Goal: Task Accomplishment & Management: Manage account settings

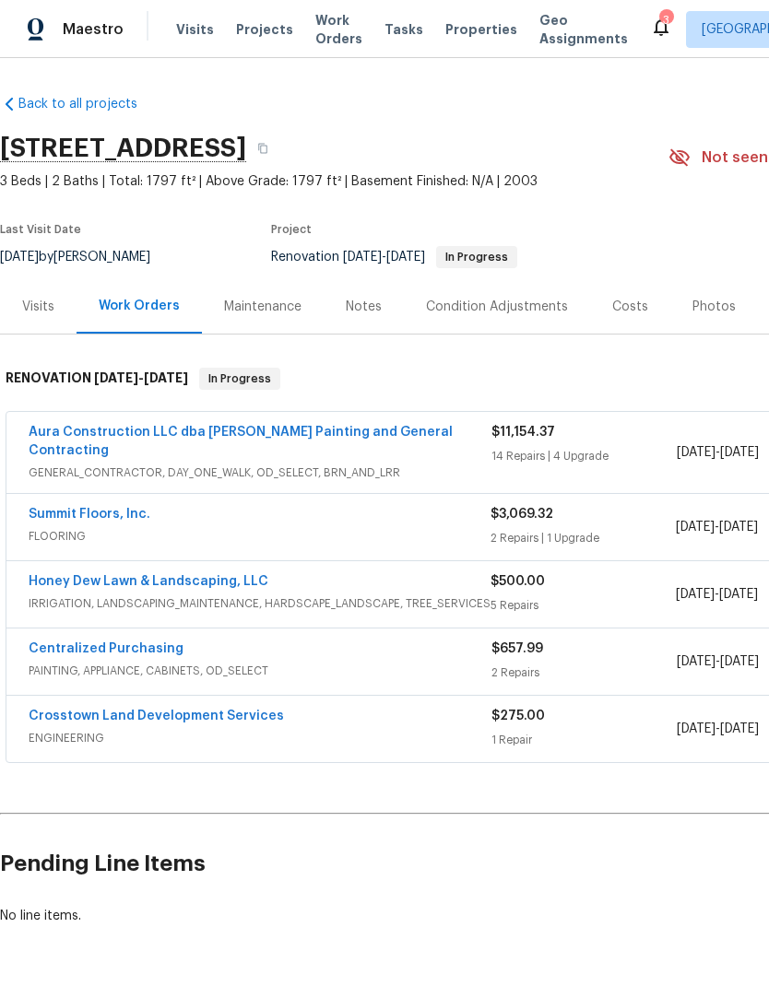
click at [110, 575] on link "Honey Dew Lawn & Landscaping, LLC" at bounding box center [149, 581] width 240 height 13
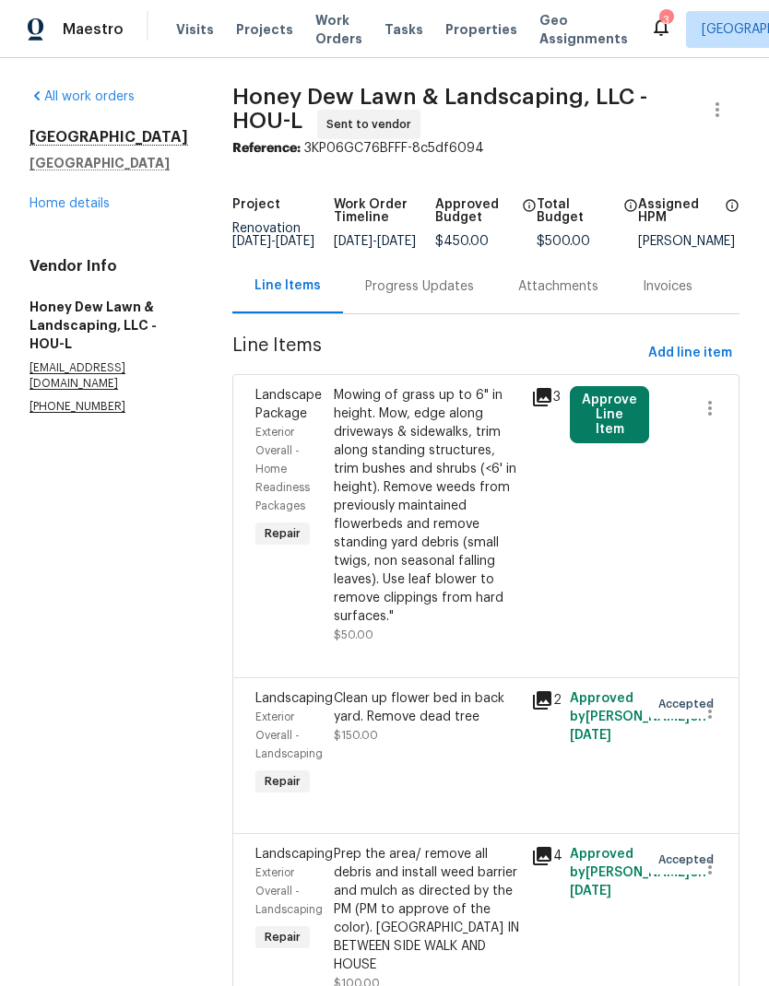
click at [441, 296] on div "Progress Updates" at bounding box center [419, 286] width 109 height 18
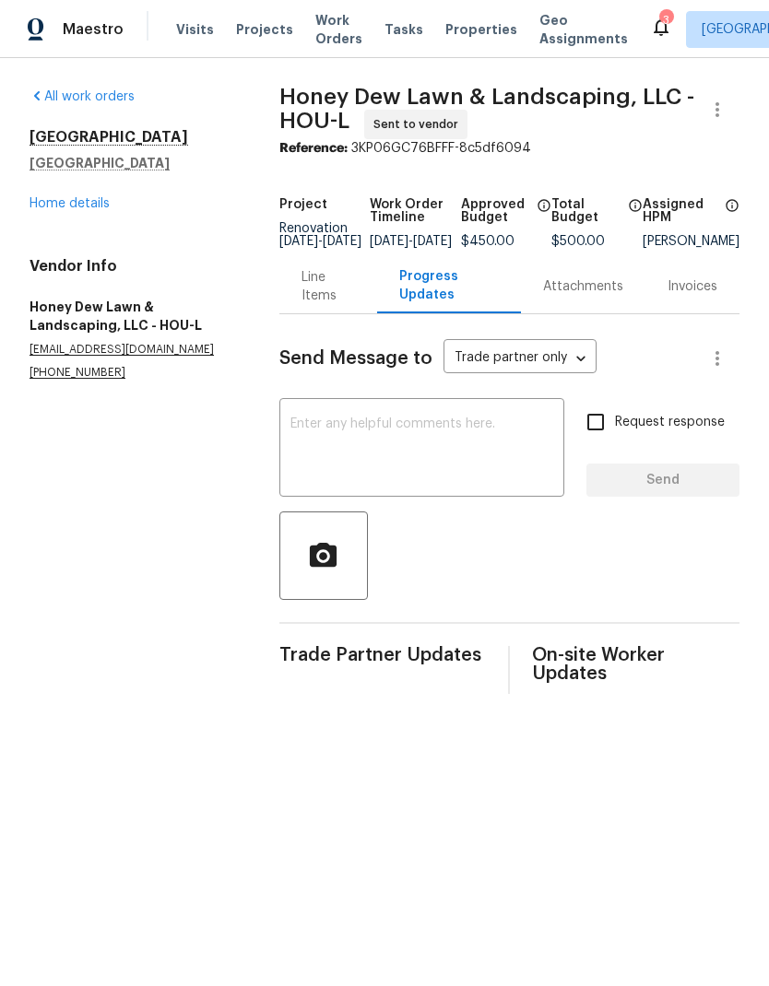
click at [486, 448] on textarea at bounding box center [421, 449] width 263 height 65
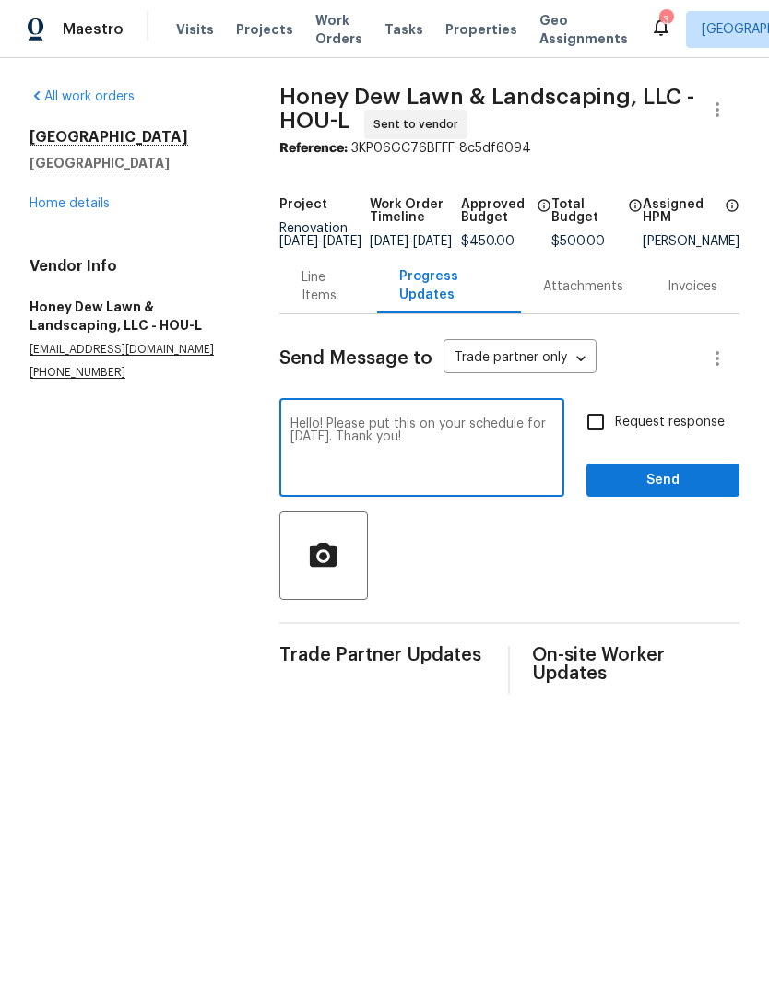
type textarea "Hello! Please put this on your schedule for Wednesday. Thank you!"
click at [604, 441] on input "Request response" at bounding box center [595, 422] width 39 height 39
checkbox input "true"
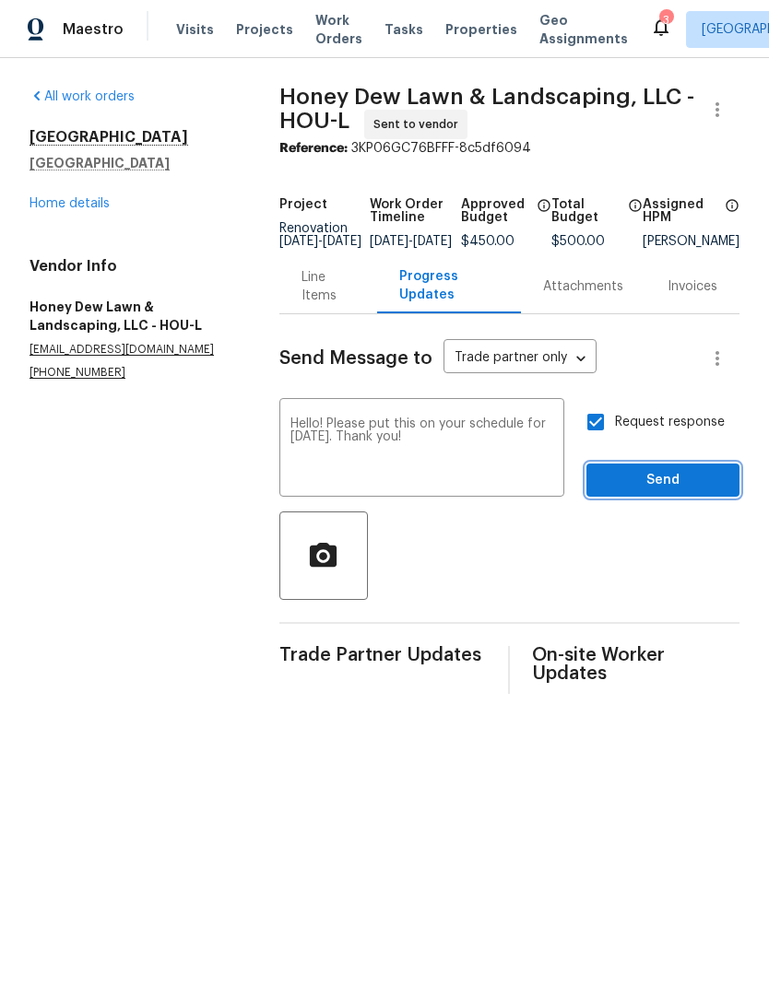
click at [677, 491] on span "Send" at bounding box center [662, 480] width 123 height 23
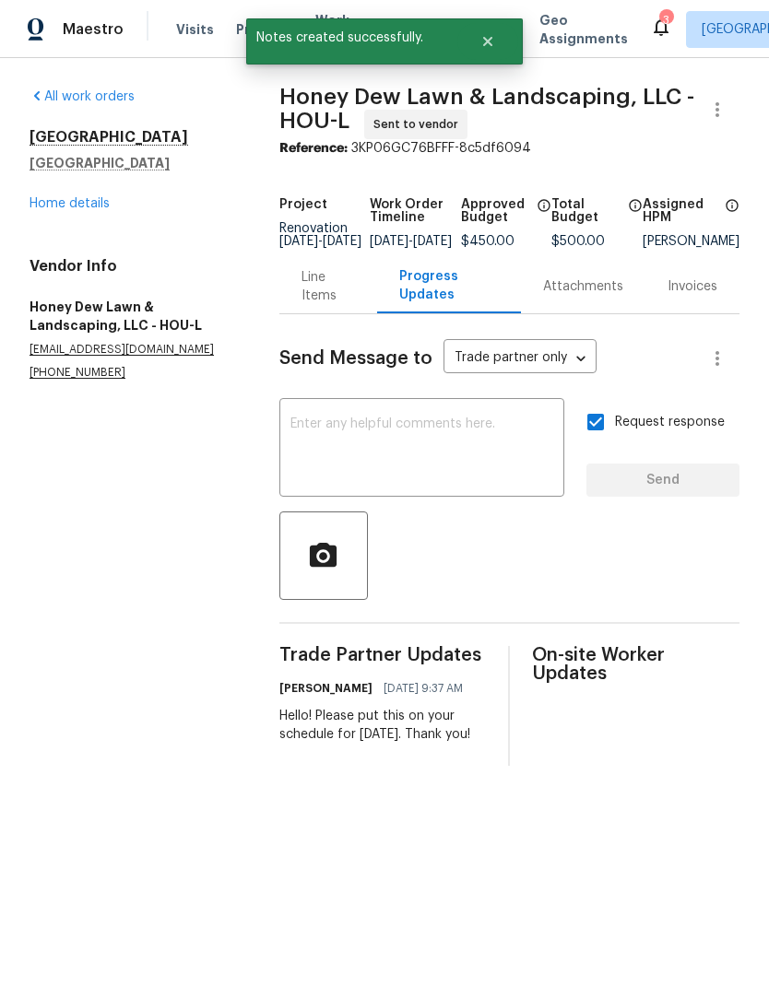
click at [650, 22] on icon at bounding box center [661, 27] width 22 height 22
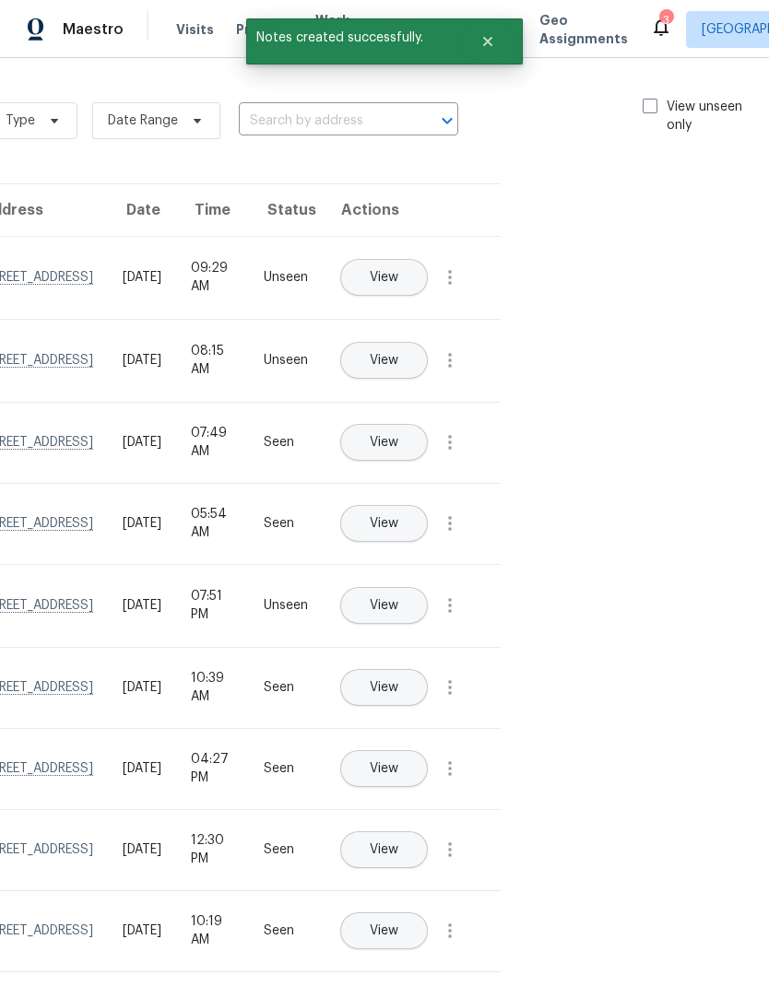
scroll to position [0, 207]
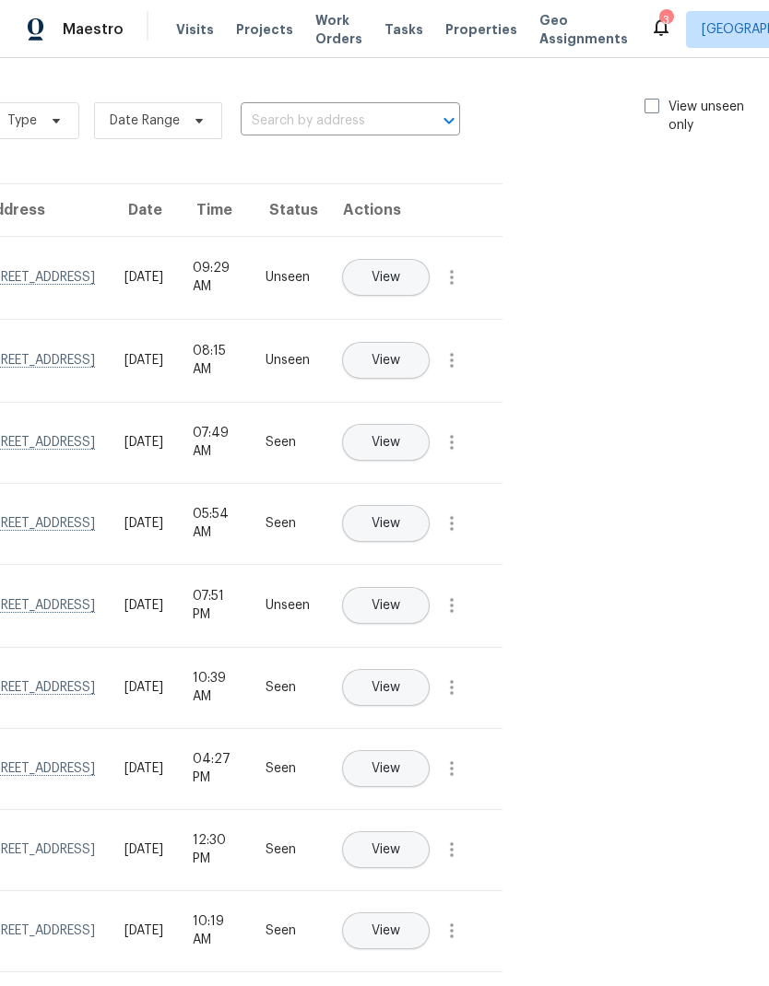
click at [651, 107] on span at bounding box center [651, 106] width 15 height 15
click at [651, 107] on input "View unseen only" at bounding box center [650, 104] width 12 height 12
checkbox input "true"
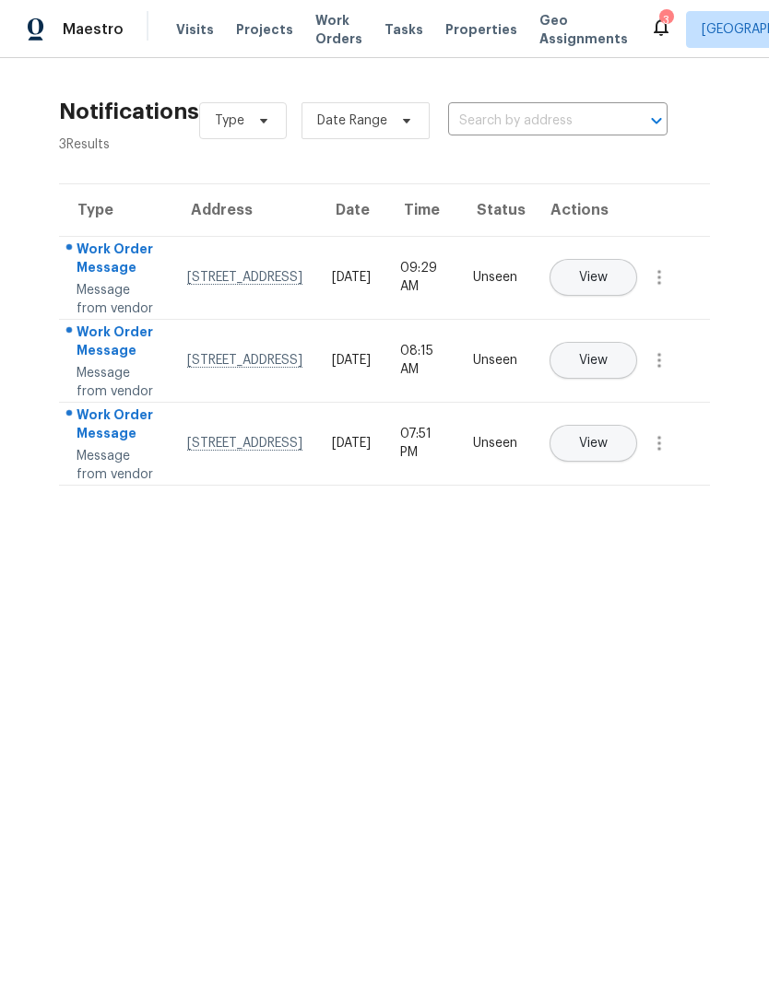
scroll to position [0, 0]
click at [660, 288] on icon "button" at bounding box center [659, 277] width 22 height 22
click at [607, 317] on div "Mark Seen" at bounding box center [554, 318] width 144 height 18
click at [666, 370] on icon "button" at bounding box center [659, 358] width 22 height 22
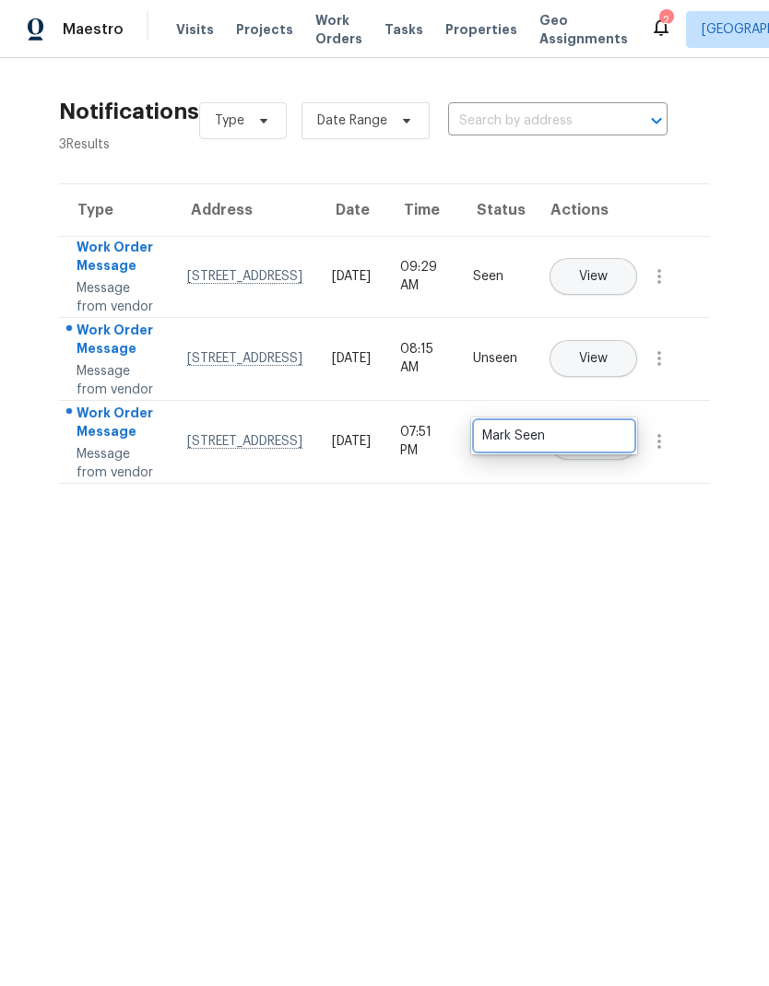
click at [596, 439] on div "Mark Seen" at bounding box center [554, 436] width 144 height 18
click at [665, 452] on icon "button" at bounding box center [659, 441] width 22 height 22
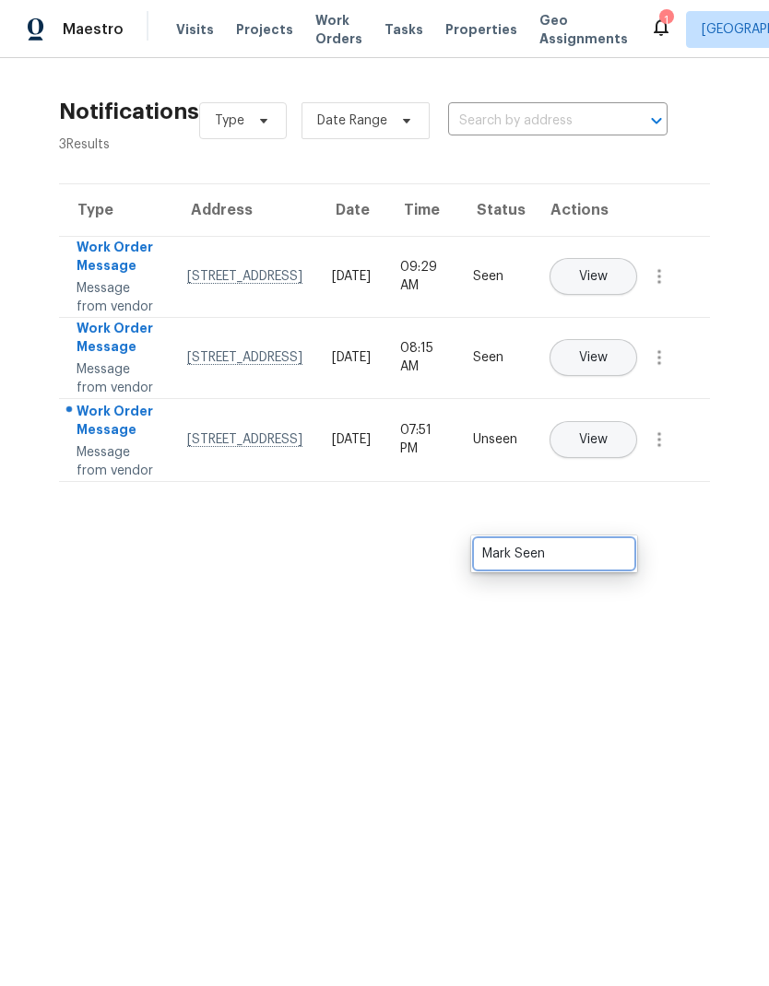
click at [592, 554] on div "Mark Seen" at bounding box center [554, 554] width 144 height 18
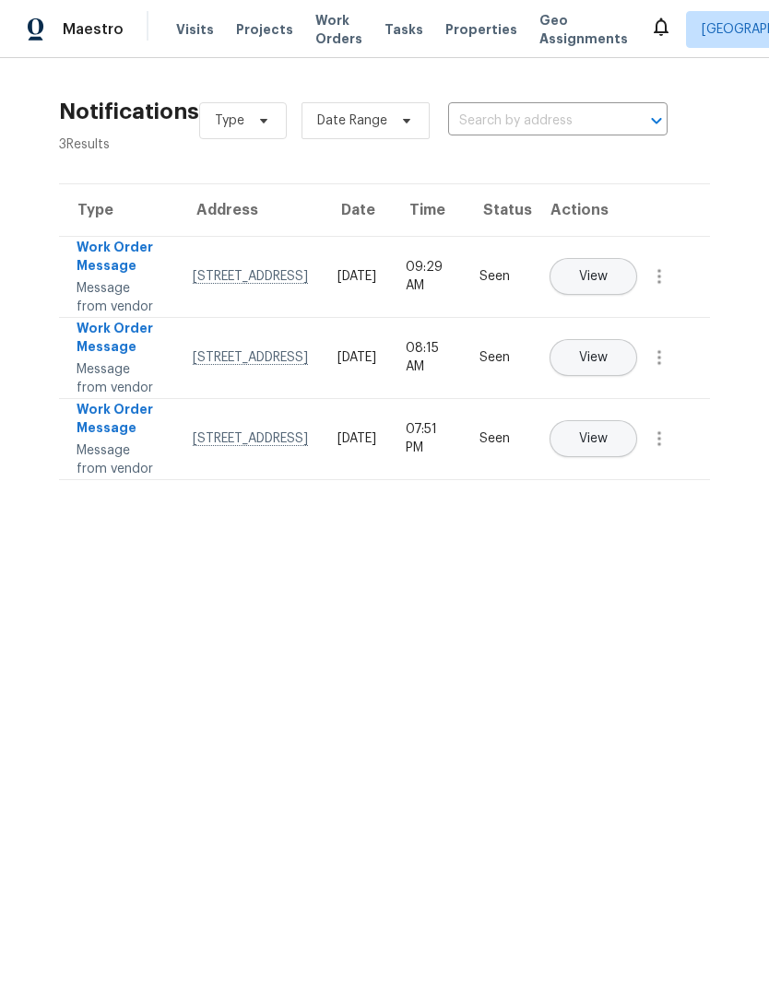
click at [615, 495] on html "Maestro Visits Projects Work Orders Tasks Properties Geo Assignments Houston St…" at bounding box center [384, 247] width 769 height 495
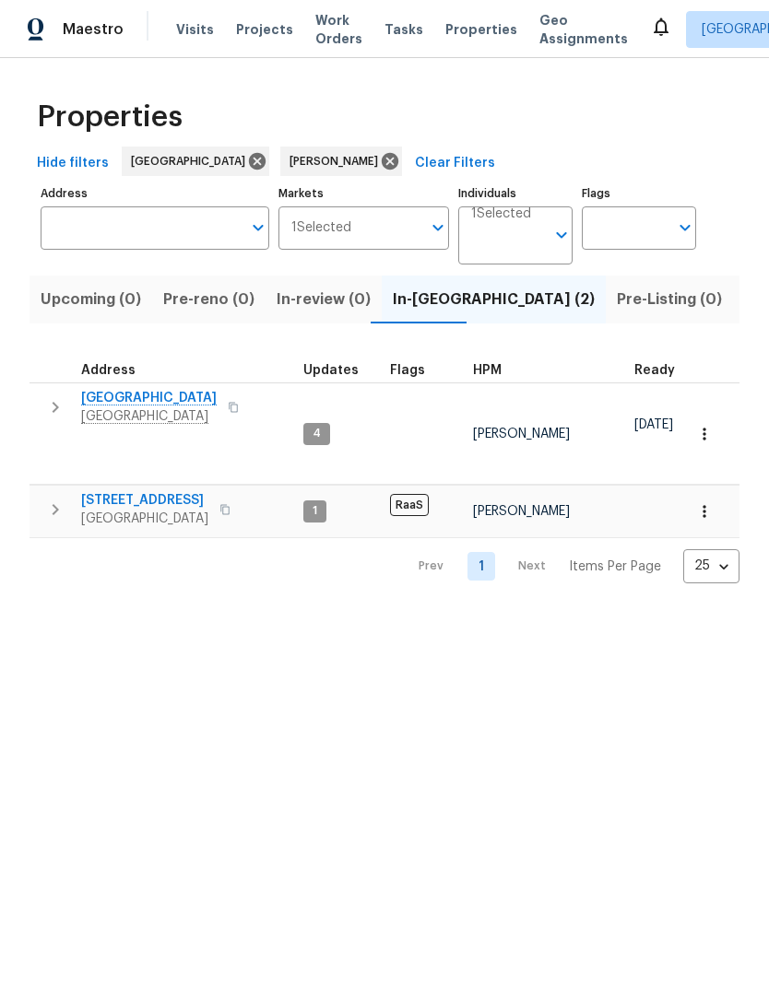
click at [200, 404] on span "1410 Waterside Village Dr" at bounding box center [148, 398] width 135 height 18
click at [136, 491] on span "[STREET_ADDRESS]" at bounding box center [144, 500] width 127 height 18
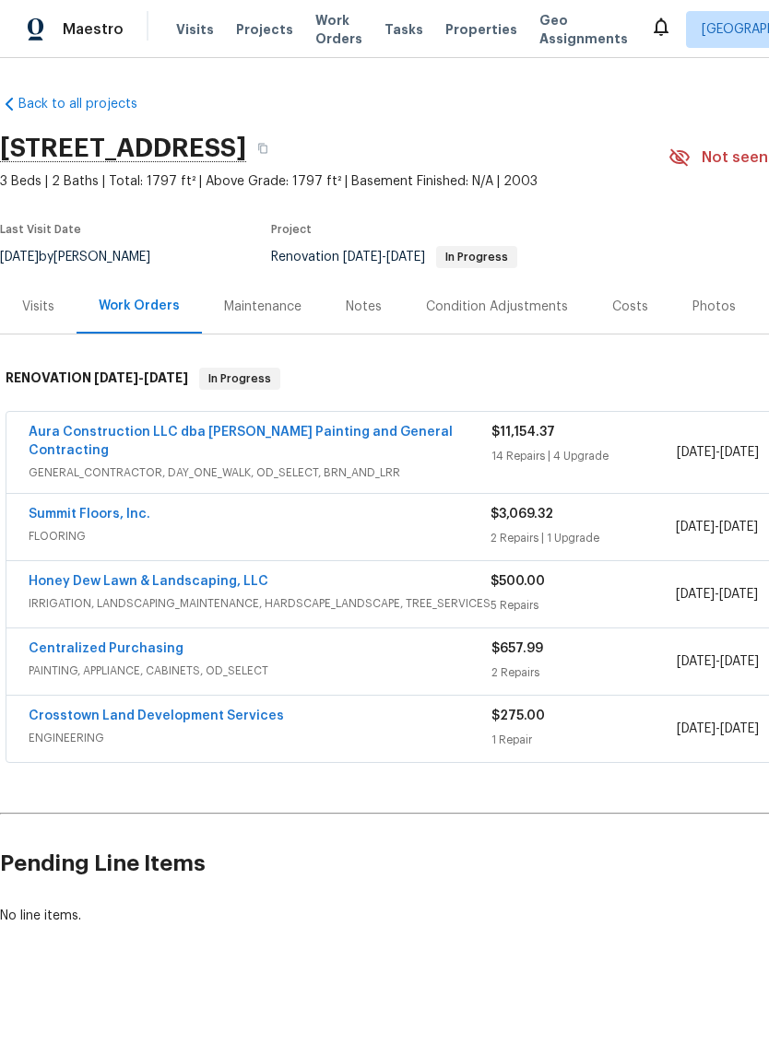
click at [98, 435] on link "Aura Construction LLC dba Logan's Painting and General Contracting" at bounding box center [241, 441] width 424 height 31
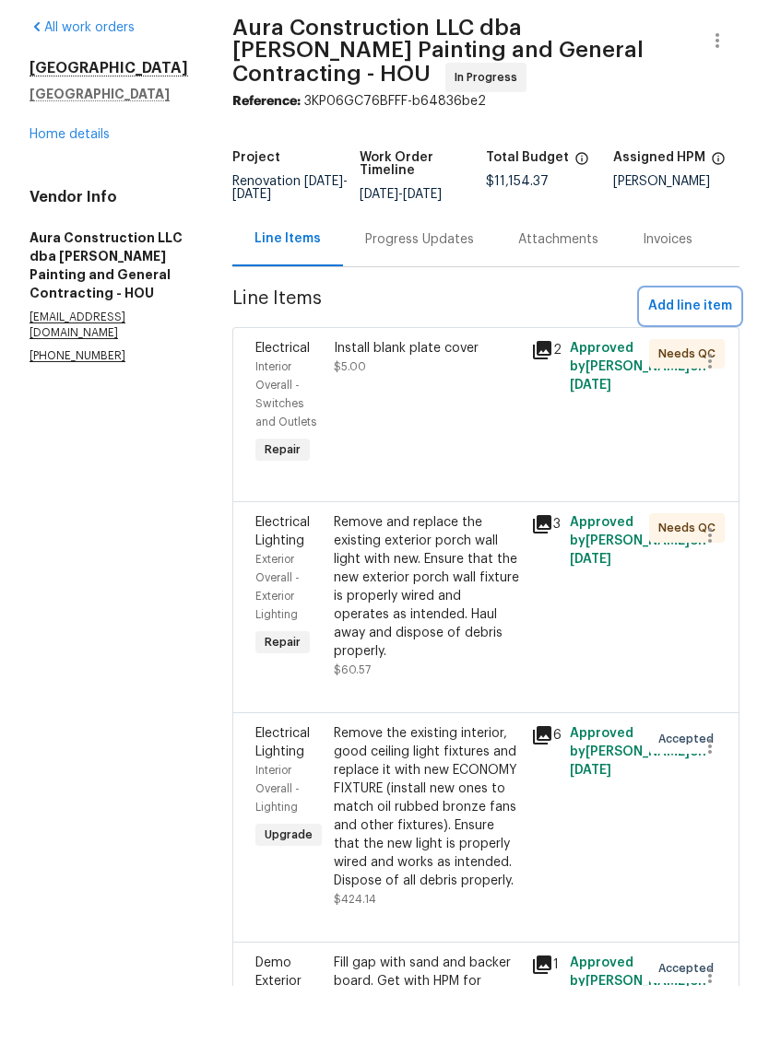
click at [710, 364] on span "Add line item" at bounding box center [690, 375] width 84 height 23
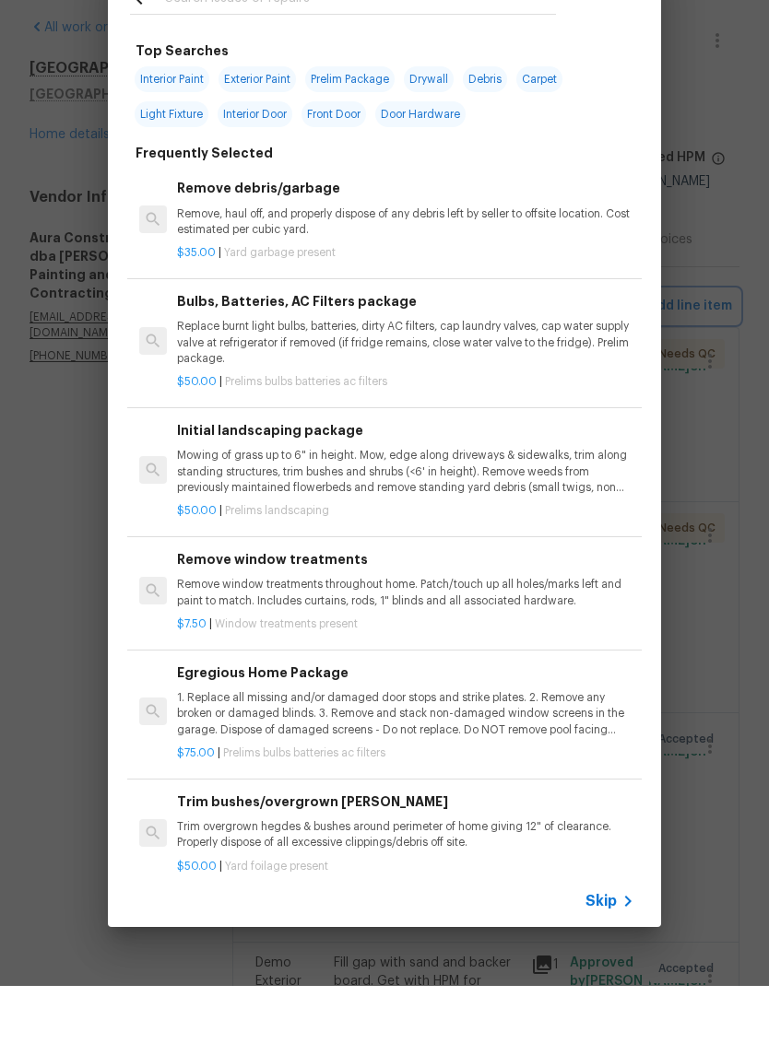
click at [713, 477] on div "Top Searches Interior Paint Exterior Paint Prelim Package Drywall Debris Carpet…" at bounding box center [384, 513] width 769 height 1026
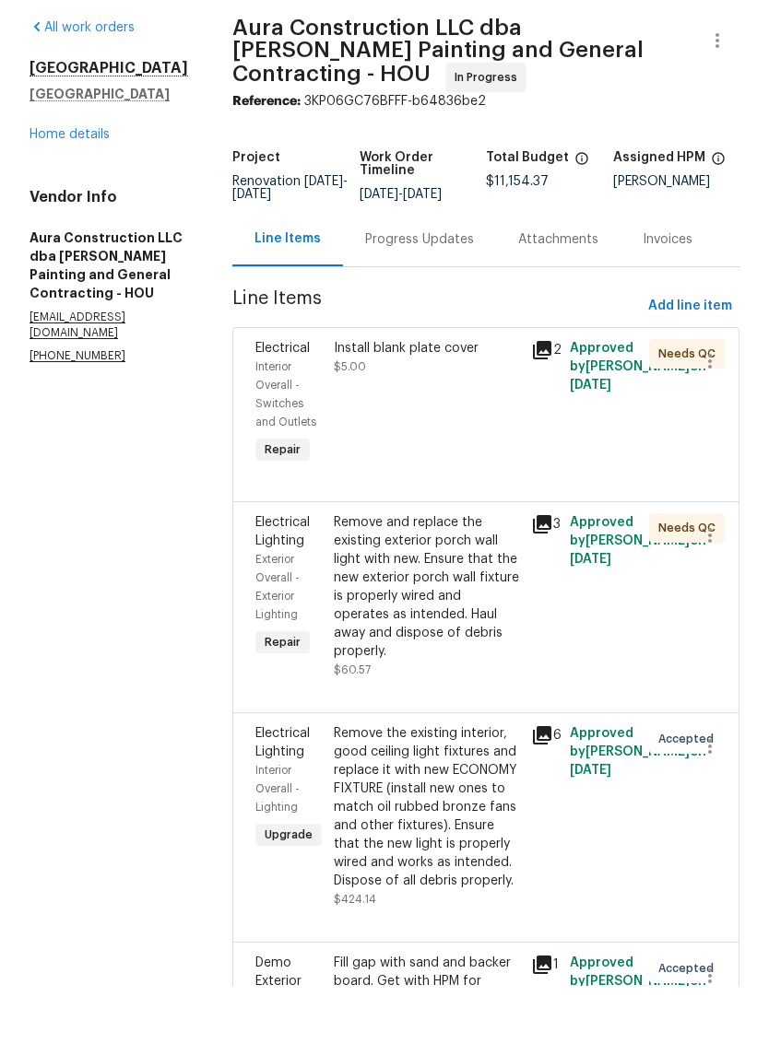
click at [72, 197] on link "Home details" at bounding box center [69, 203] width 80 height 13
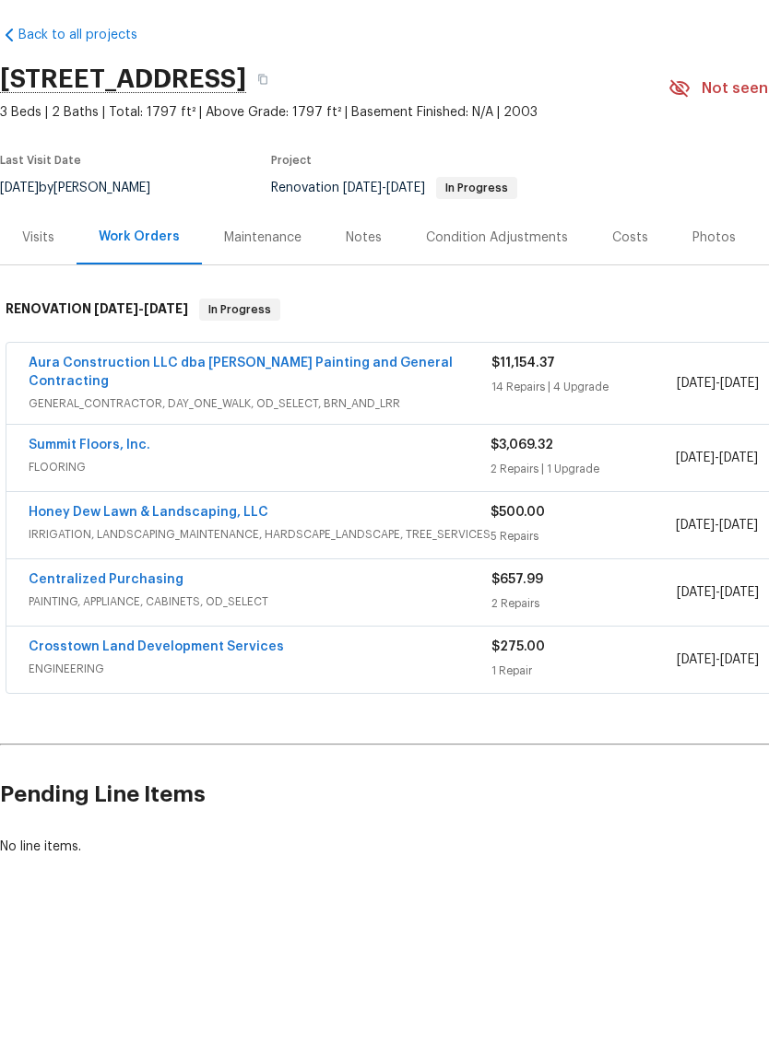
click at [79, 575] on link "Honey Dew Lawn & Landscaping, LLC" at bounding box center [149, 581] width 240 height 13
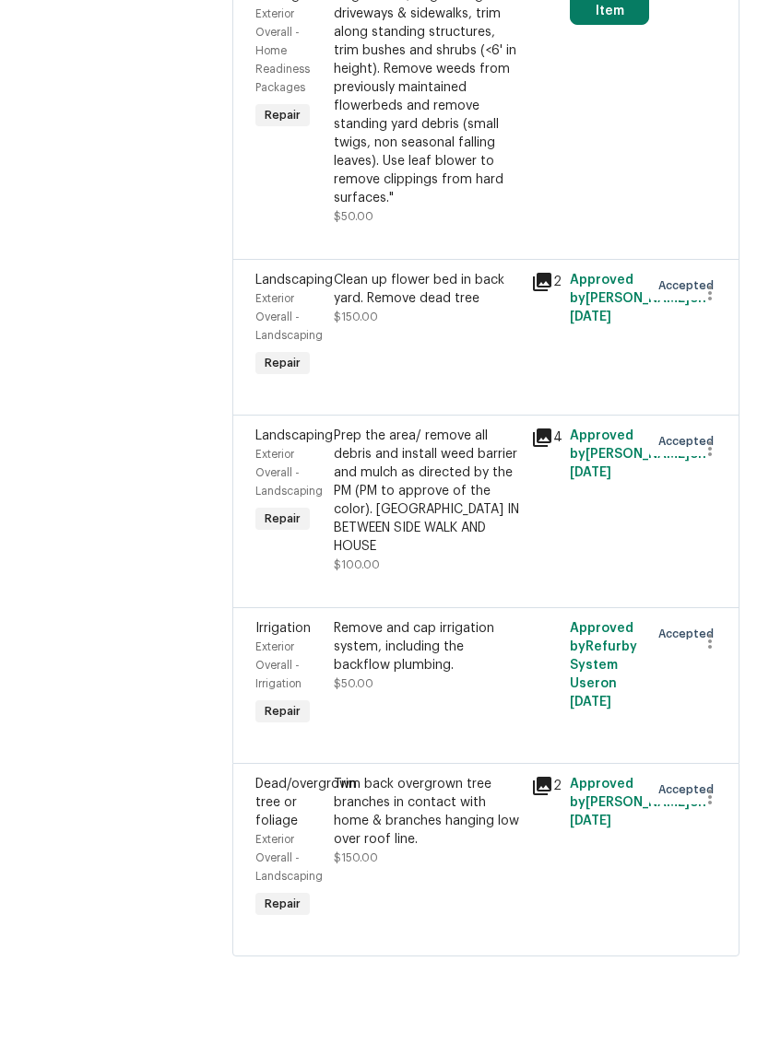
scroll to position [348, 0]
click at [464, 689] on div "Remove and cap irrigation system, including the backflow plumbing." at bounding box center [426, 716] width 185 height 55
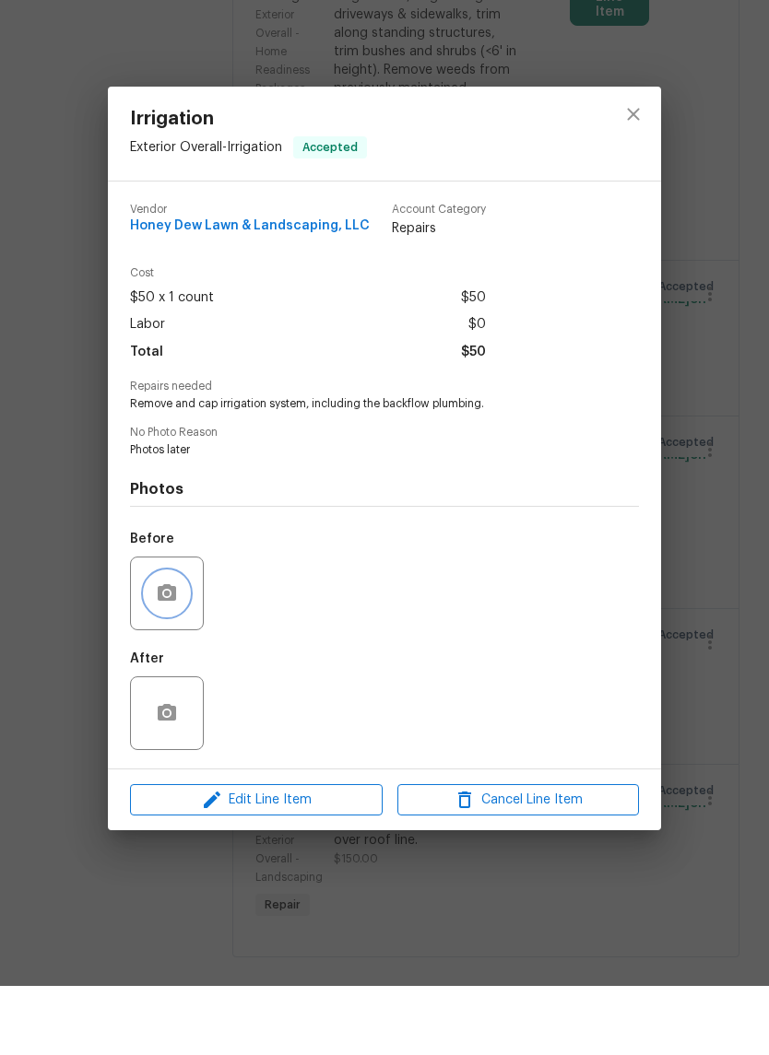
click at [180, 640] on button "button" at bounding box center [167, 662] width 44 height 44
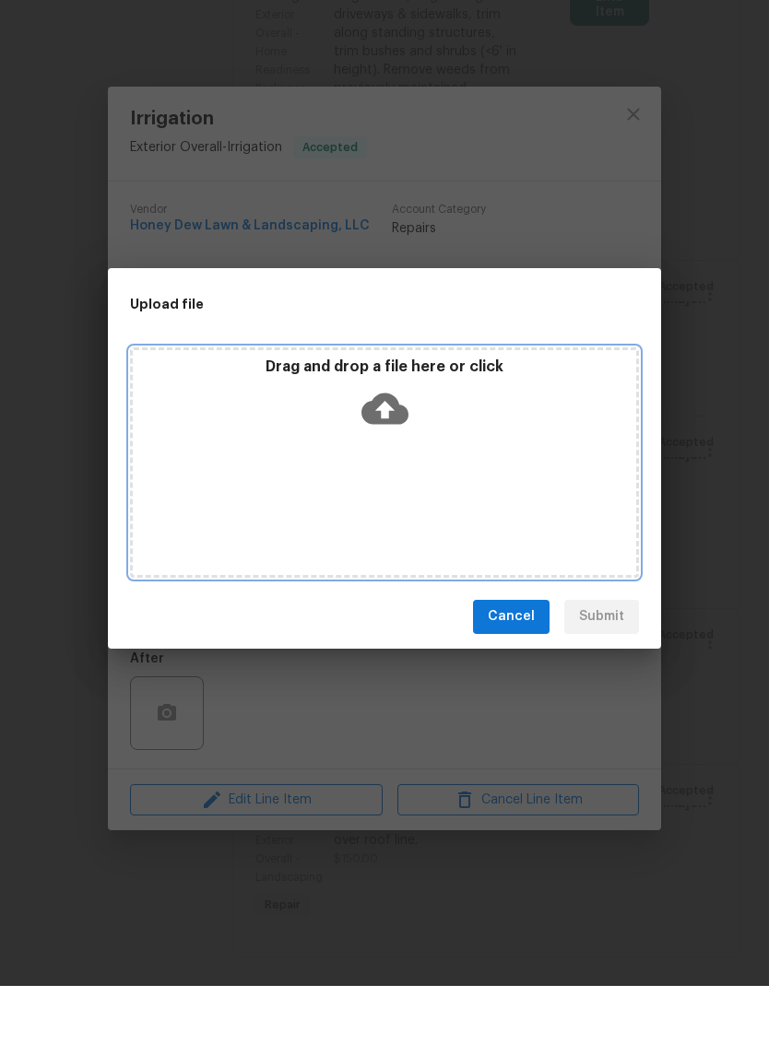
click at [396, 462] on icon at bounding box center [384, 477] width 47 height 31
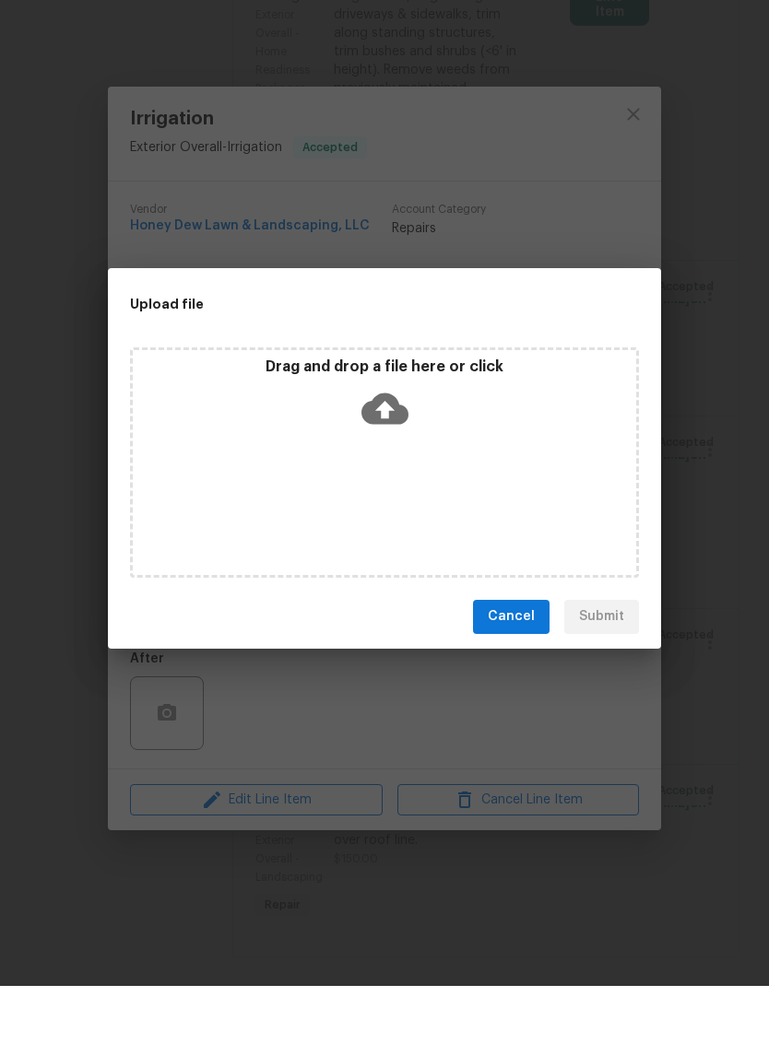
click at [615, 770] on div "Upload file Drag and drop a file here or click Cancel Submit" at bounding box center [384, 527] width 769 height 1055
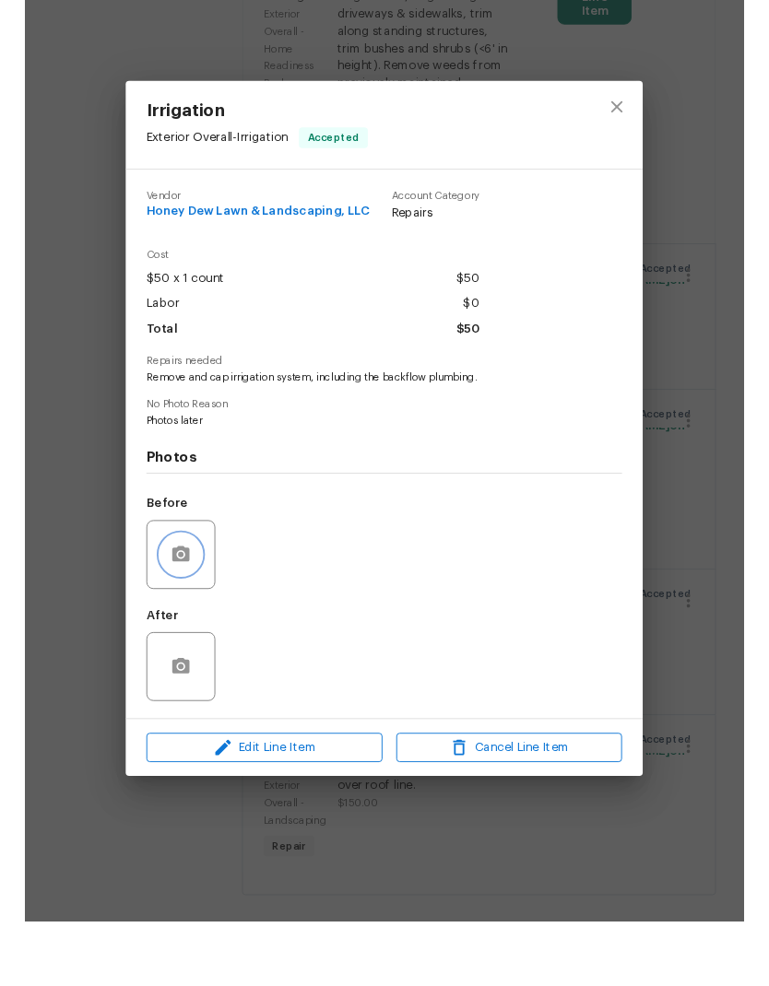
scroll to position [69, 0]
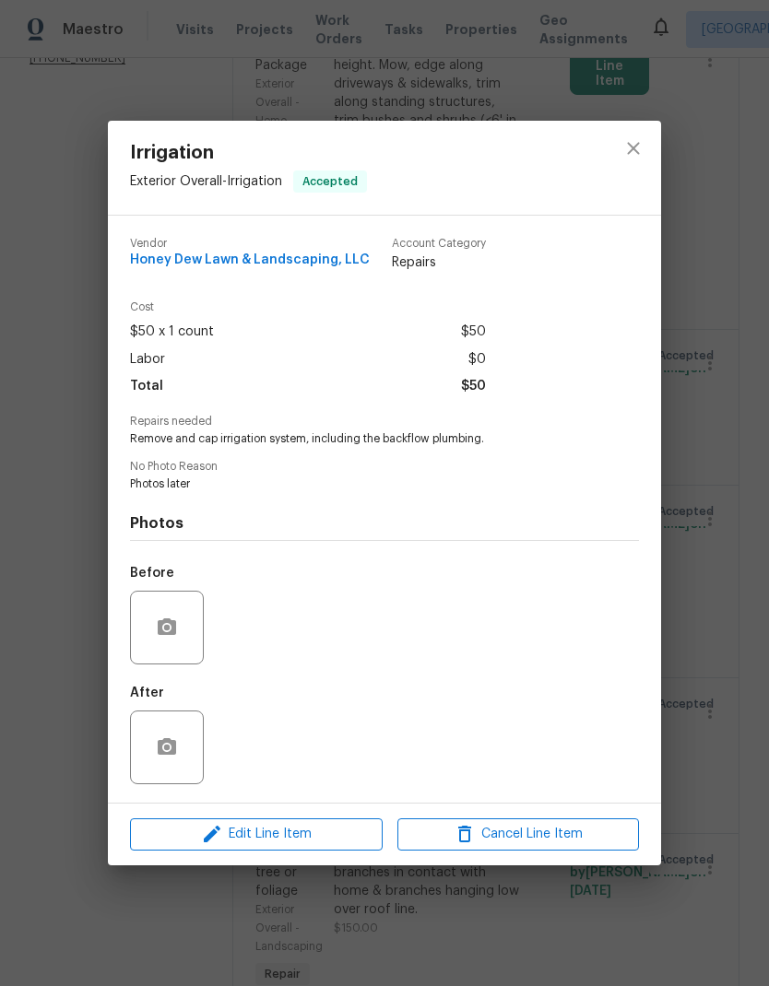
click at [162, 596] on div at bounding box center [167, 628] width 74 height 74
click at [182, 636] on button "button" at bounding box center [167, 627] width 44 height 44
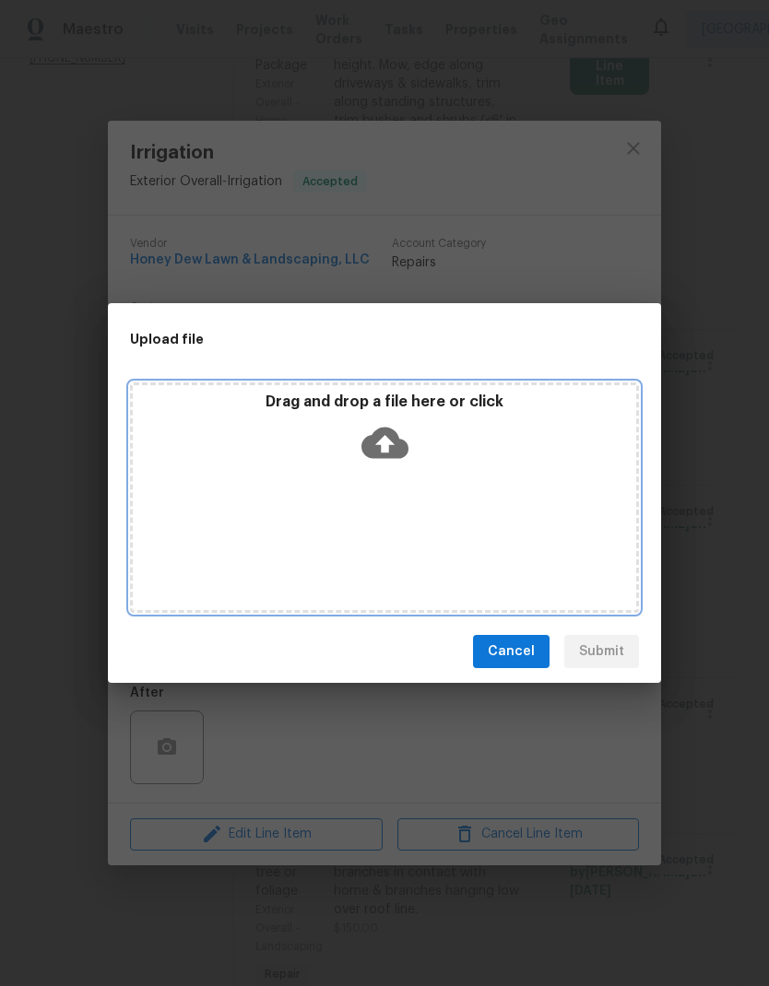
click at [389, 440] on icon at bounding box center [384, 442] width 47 height 47
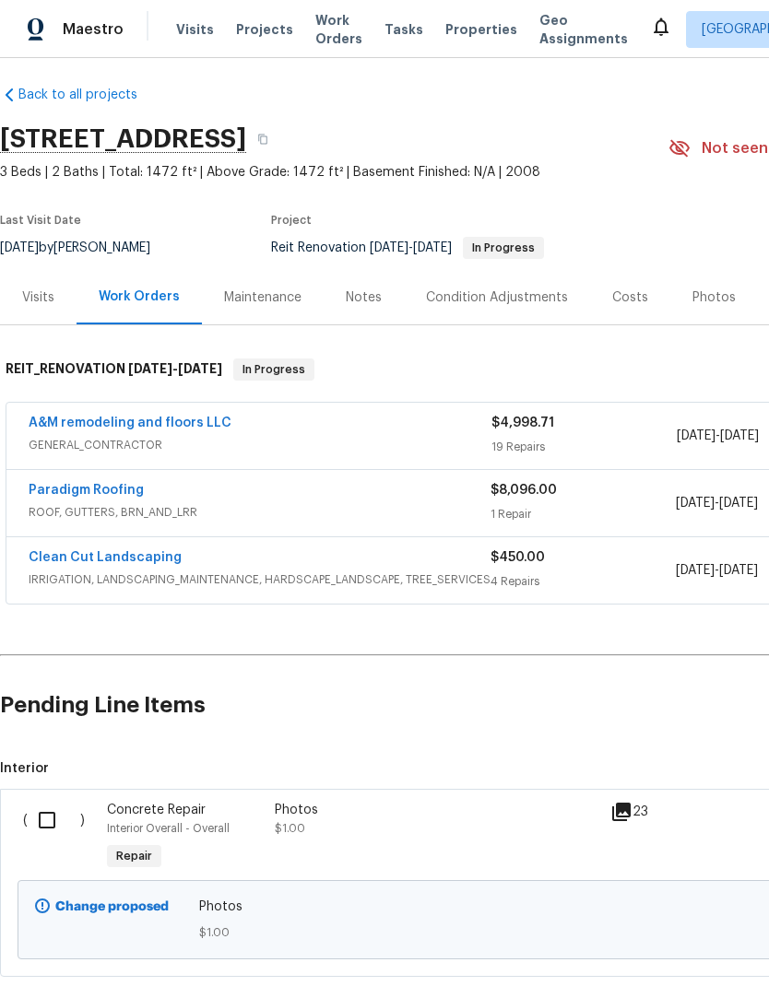
scroll to position [9, 0]
click at [72, 485] on link "Paradigm Roofing" at bounding box center [86, 490] width 115 height 13
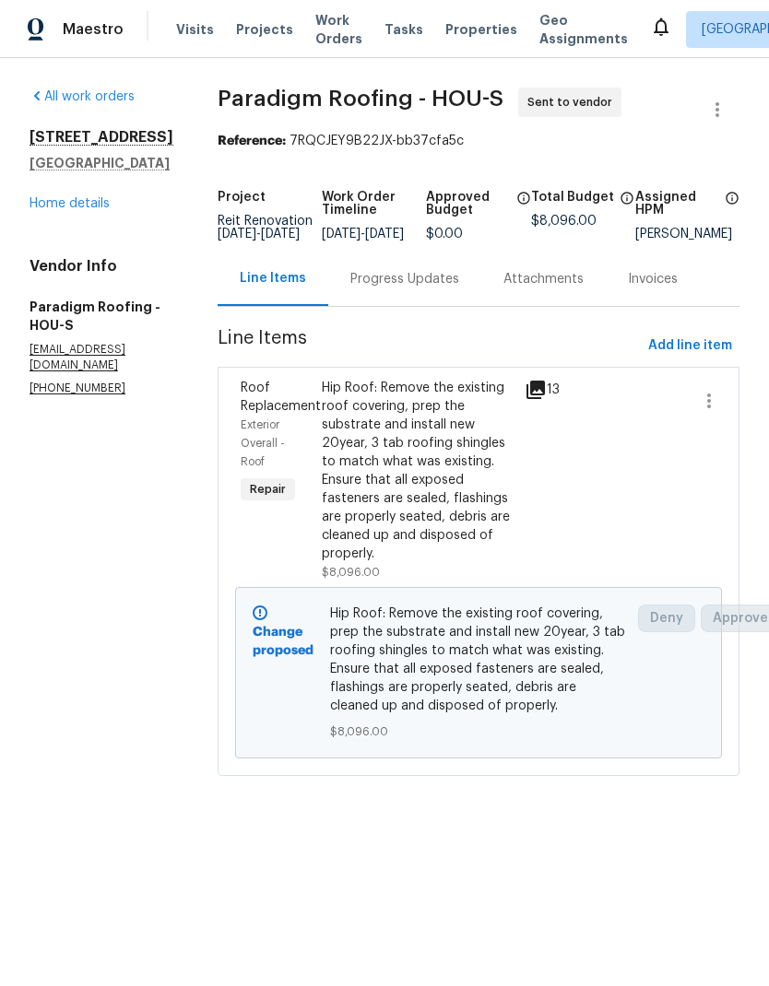
click at [438, 286] on div "Progress Updates" at bounding box center [404, 279] width 109 height 18
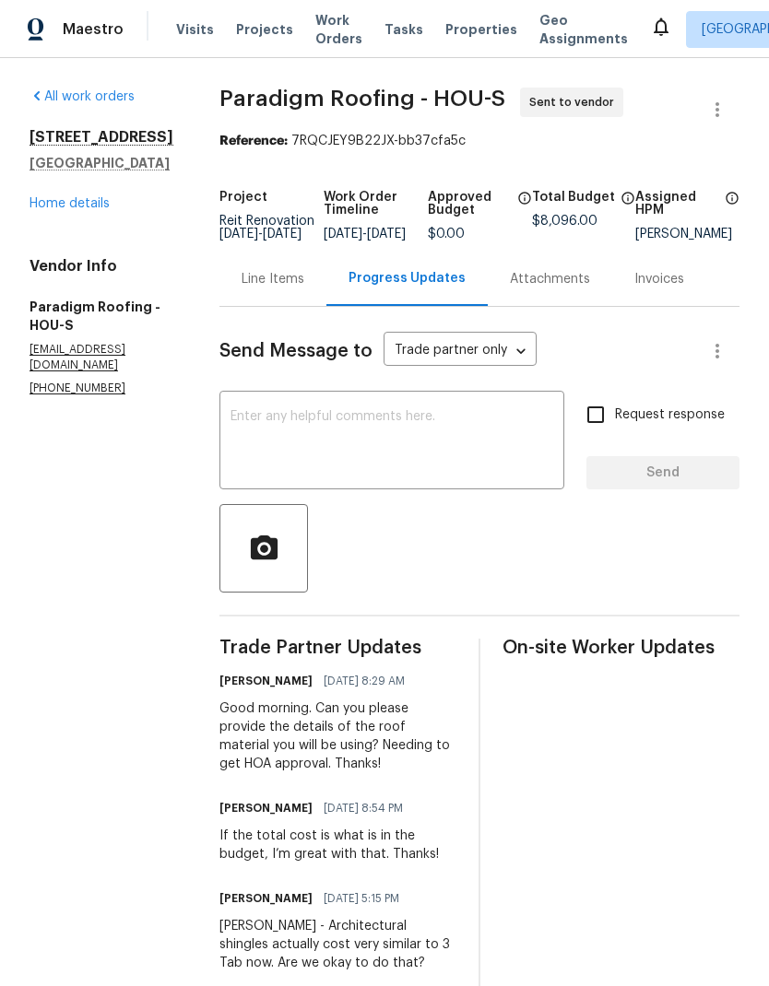
click at [74, 208] on link "Home details" at bounding box center [69, 203] width 80 height 13
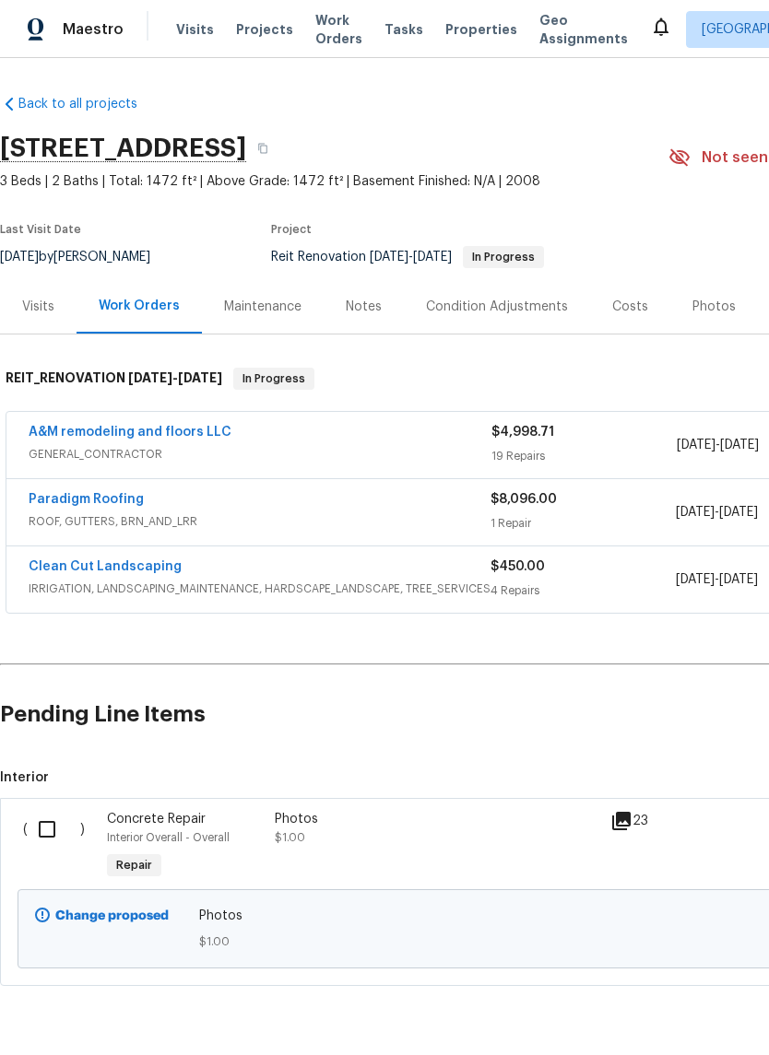
click at [126, 450] on span "GENERAL_CONTRACTOR" at bounding box center [260, 454] width 463 height 18
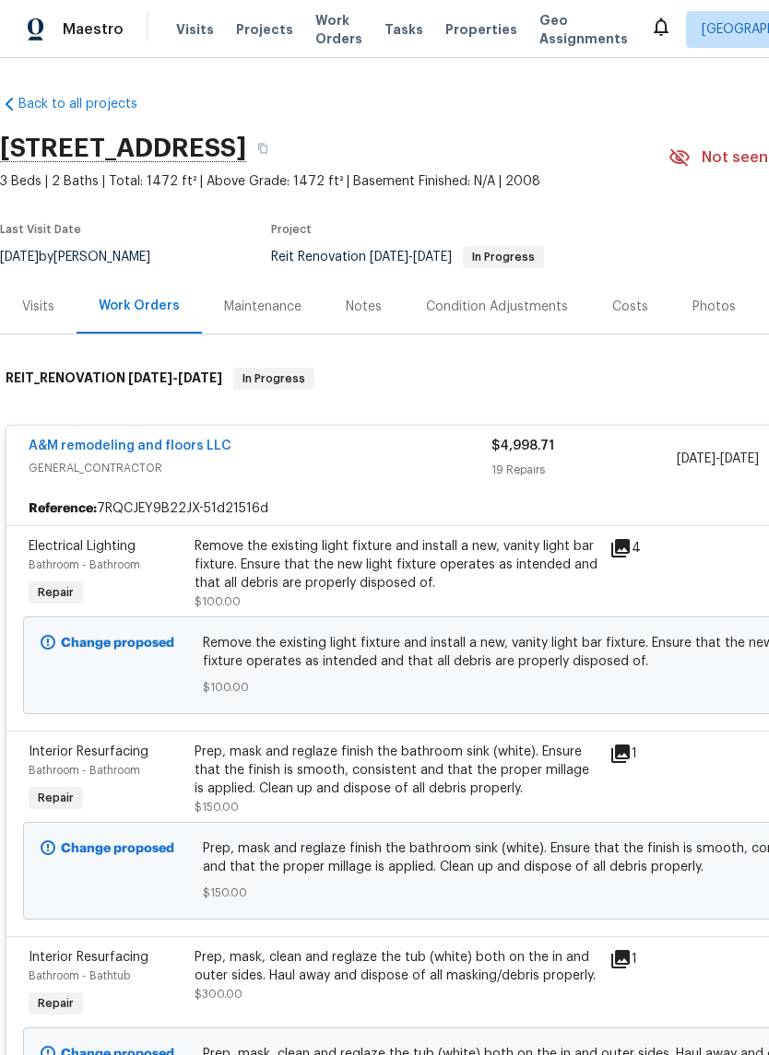
click at [74, 475] on span "GENERAL_CONTRACTOR" at bounding box center [260, 468] width 463 height 18
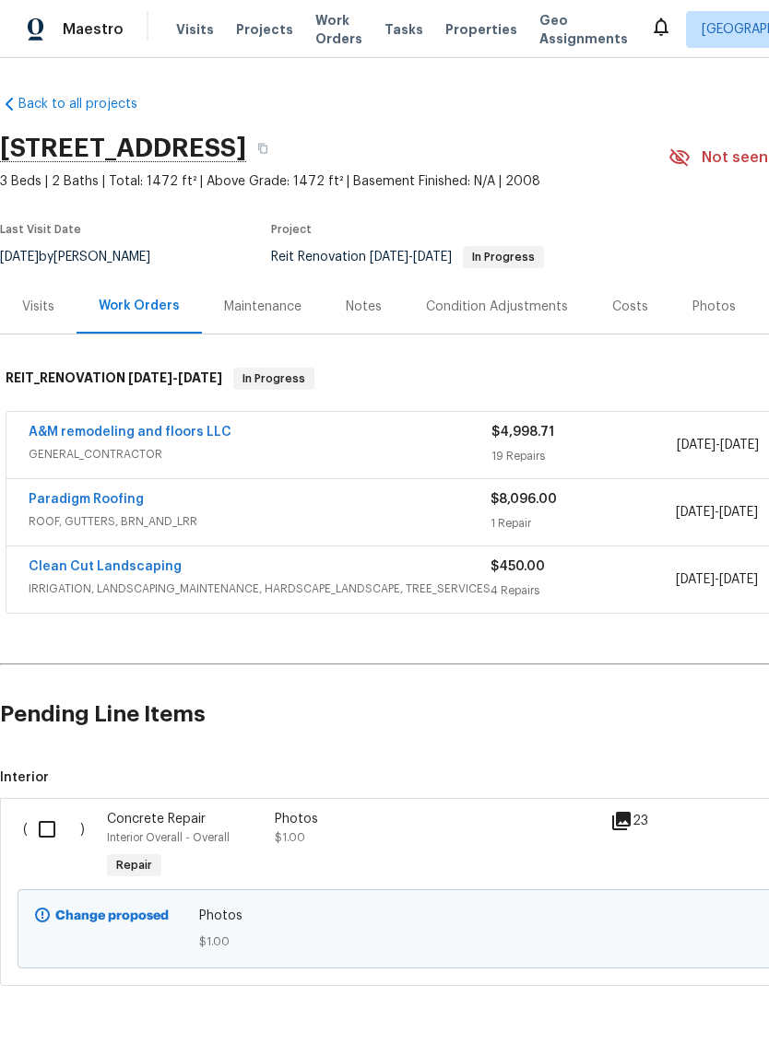
click at [76, 431] on link "A&M remodeling and floors LLC" at bounding box center [130, 432] width 203 height 13
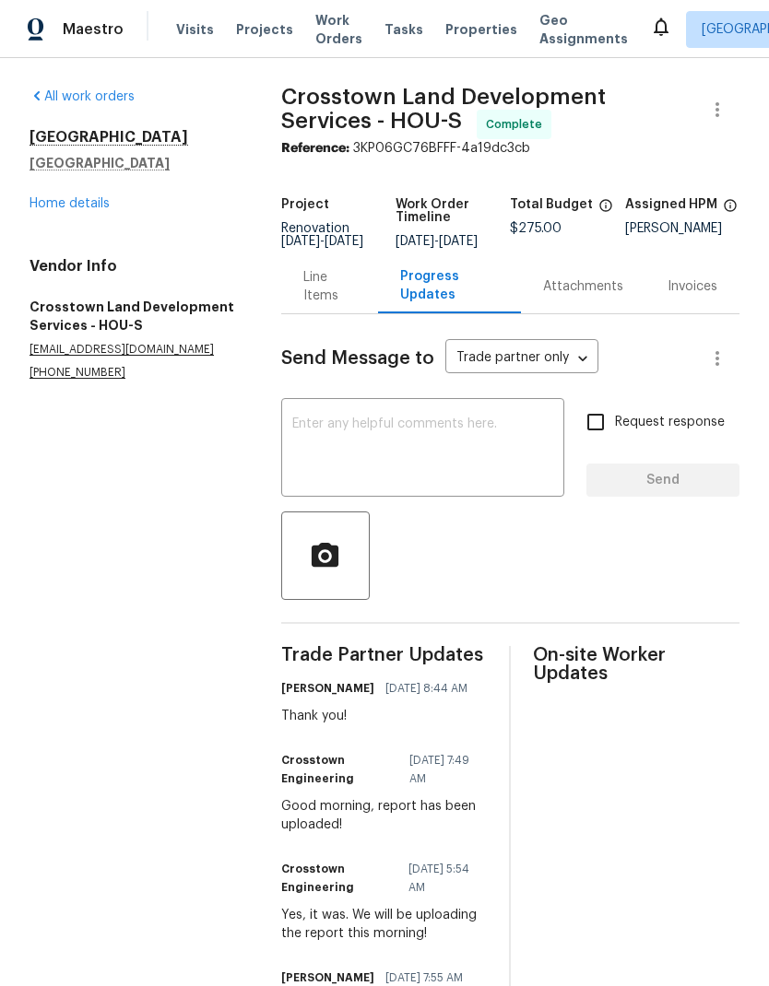
click at [92, 208] on link "Home details" at bounding box center [69, 203] width 80 height 13
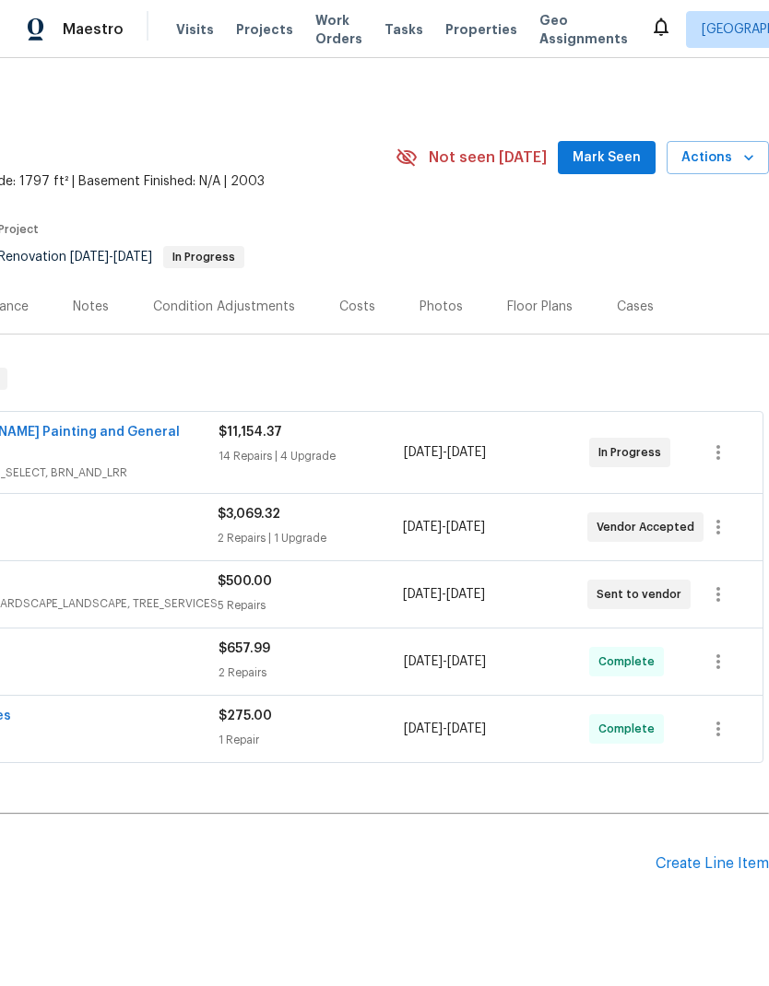
scroll to position [0, 273]
click at [720, 445] on icon "button" at bounding box center [718, 452] width 4 height 15
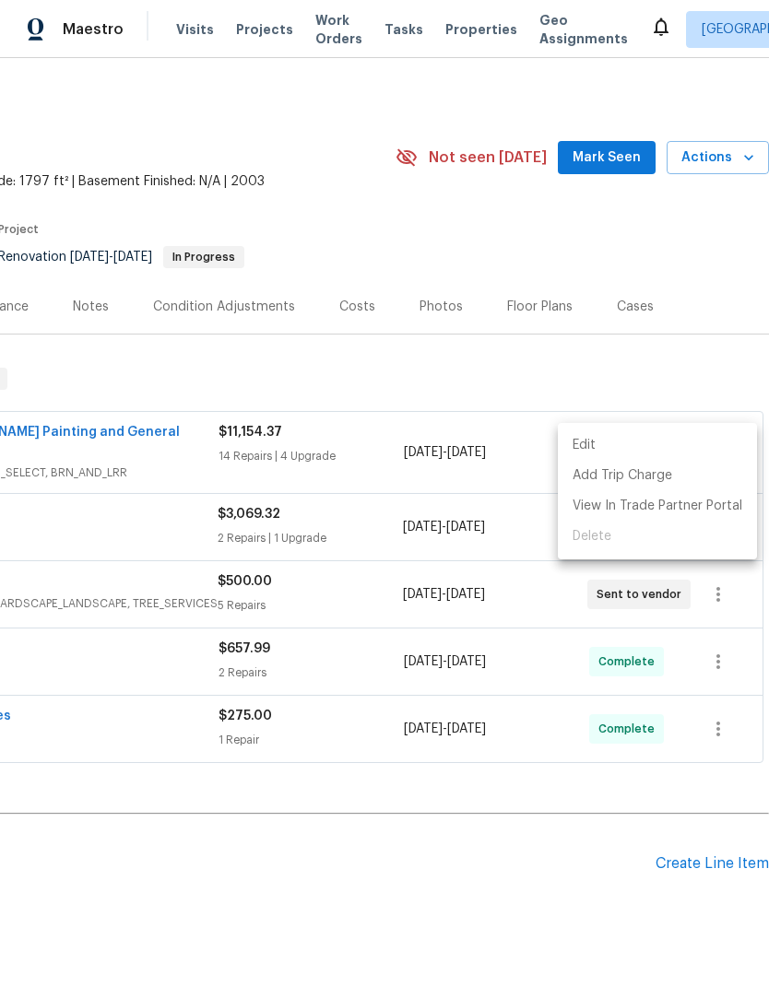
click at [654, 451] on li "Edit" at bounding box center [657, 445] width 199 height 30
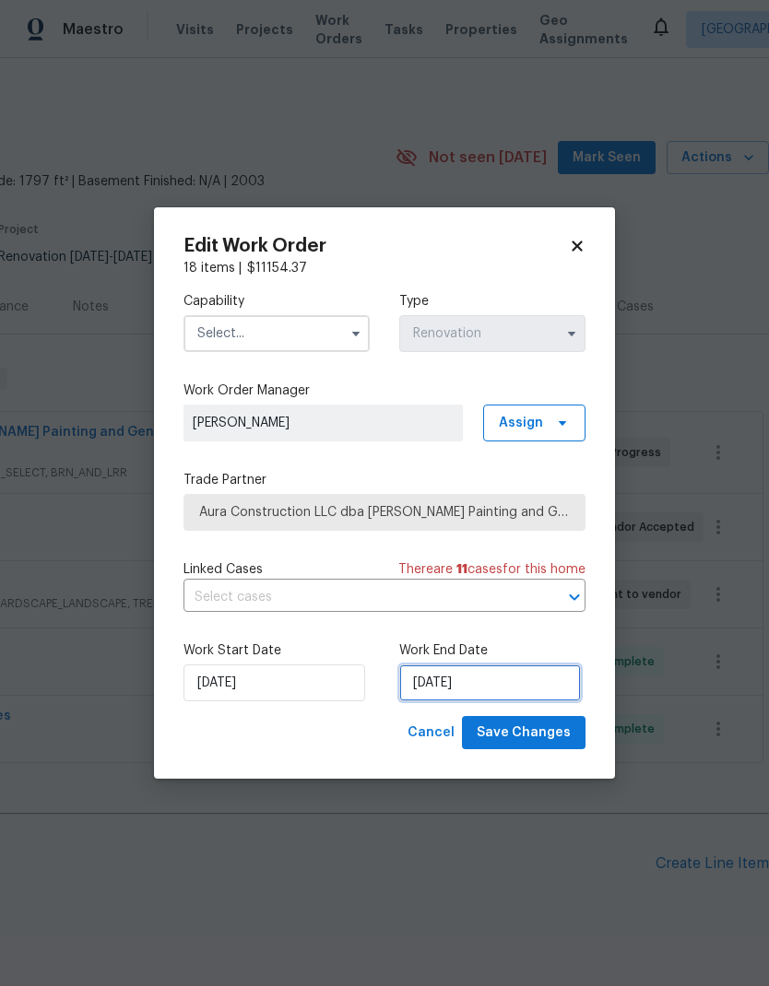
click at [467, 689] on input "[DATE]" at bounding box center [490, 682] width 182 height 37
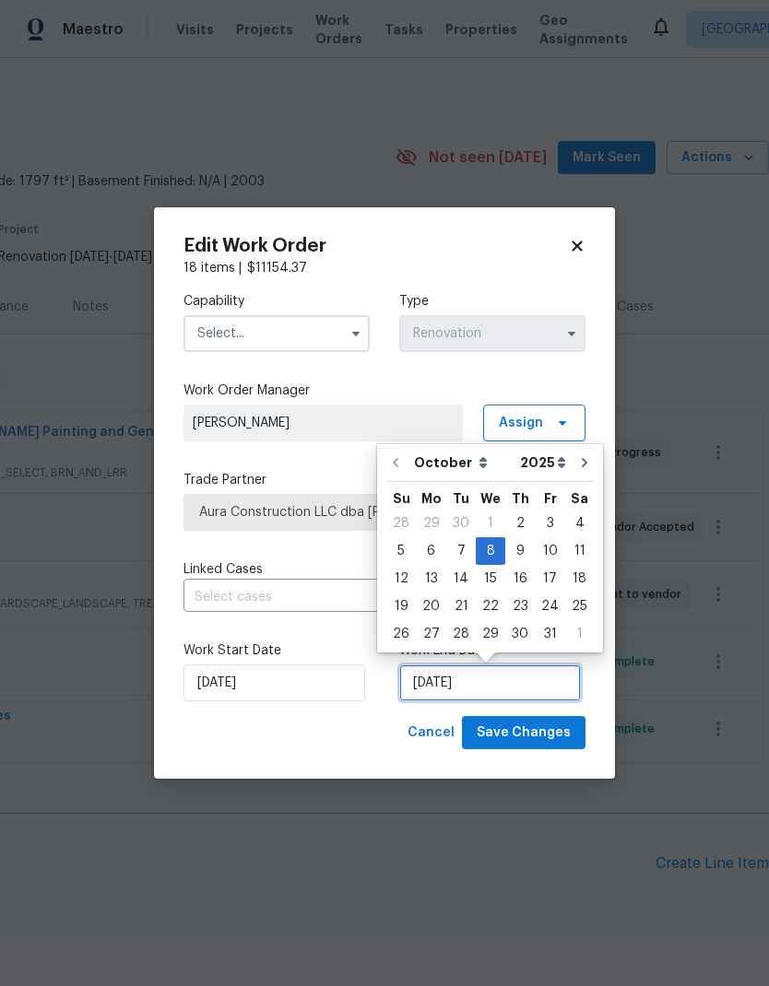
scroll to position [7, 0]
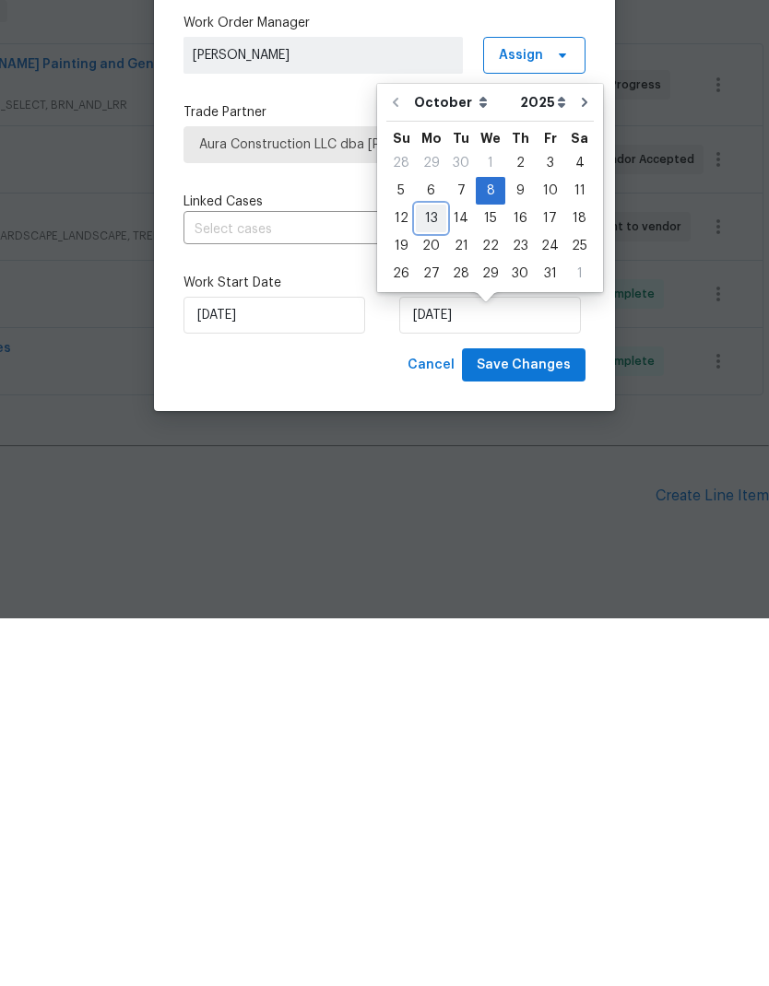
click at [432, 573] on div "13" at bounding box center [431, 586] width 30 height 26
type input "10/13/2025"
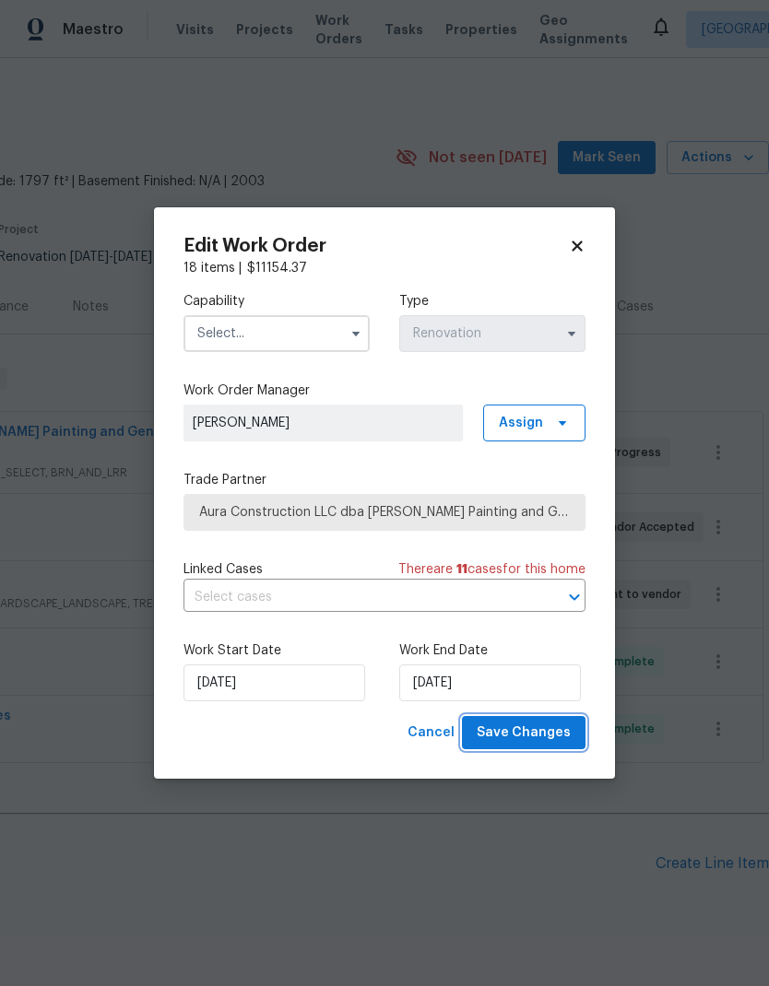
click at [543, 728] on span "Save Changes" at bounding box center [523, 733] width 94 height 23
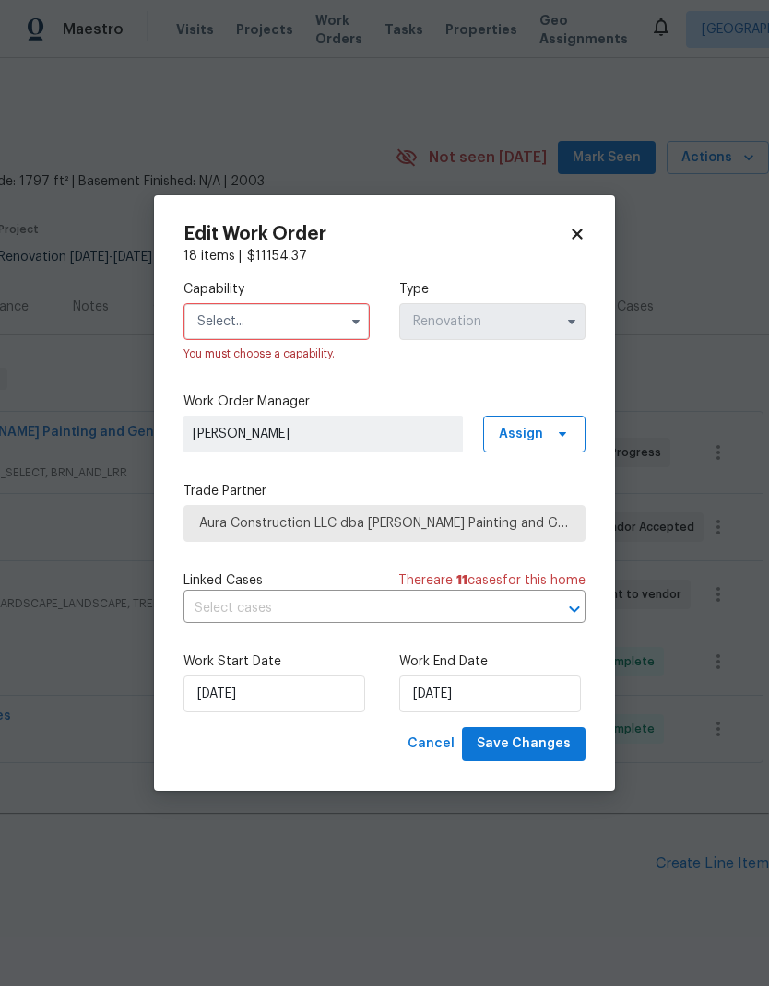
click at [309, 349] on div "You must choose a capability." at bounding box center [276, 354] width 186 height 18
click at [331, 310] on input "text" at bounding box center [276, 321] width 186 height 37
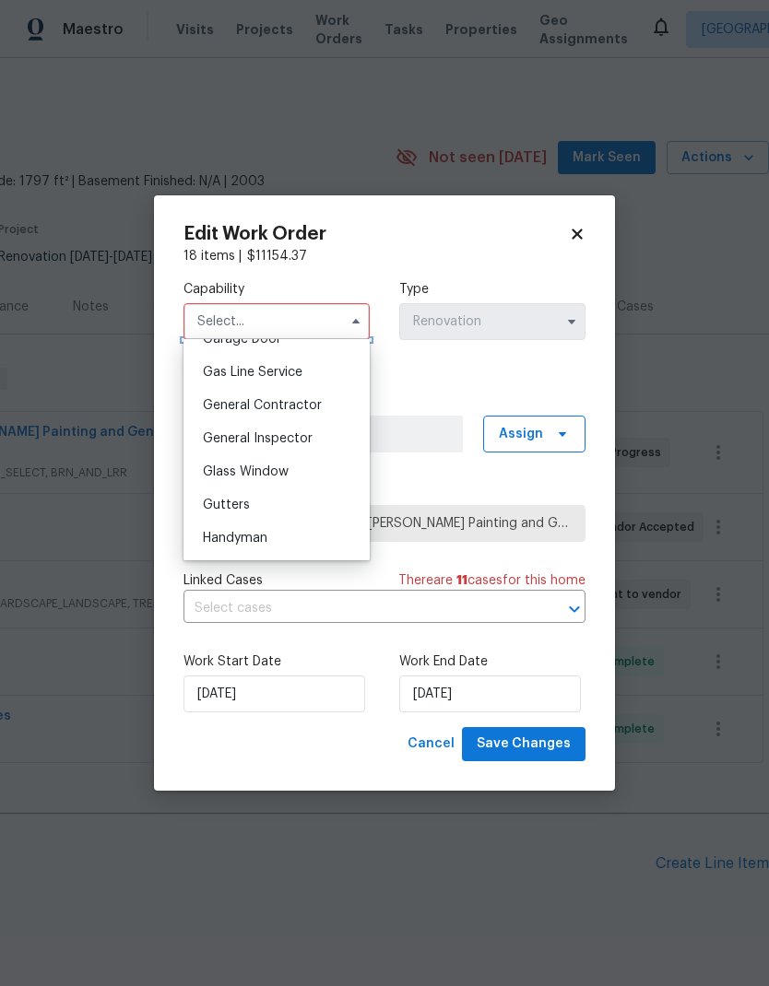
scroll to position [835, 0]
click at [323, 404] on div "General Contractor" at bounding box center [276, 406] width 177 height 33
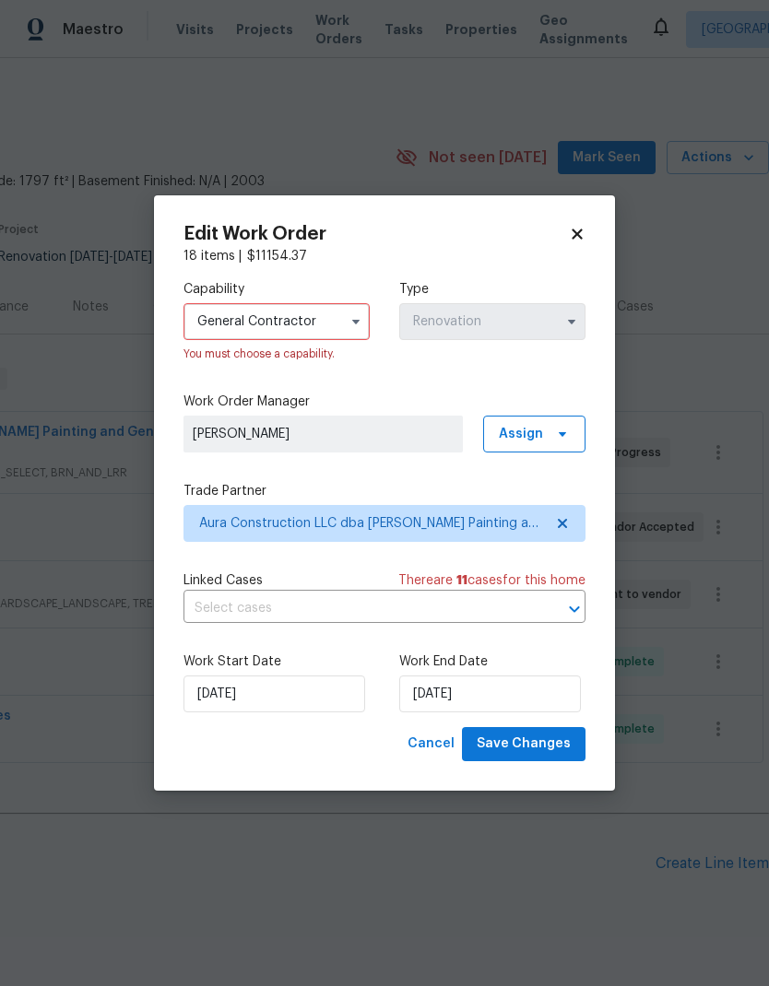
type input "General Contractor"
click at [499, 371] on div "Capability General Contractor You must choose a capability. Type Renovation" at bounding box center [384, 321] width 402 height 112
click at [539, 754] on span "Save Changes" at bounding box center [523, 744] width 94 height 23
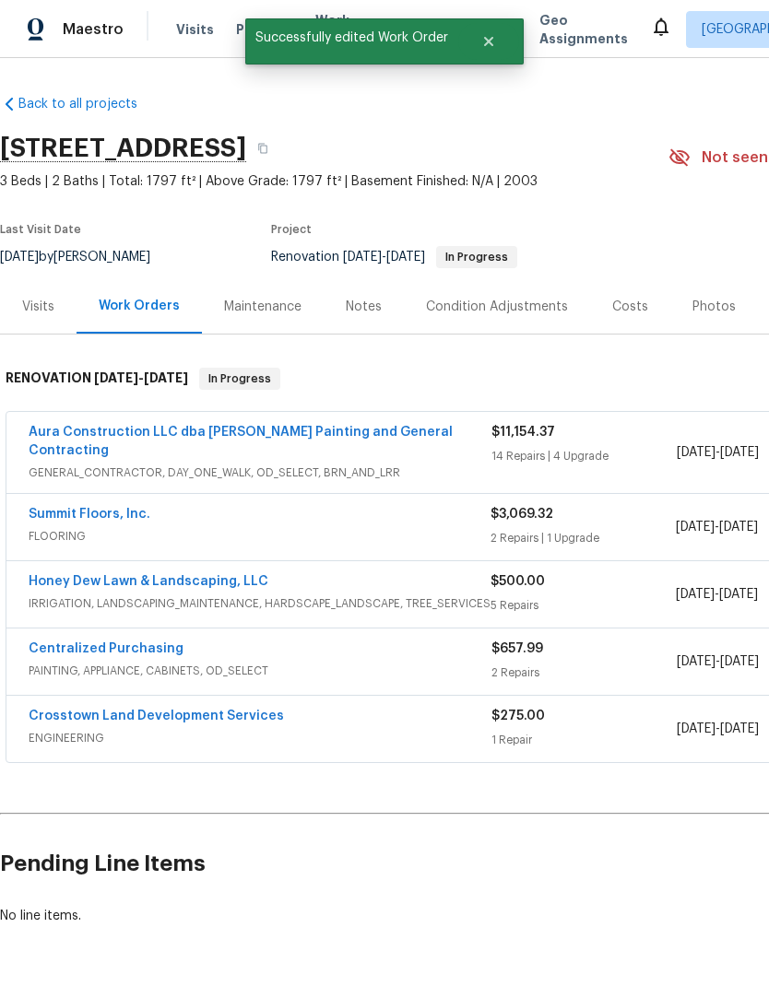
scroll to position [0, -1]
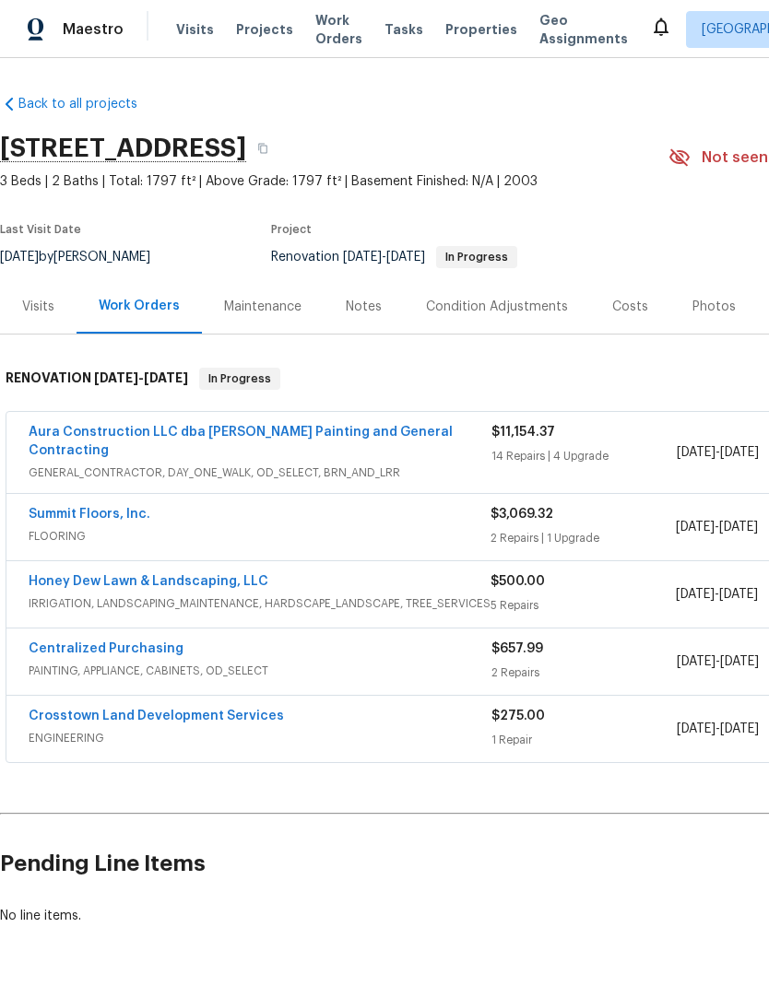
click at [396, 24] on span "Tasks" at bounding box center [403, 29] width 39 height 13
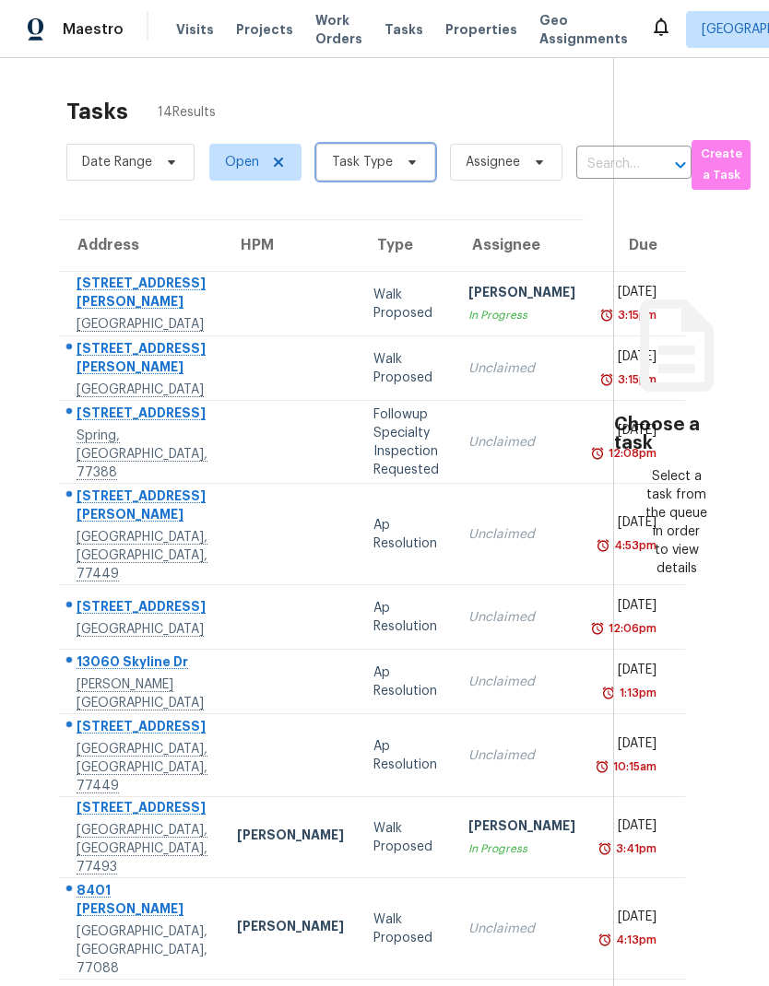
click at [374, 156] on span "Task Type" at bounding box center [362, 162] width 61 height 18
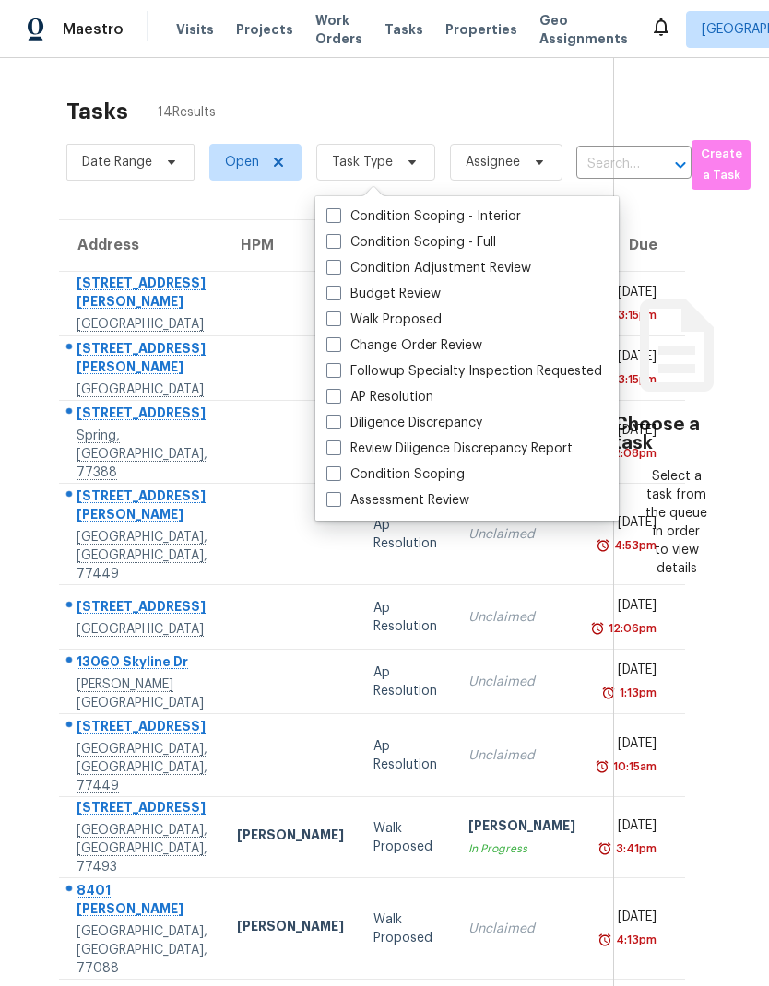
click at [338, 288] on span at bounding box center [333, 293] width 15 height 15
click at [338, 288] on input "Budget Review" at bounding box center [332, 291] width 12 height 12
checkbox input "true"
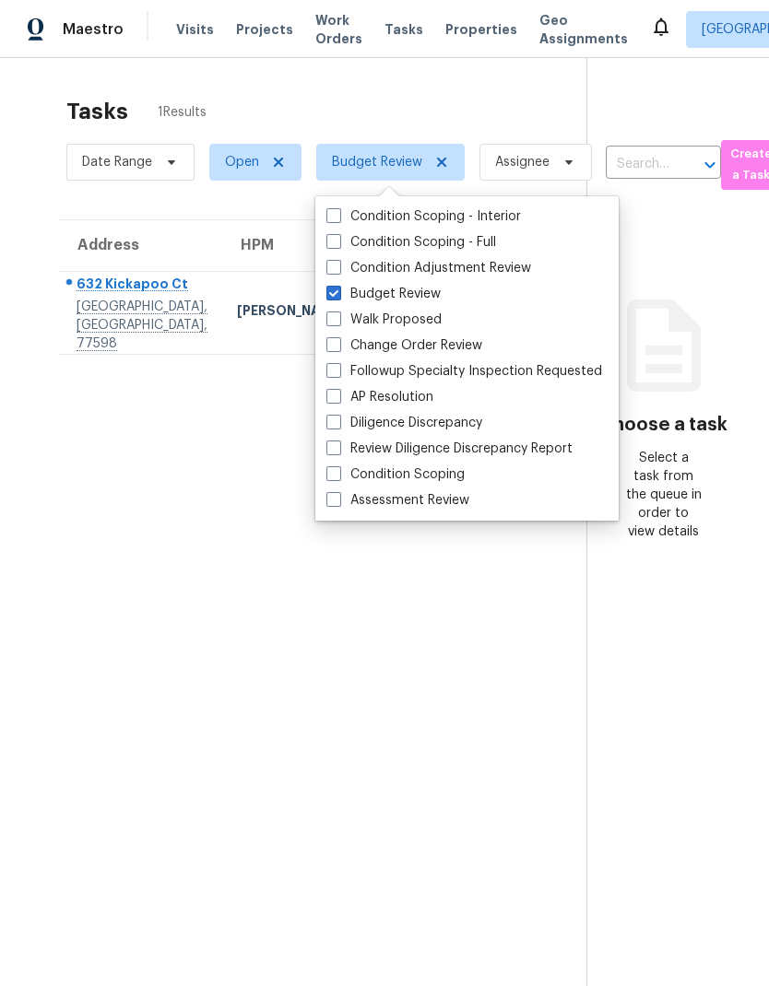
click at [34, 547] on section "Tasks 1 Results Date Range Open Budget Review Assignee ​ Create a Task Address …" at bounding box center [307, 566] width 557 height 957
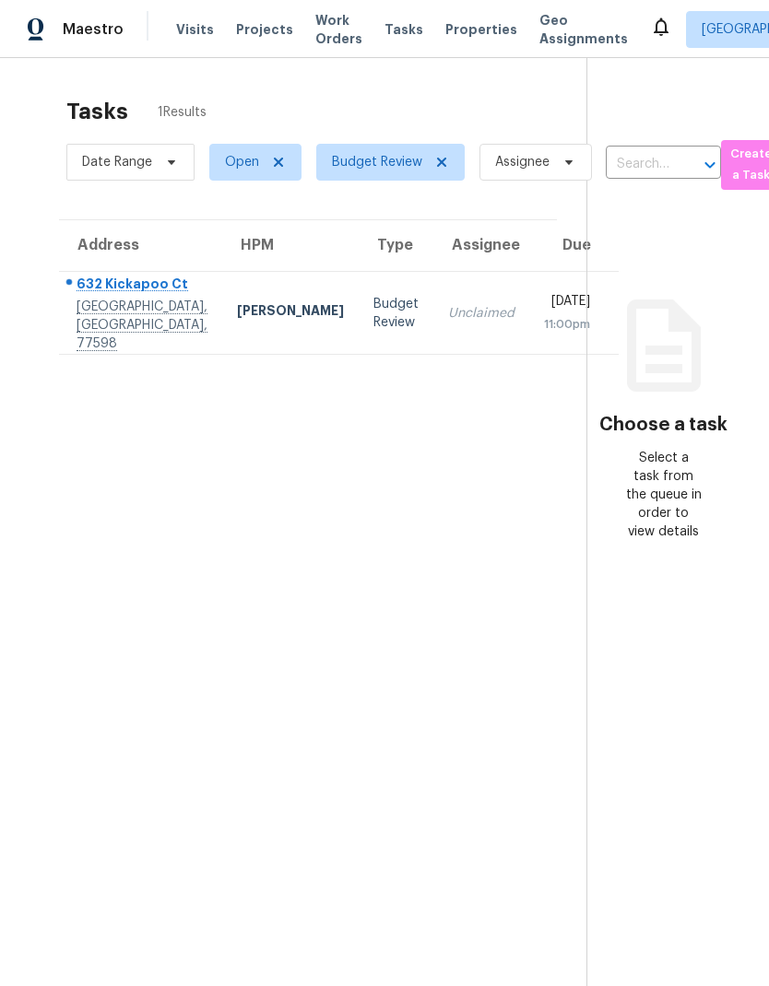
click at [95, 298] on div "632 Kickapoo Ct" at bounding box center [141, 286] width 131 height 23
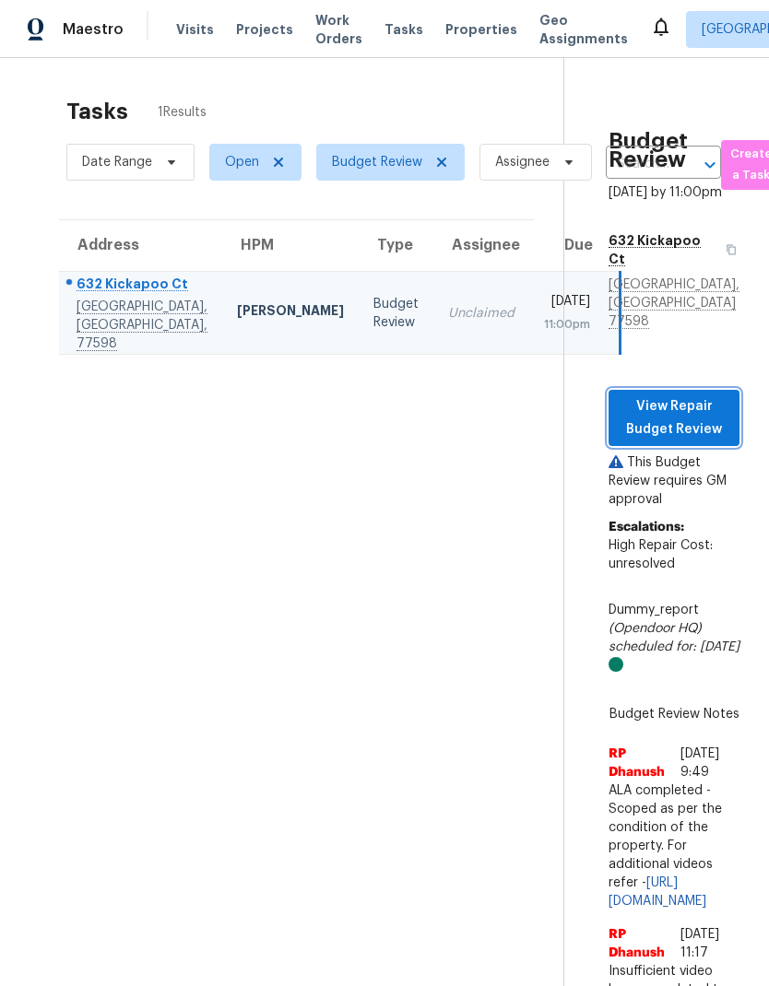
click at [688, 395] on span "View Repair Budget Review" at bounding box center [673, 417] width 101 height 45
click at [203, 32] on span "Visits" at bounding box center [195, 29] width 38 height 18
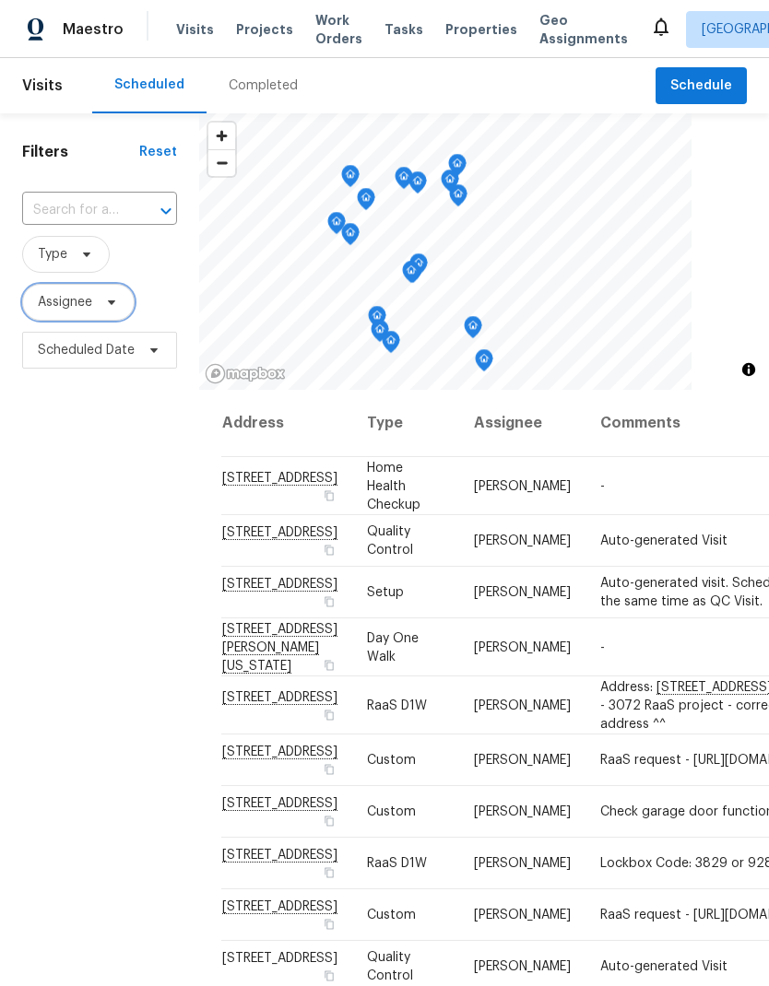
click at [67, 320] on span "Assignee" at bounding box center [78, 302] width 112 height 37
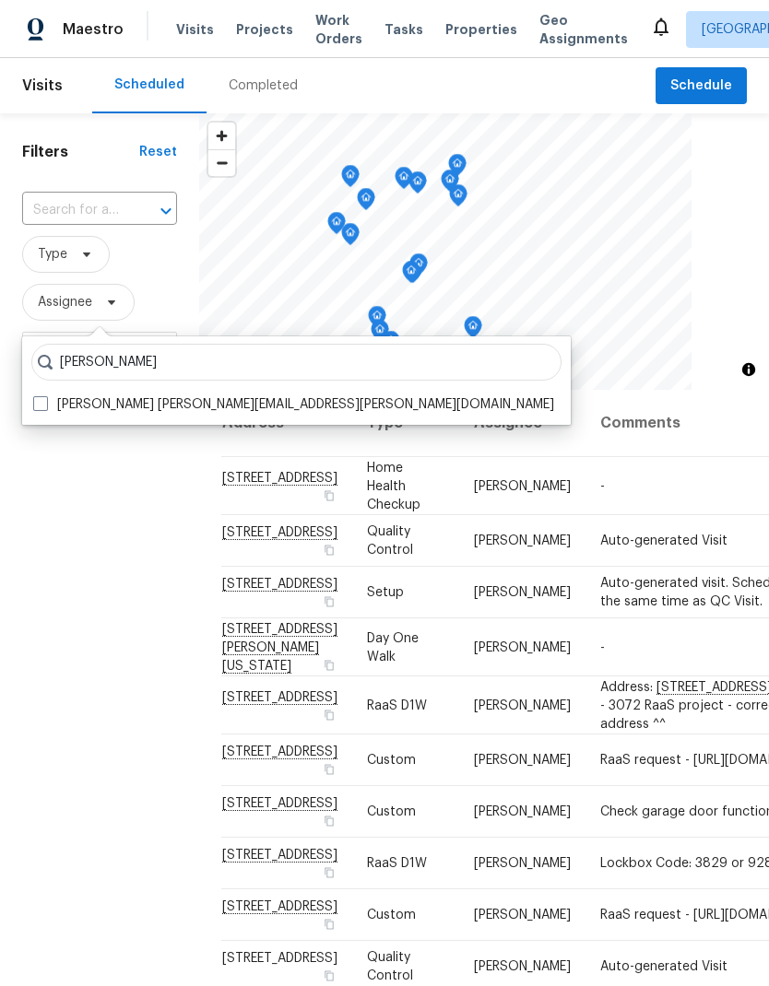
type input "Stephen lacy"
click at [47, 400] on span at bounding box center [40, 403] width 15 height 15
click at [45, 400] on input "Stephen Lacy stephen.lacy@opendoor.com" at bounding box center [39, 401] width 12 height 12
checkbox input "true"
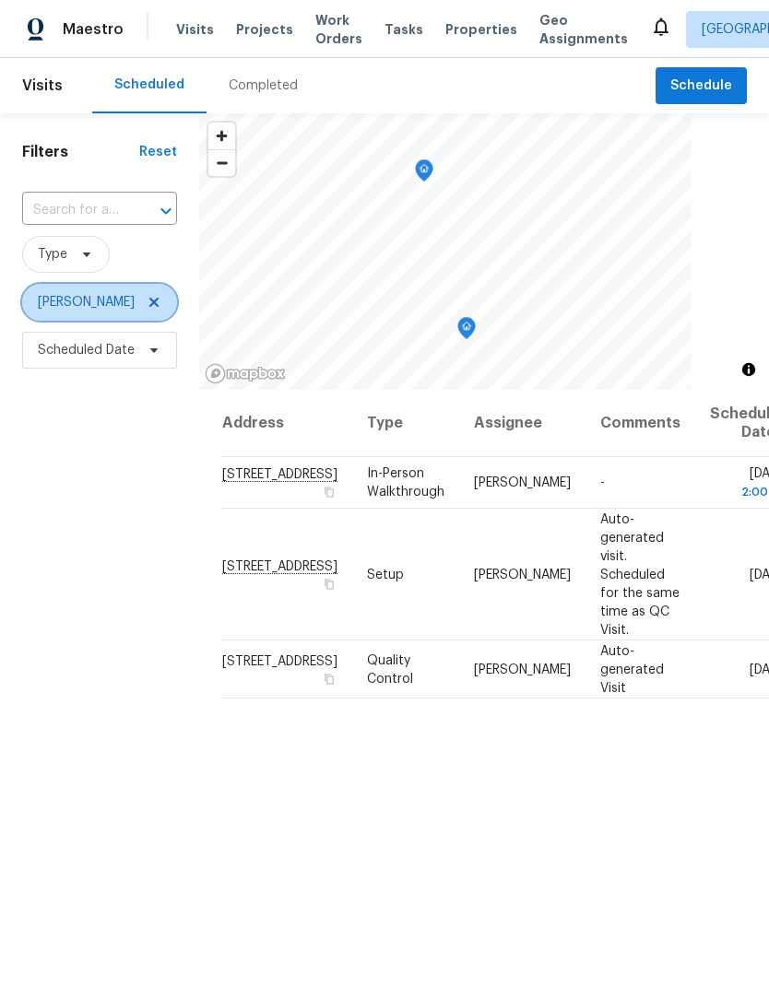
click at [149, 303] on icon at bounding box center [153, 302] width 9 height 9
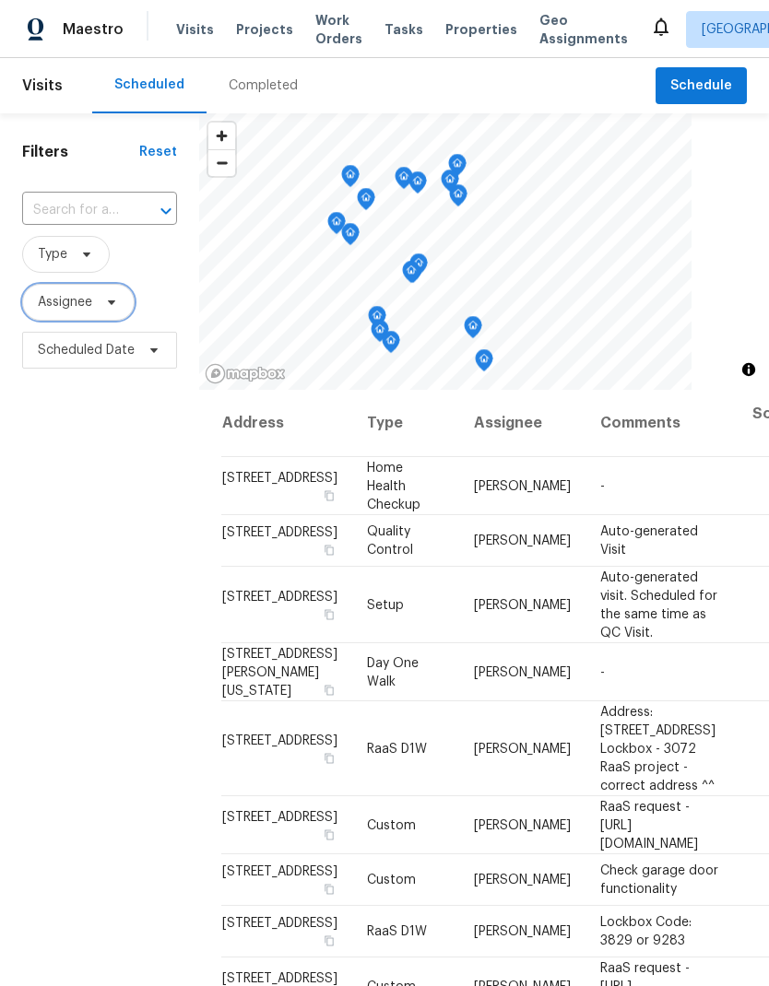
click at [92, 304] on span "Assignee" at bounding box center [65, 302] width 54 height 18
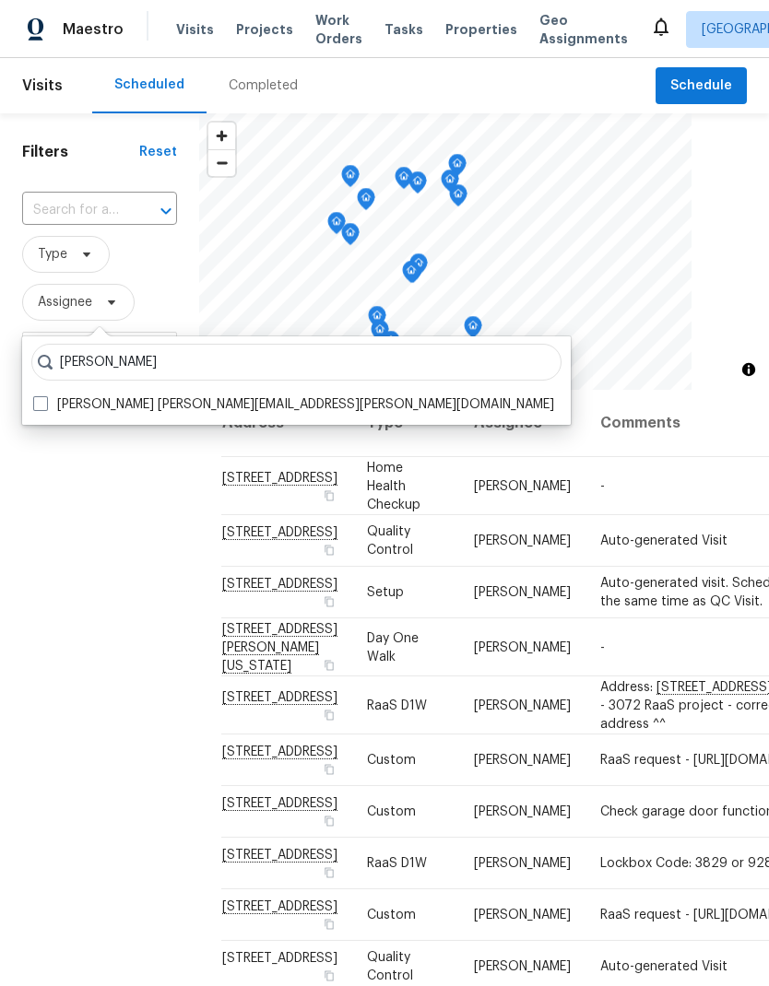
type input "Navid ranjbar"
click at [43, 410] on span at bounding box center [40, 403] width 15 height 15
click at [43, 407] on input "Navid Ranjbar navid.ranjbar@opendoor.com" at bounding box center [39, 401] width 12 height 12
checkbox input "true"
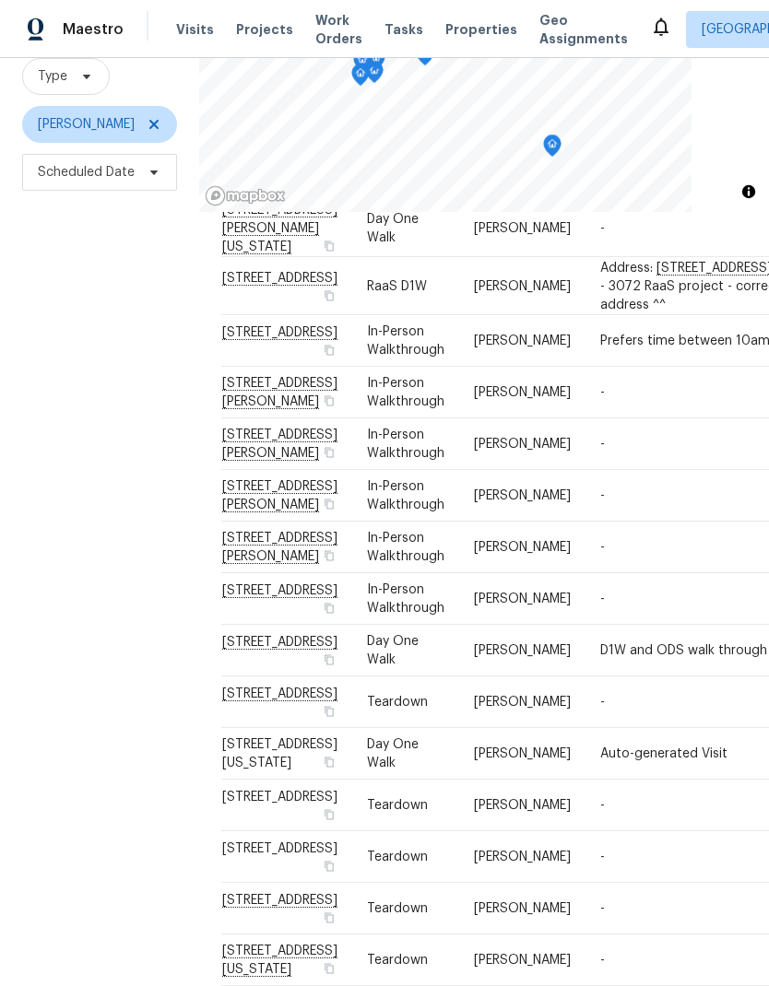
scroll to position [82, 0]
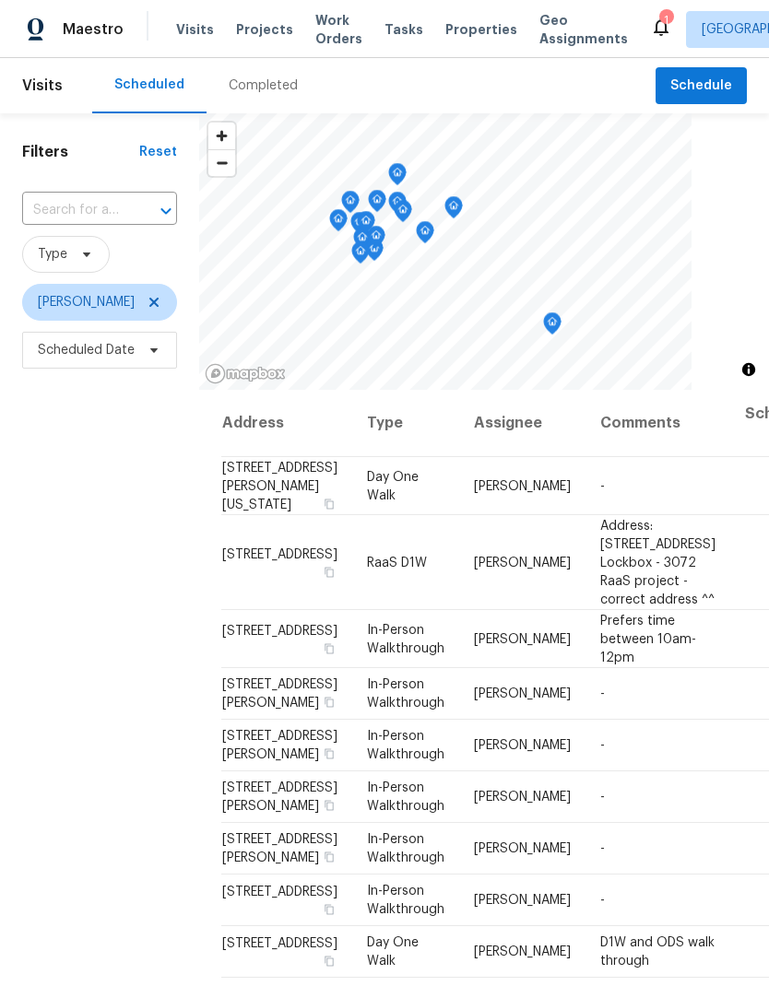
click at [659, 19] on div "1" at bounding box center [665, 20] width 13 height 18
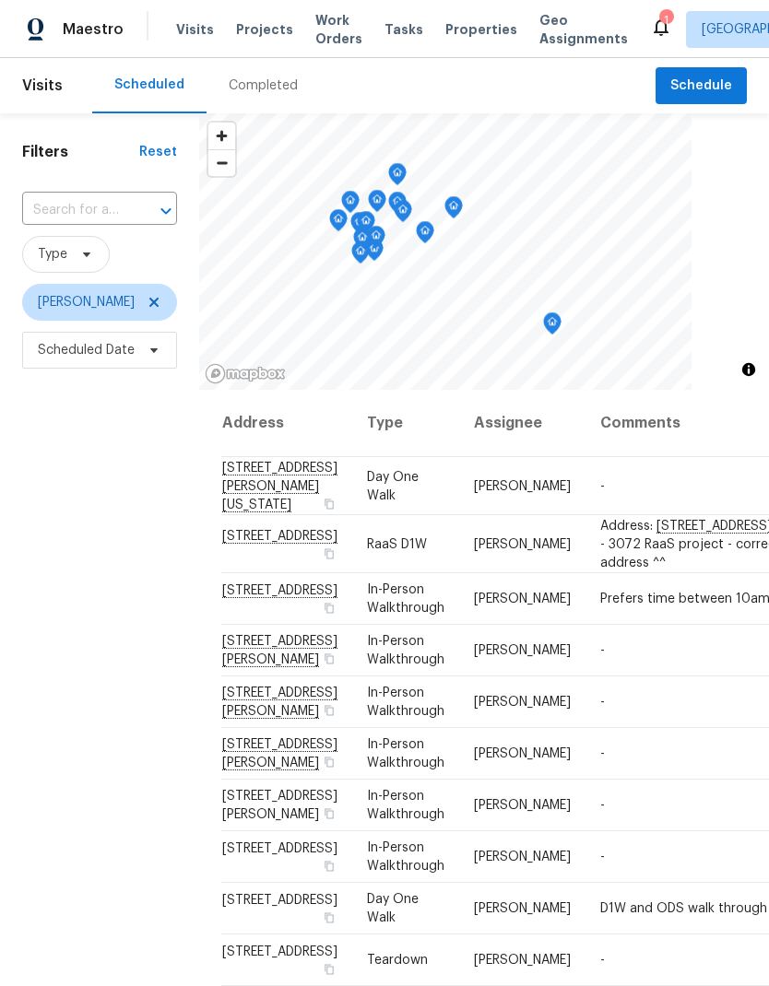
click at [650, 18] on icon at bounding box center [661, 27] width 22 height 22
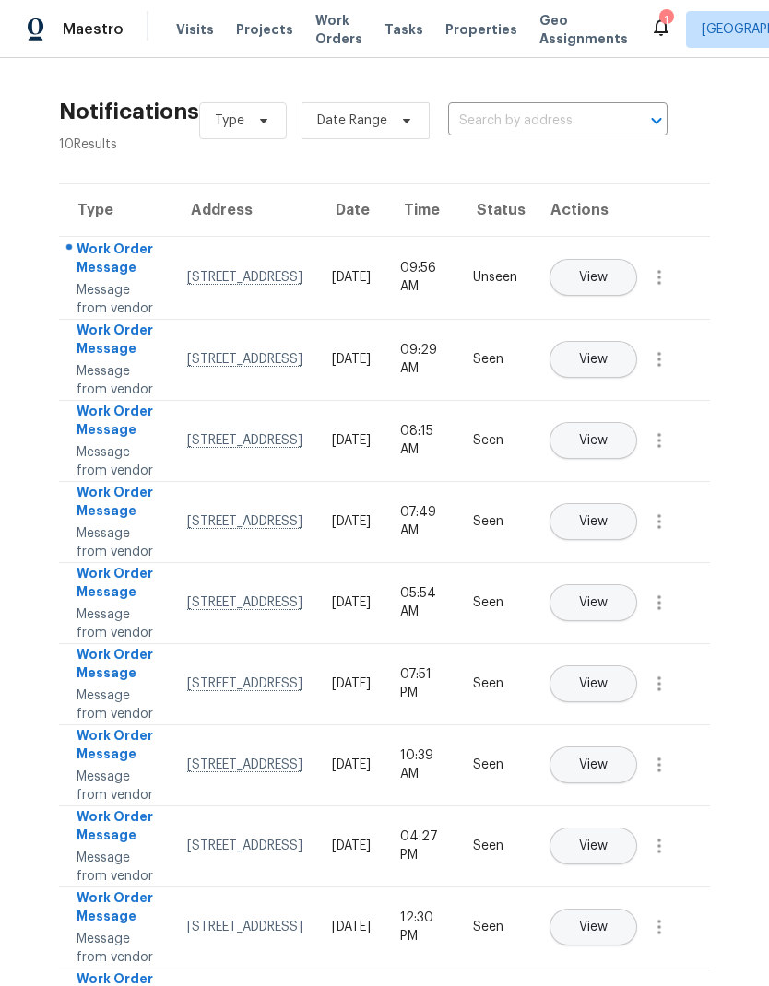
click at [637, 266] on button "View" at bounding box center [593, 277] width 88 height 37
click at [675, 300] on button "button" at bounding box center [659, 277] width 44 height 44
click at [598, 318] on div "Mark Seen" at bounding box center [554, 318] width 144 height 18
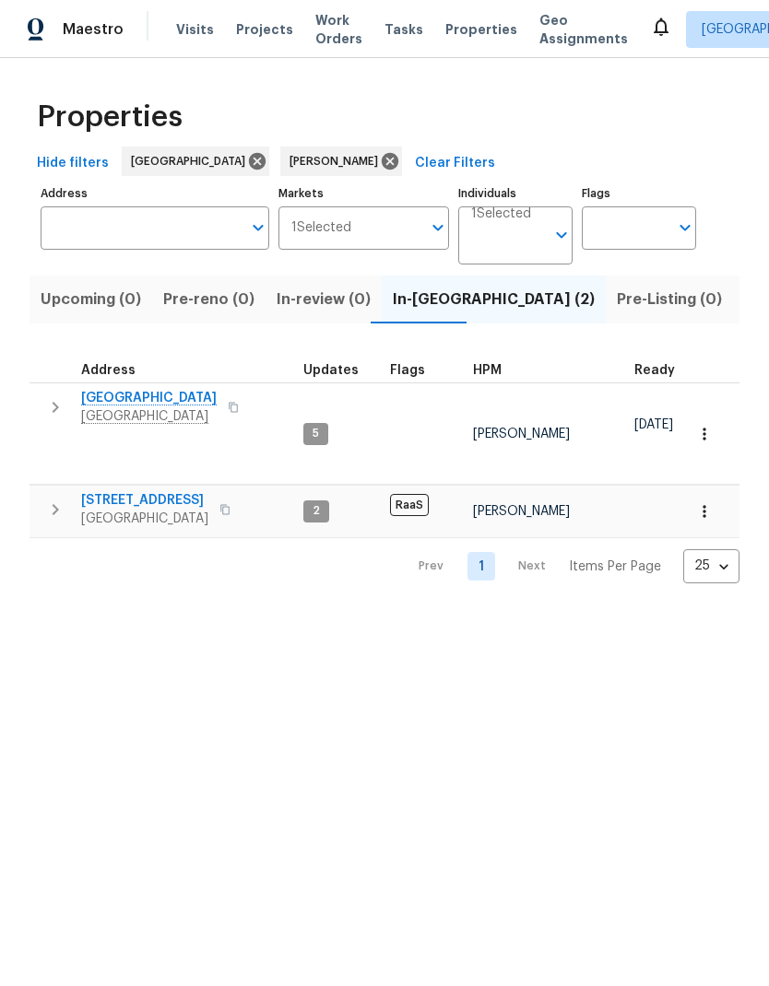
click at [204, 408] on span "[GEOGRAPHIC_DATA]" at bounding box center [148, 416] width 135 height 18
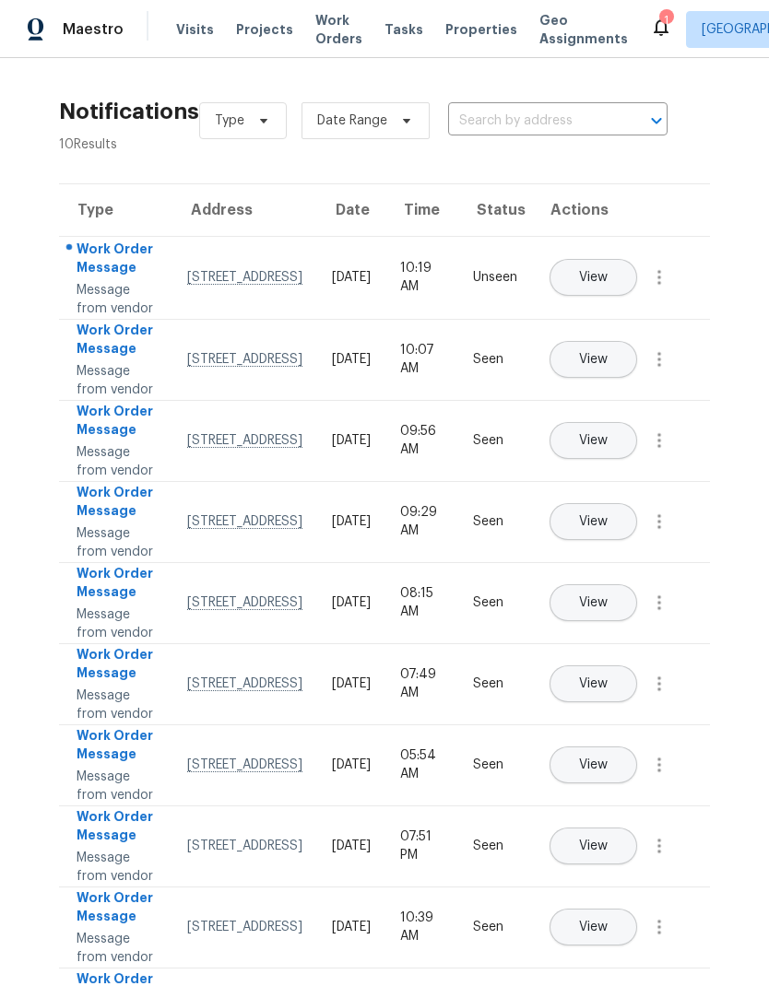
click at [637, 282] on button "View" at bounding box center [593, 277] width 88 height 37
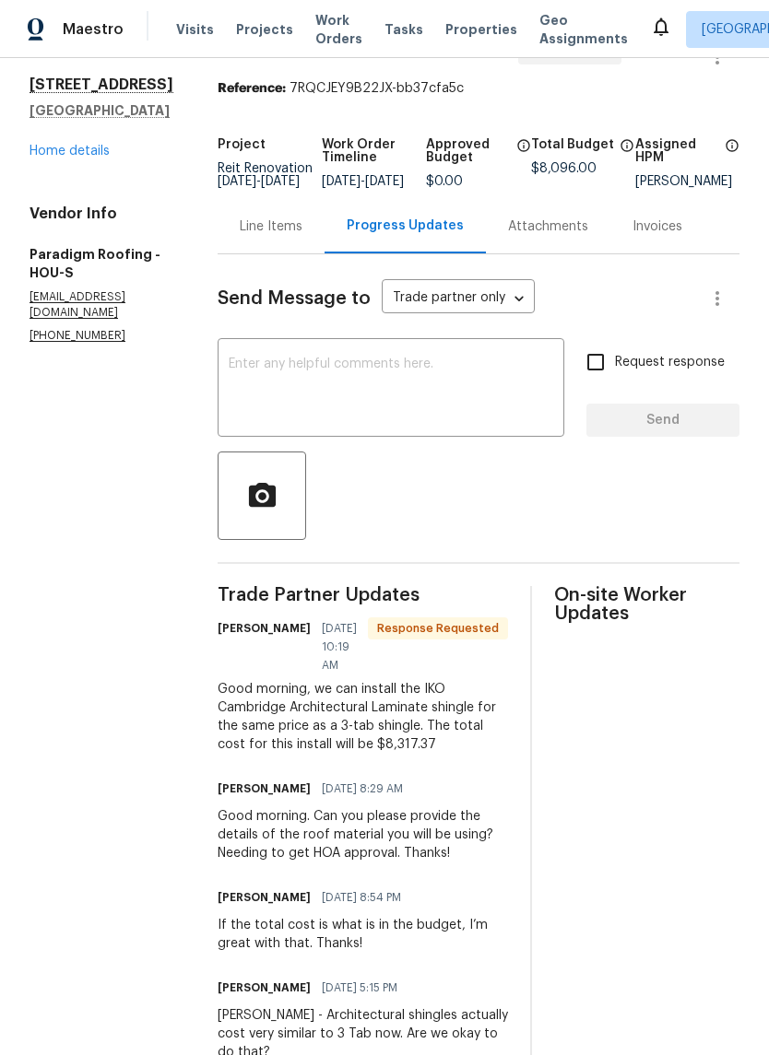
scroll to position [53, 0]
click at [299, 235] on div "Line Items" at bounding box center [271, 226] width 63 height 18
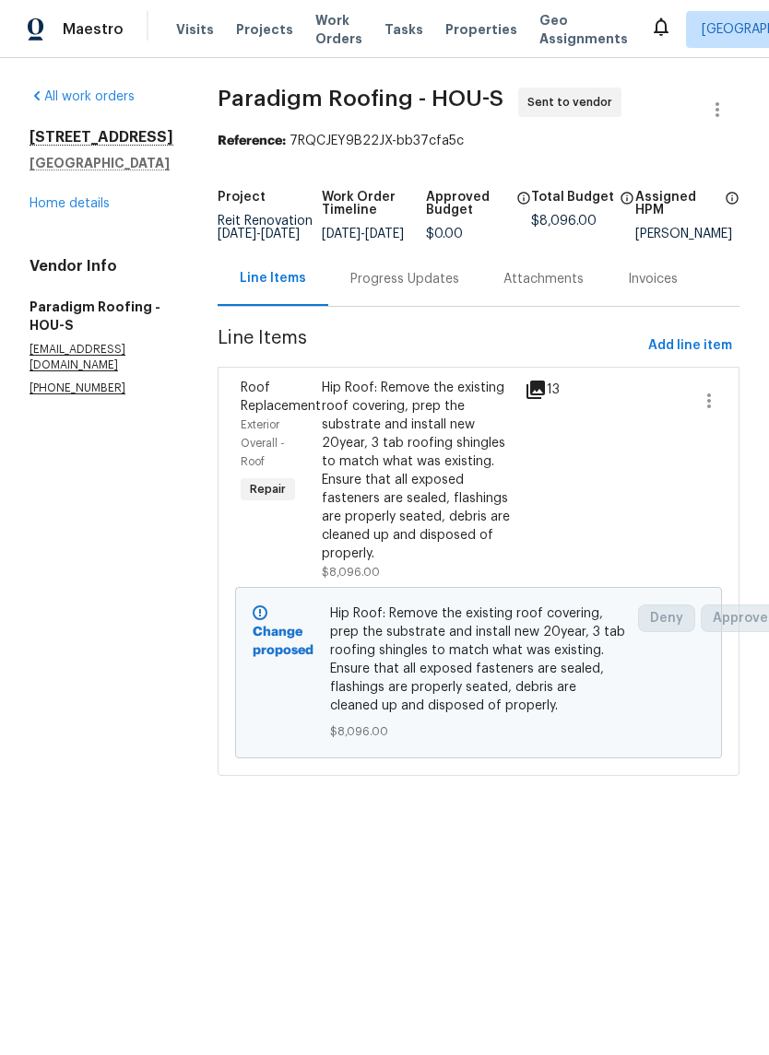
click at [416, 281] on div "Progress Updates" at bounding box center [404, 279] width 153 height 54
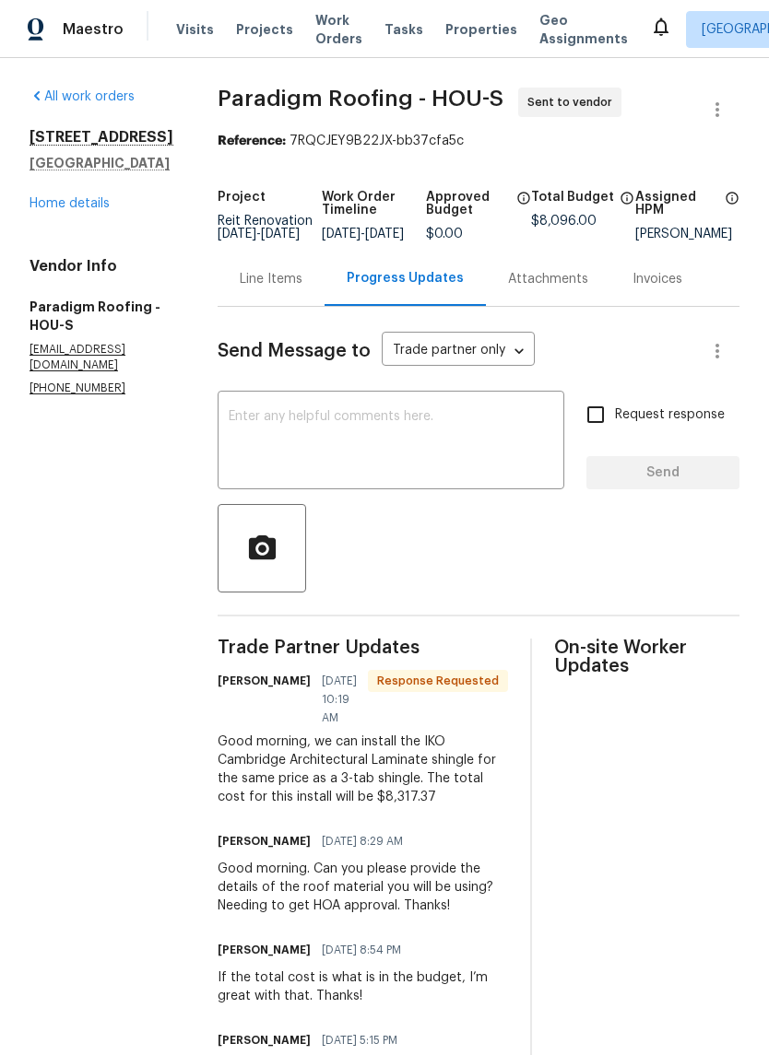
click at [507, 460] on textarea at bounding box center [391, 442] width 324 height 65
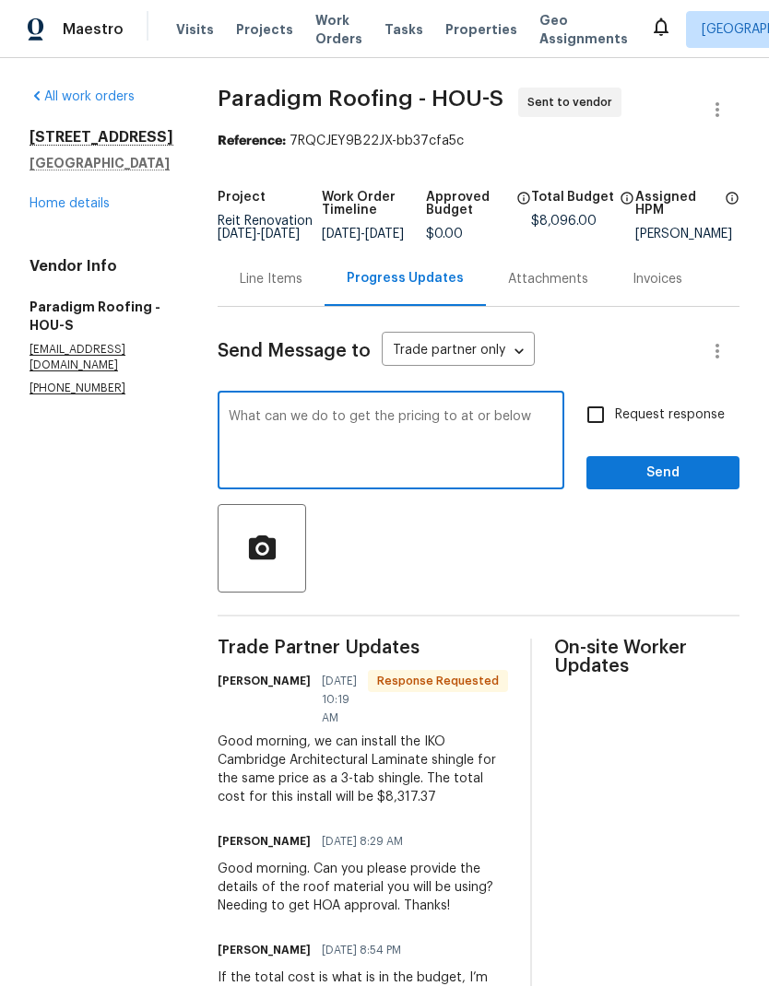
type textarea "What can we do to get the pricing to at or below"
click at [255, 425] on textarea "What can we do to get the pricing to at or below" at bounding box center [391, 442] width 324 height 65
click at [255, 424] on textarea "What can we do to get the pricing to at or below" at bounding box center [391, 442] width 324 height 65
click at [282, 288] on div "Line Items" at bounding box center [271, 279] width 63 height 18
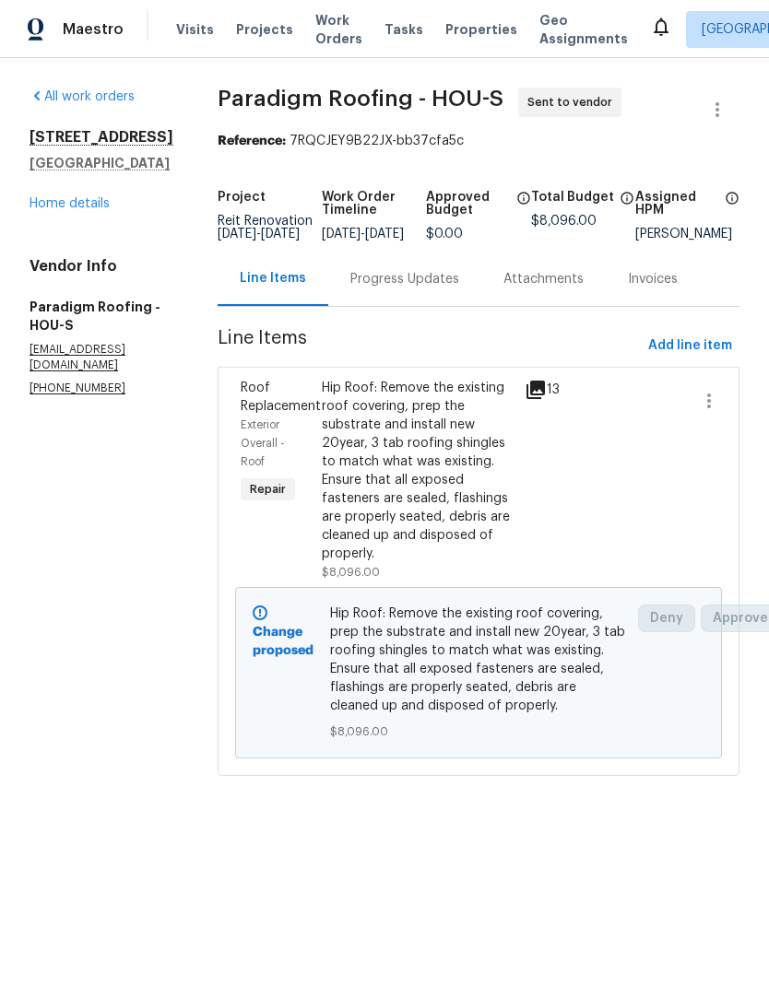
click at [412, 282] on div "Progress Updates" at bounding box center [404, 279] width 153 height 54
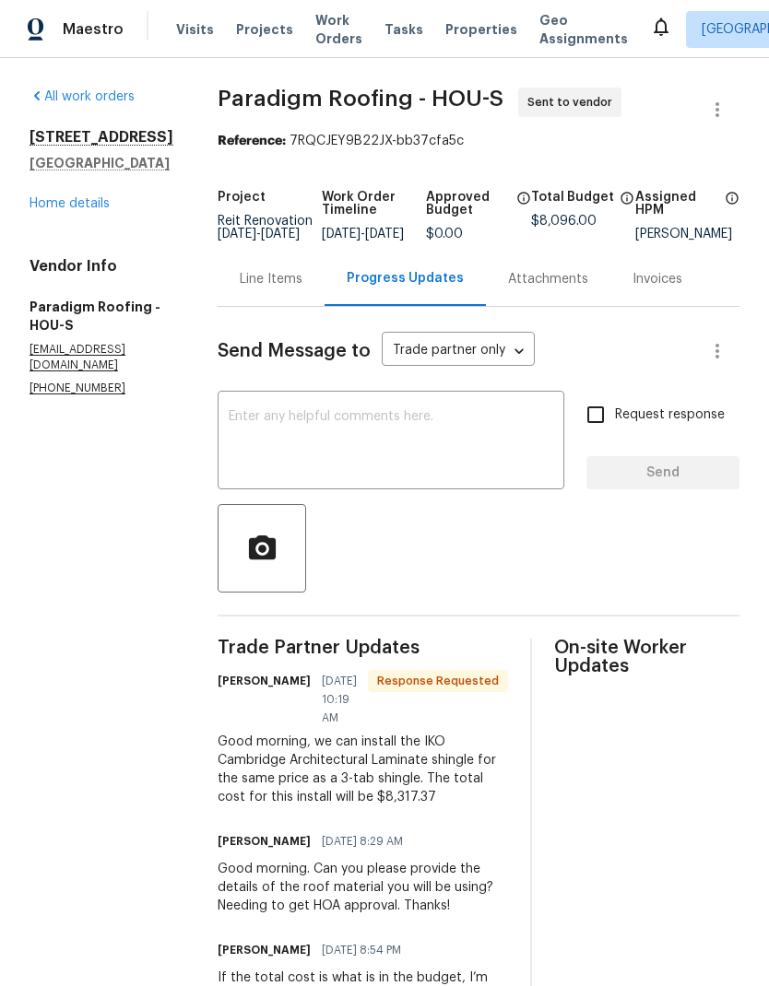
click at [470, 436] on textarea at bounding box center [391, 442] width 324 height 65
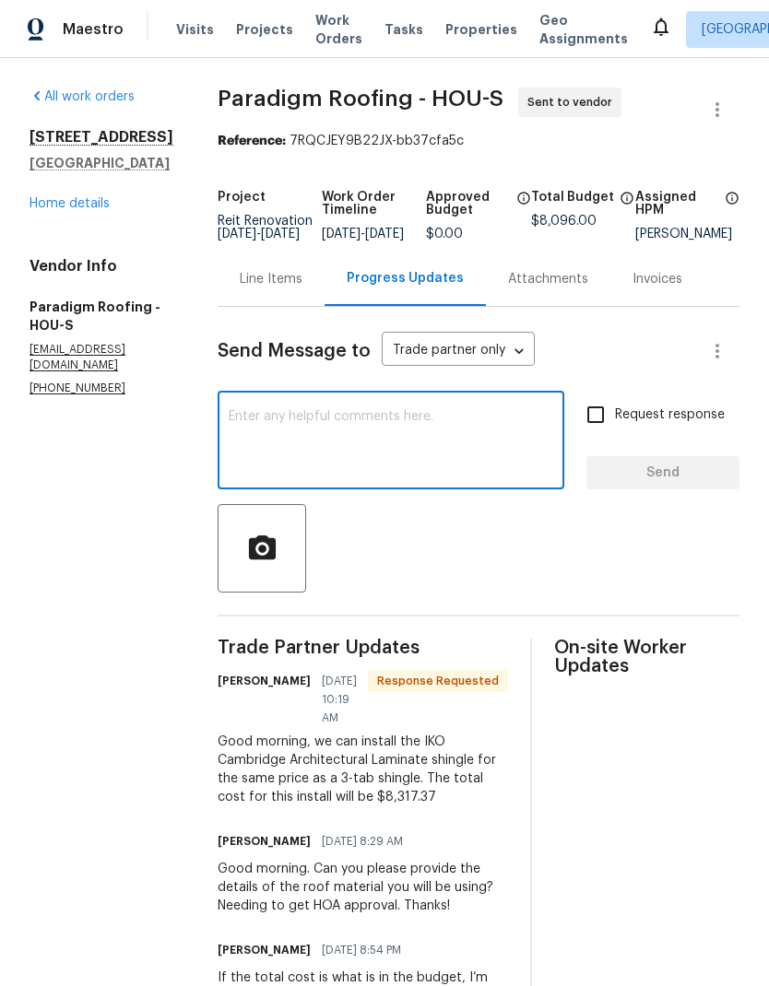
click at [375, 429] on textarea at bounding box center [391, 442] width 324 height 65
paste textarea "What can we do to get the pricing to at or below"
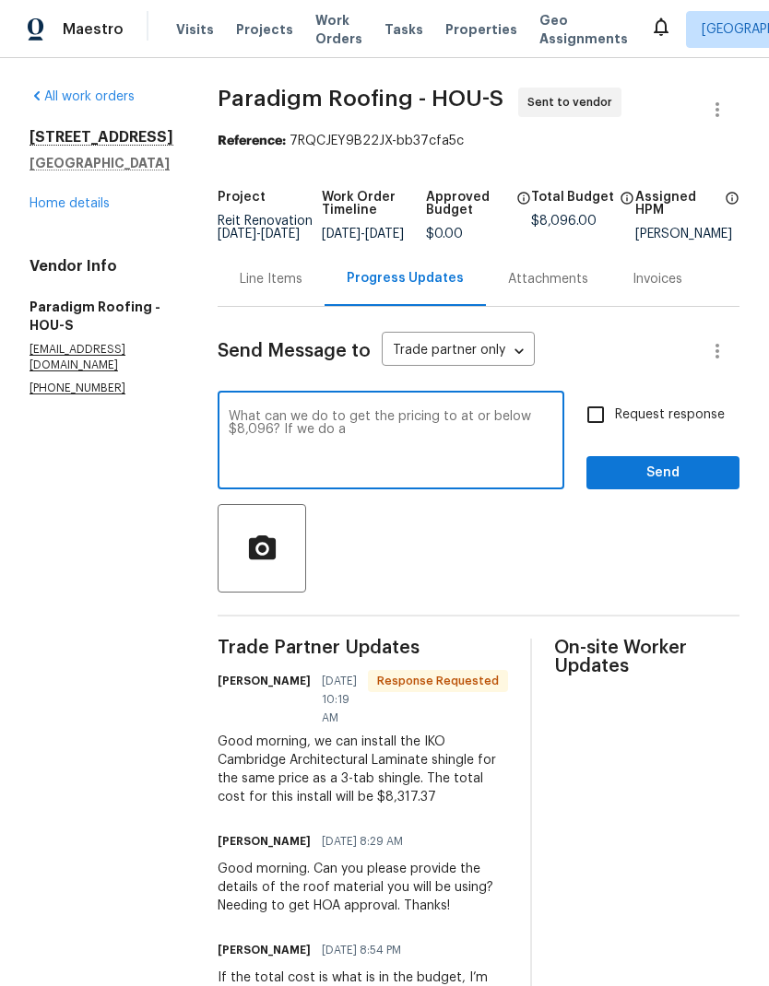
type textarea "What can we do to get the pricing to at or below $8,096? If we do a"
click at [252, 429] on textarea "What can we do to get the pricing to at or below $8,096? If we do a" at bounding box center [391, 442] width 324 height 65
click at [252, 428] on textarea "What can we do to get the pricing to at or below $8,096? If we do a" at bounding box center [391, 442] width 324 height 65
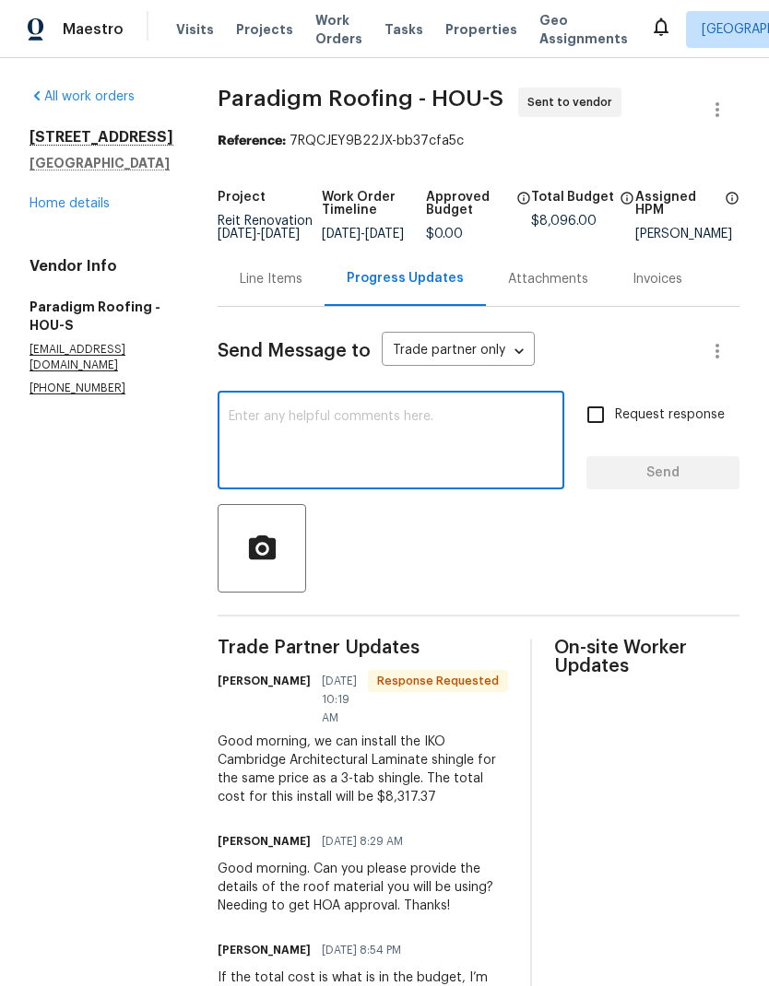
click at [280, 288] on div "Line Items" at bounding box center [271, 279] width 63 height 18
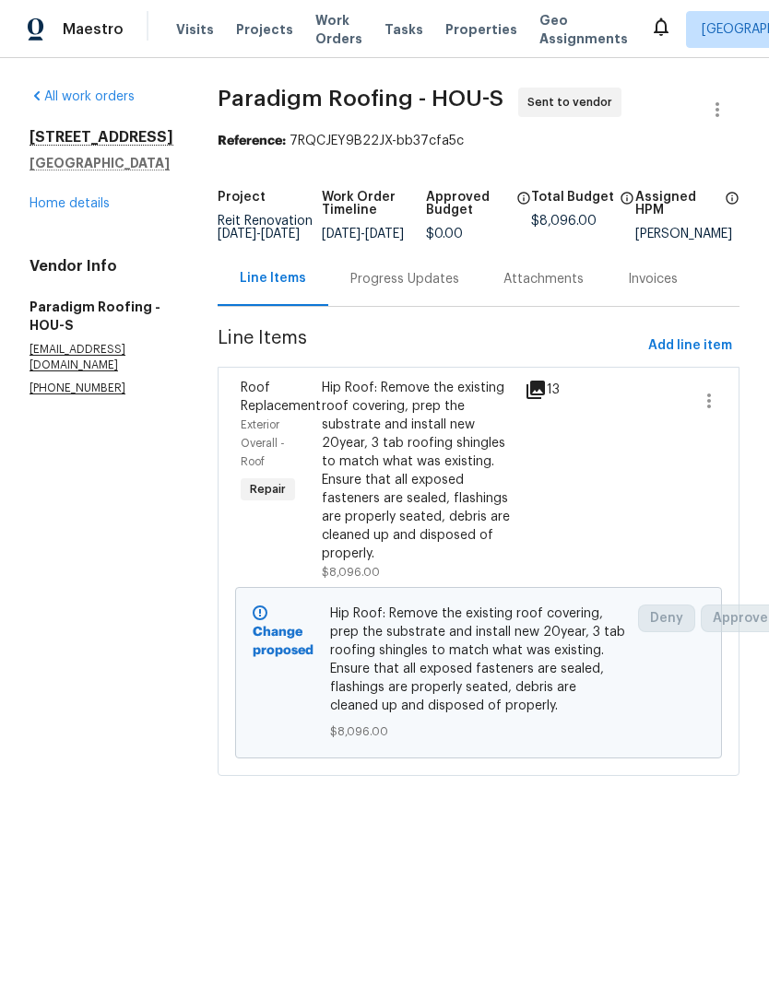
click at [546, 401] on icon at bounding box center [535, 390] width 22 height 22
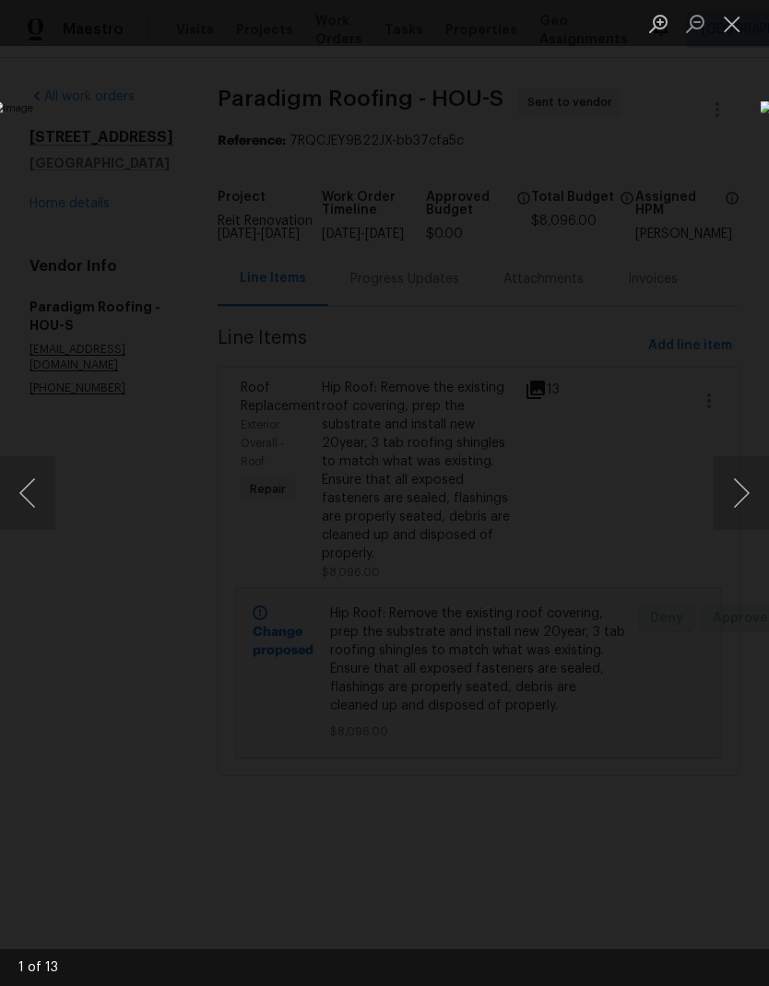
click at [735, 29] on button "Close lightbox" at bounding box center [731, 23] width 37 height 32
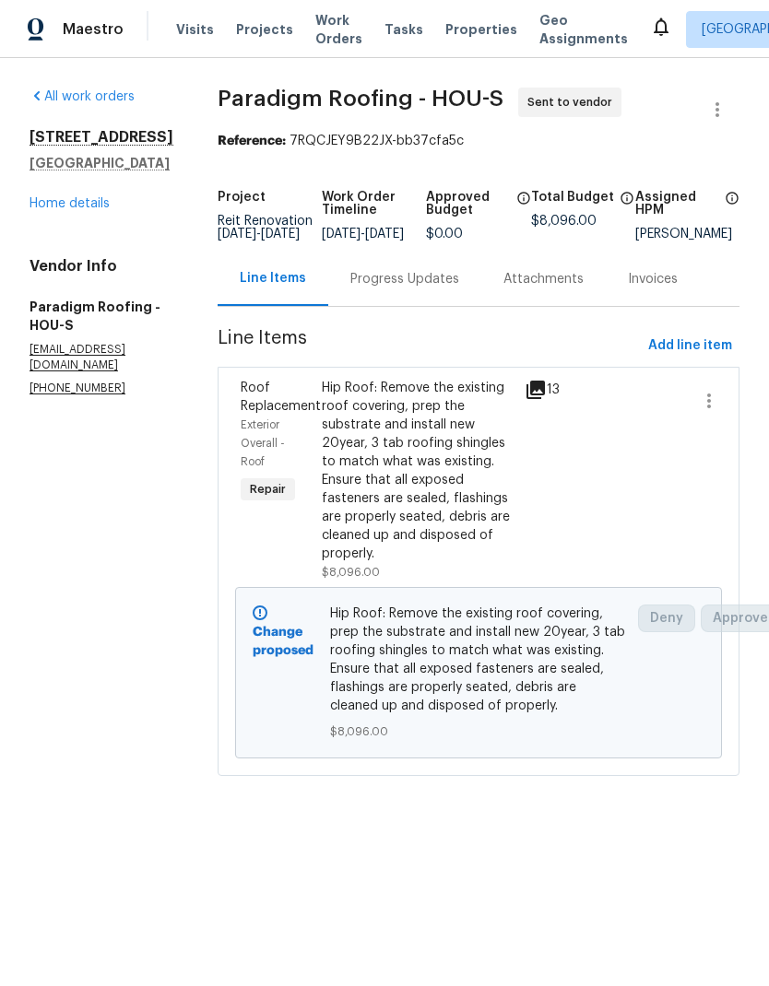
click at [454, 288] on div "Progress Updates" at bounding box center [404, 279] width 109 height 18
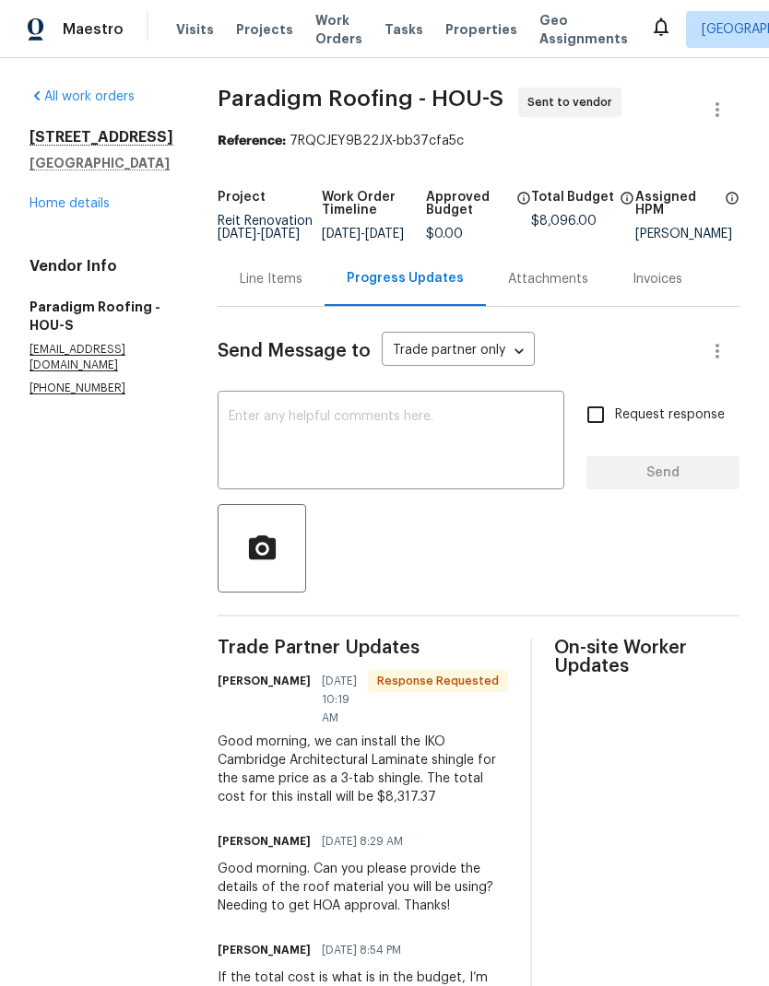
click at [429, 444] on textarea at bounding box center [391, 442] width 324 height 65
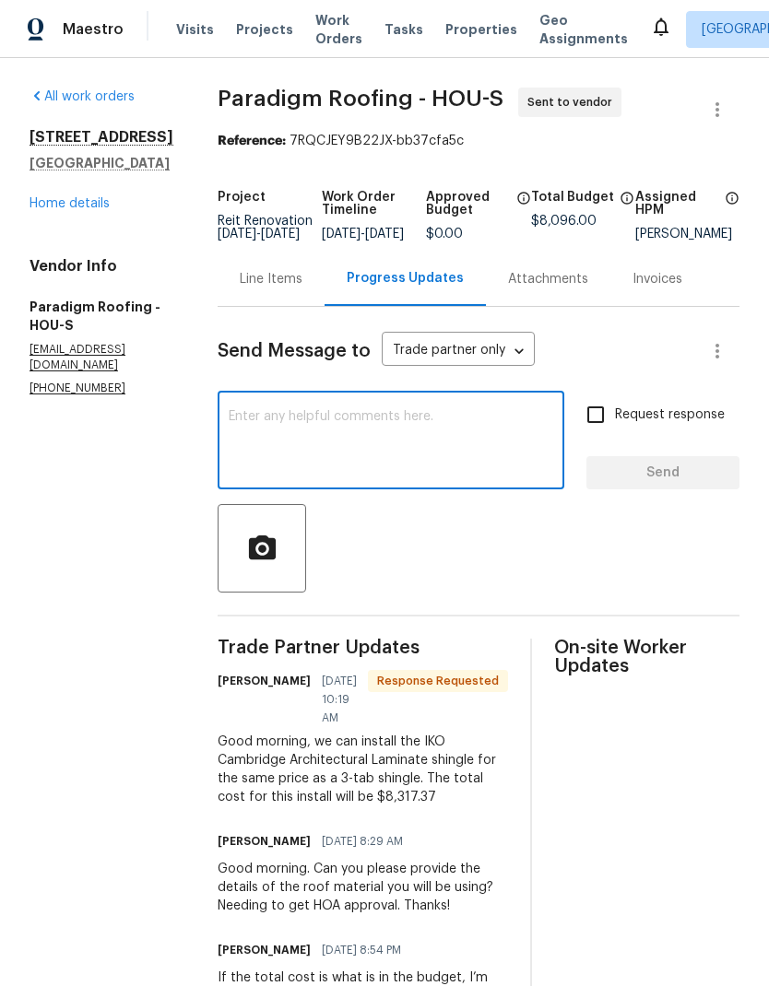
click at [312, 432] on textarea at bounding box center [391, 442] width 324 height 65
click at [271, 429] on textarea at bounding box center [391, 442] width 324 height 65
click at [405, 437] on textarea "Good morning!" at bounding box center [391, 442] width 324 height 65
paste textarea "What can we do to get the pricing to at or below $8,096? If we do a"
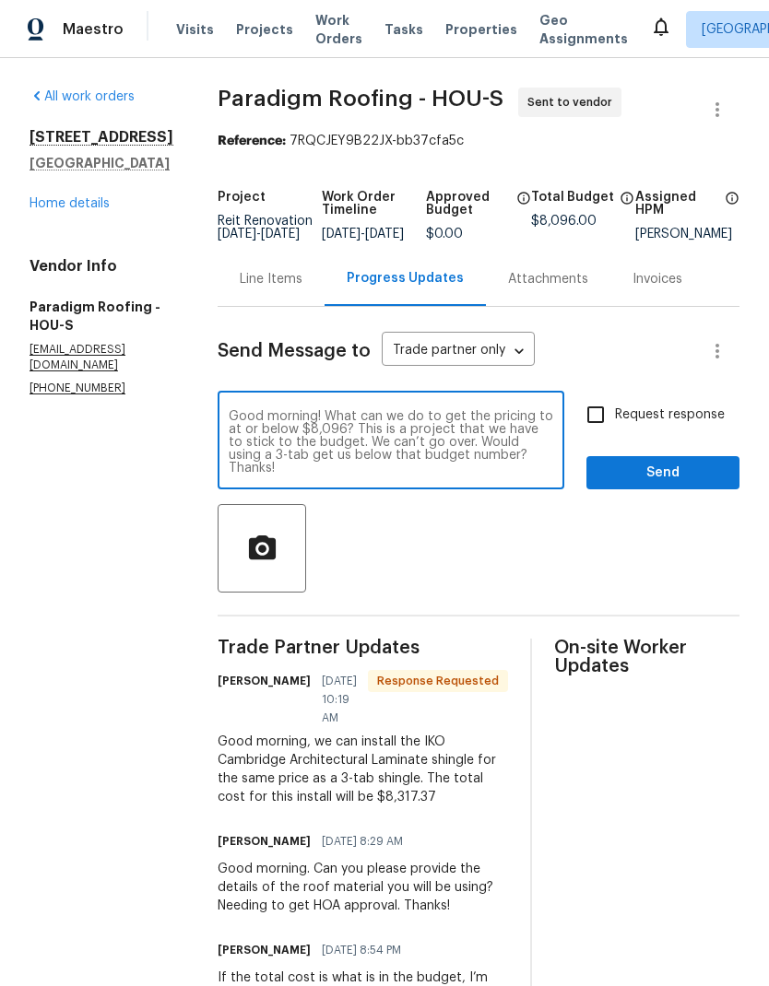
type textarea "Good morning! What can we do to get the pricing to at or below $8,096? This is …"
click at [608, 417] on input "Request response" at bounding box center [595, 414] width 39 height 39
checkbox input "true"
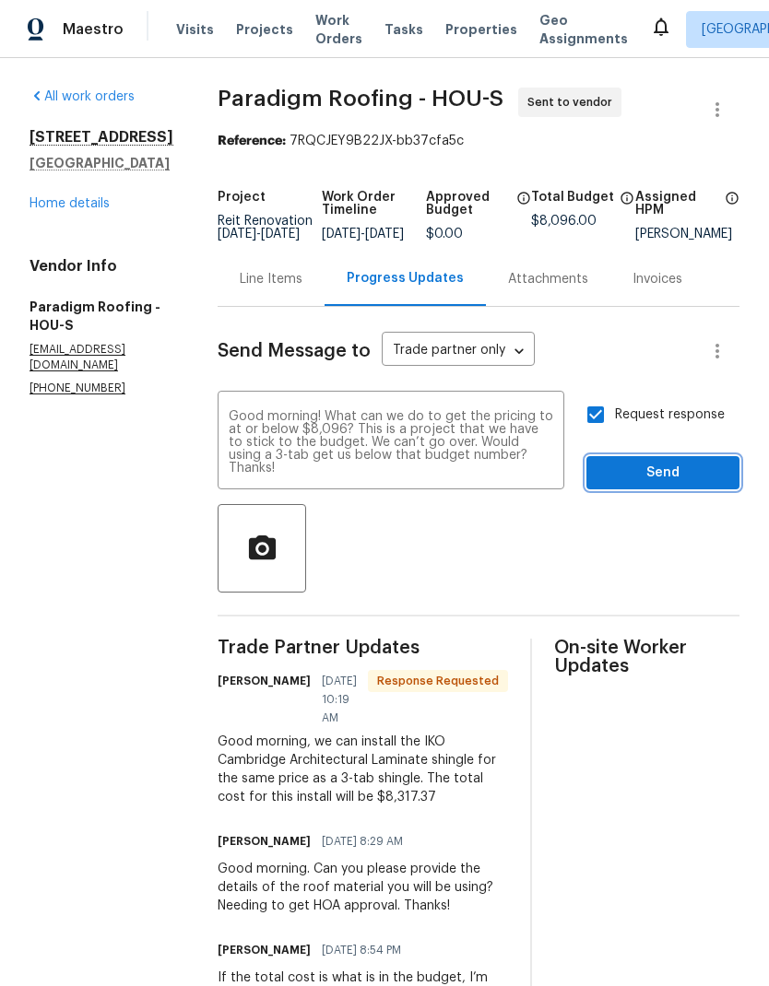
click at [683, 481] on span "Send" at bounding box center [662, 473] width 123 height 23
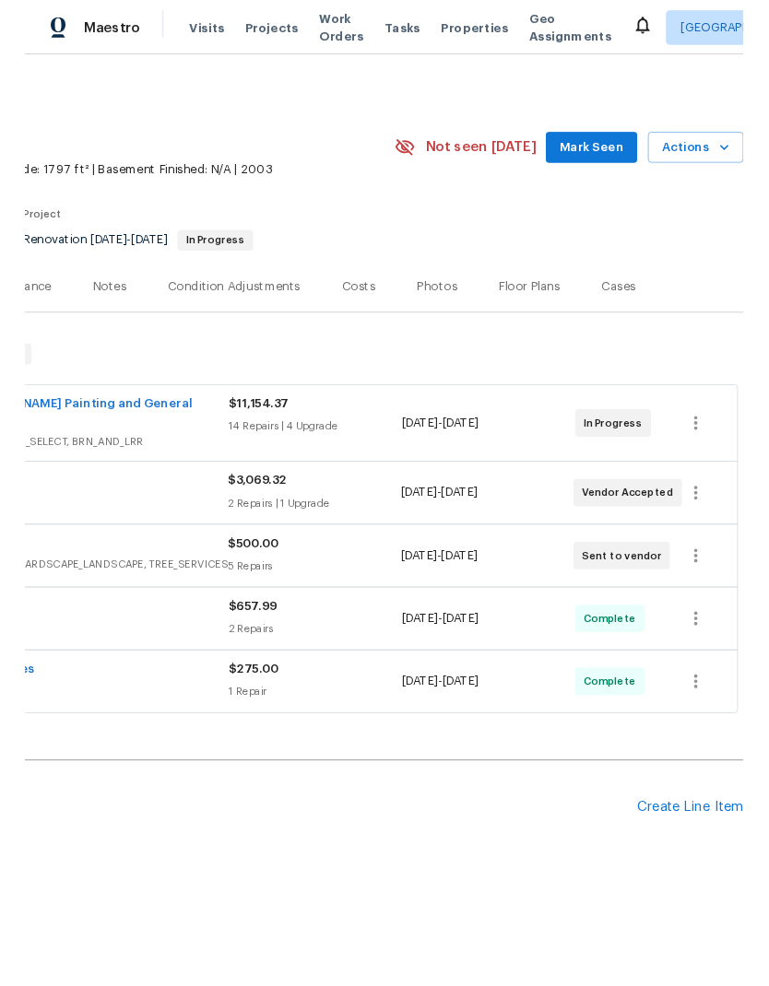
scroll to position [0, 273]
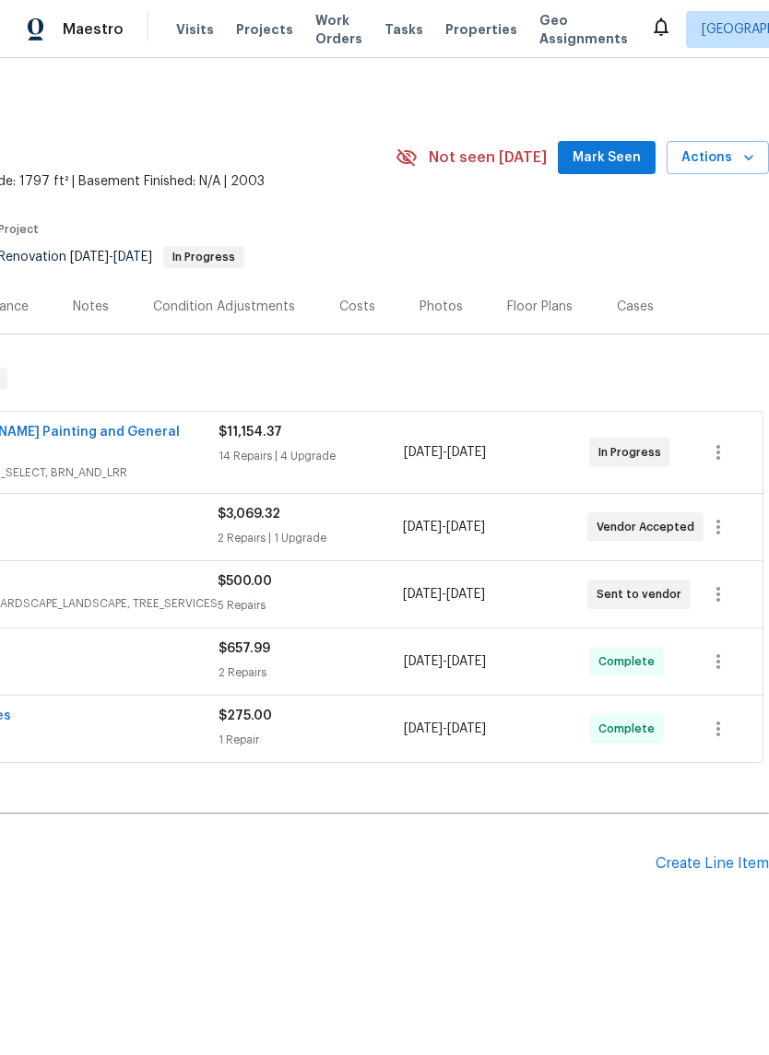
click at [729, 855] on div "Create Line Item" at bounding box center [711, 864] width 113 height 18
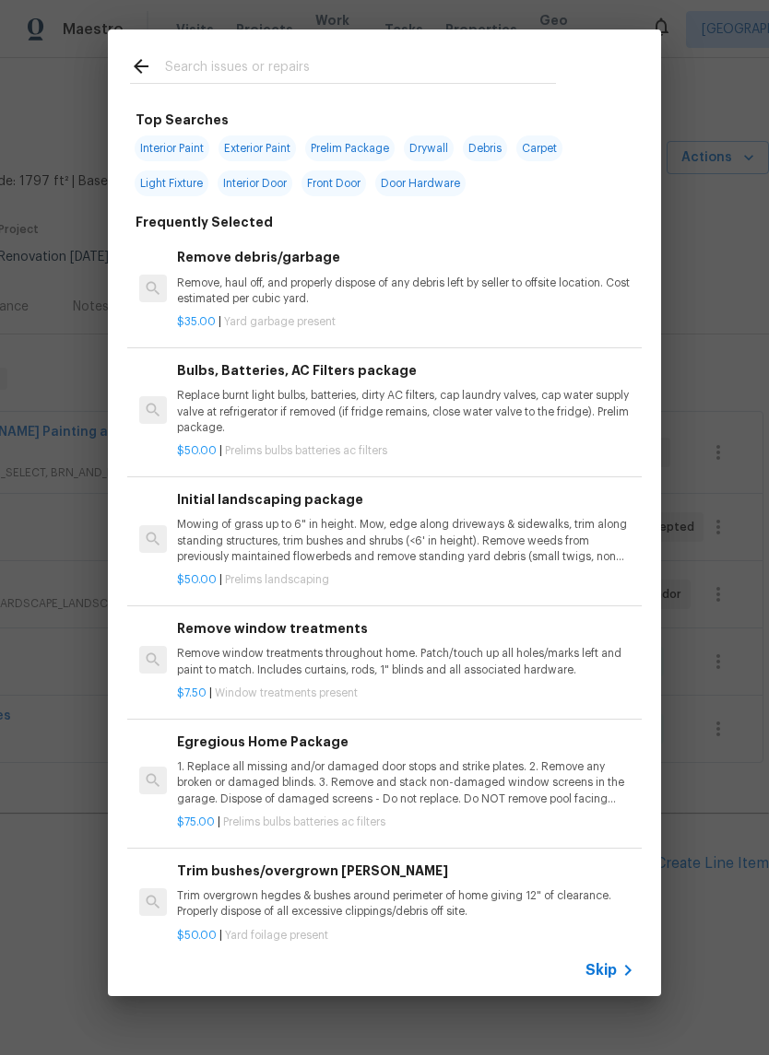
click at [358, 67] on input "text" at bounding box center [360, 69] width 391 height 28
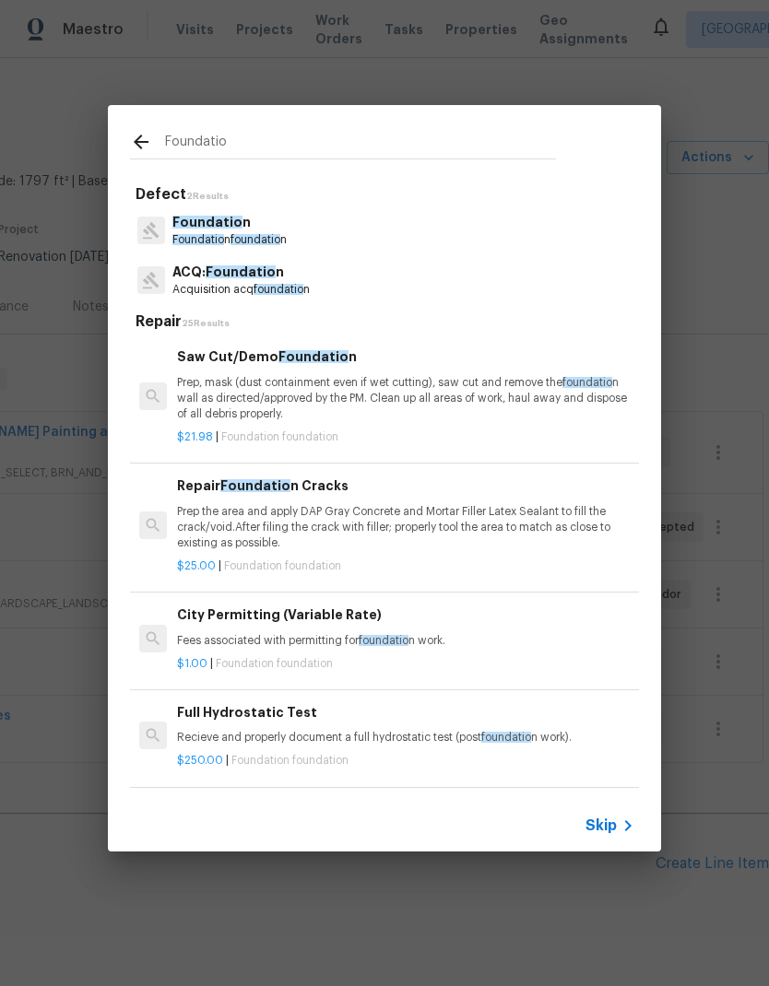
type input "Foundatio"
click at [362, 231] on div "Foundatio n Foundatio n foundatio n" at bounding box center [384, 231] width 509 height 50
click at [361, 230] on div "Foundatio n Foundatio n foundatio n" at bounding box center [384, 231] width 509 height 50
click at [303, 232] on div "Foundatio n Foundatio n foundatio n" at bounding box center [384, 231] width 509 height 50
click at [238, 238] on span "foundatio" at bounding box center [255, 239] width 50 height 11
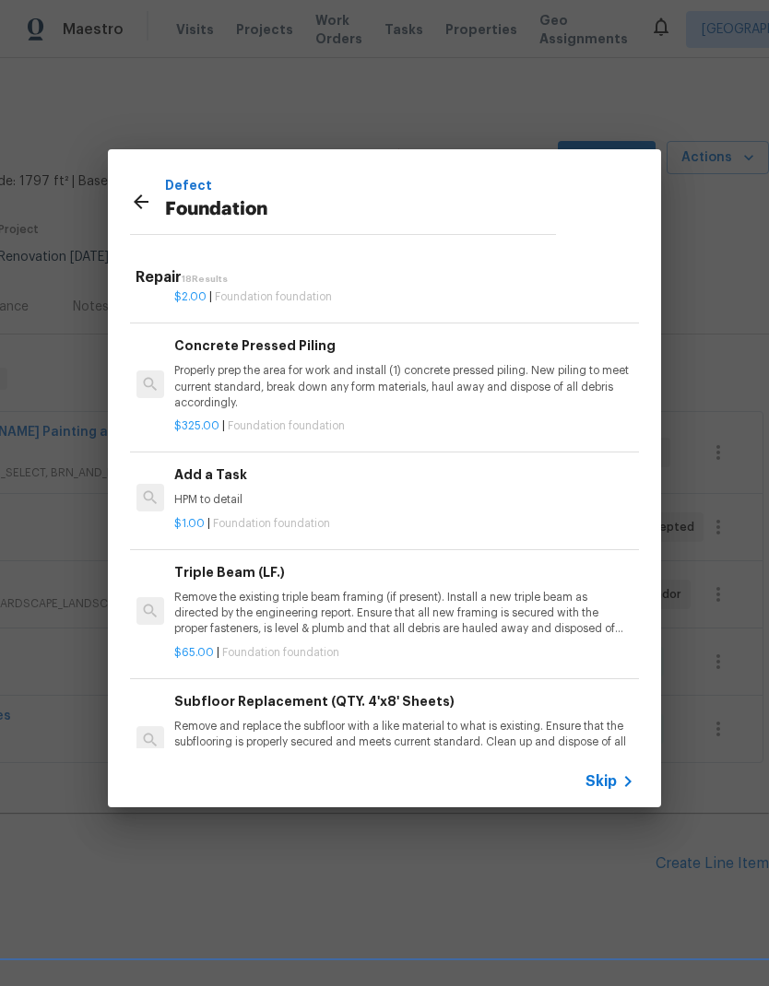
scroll to position [1357, 3]
click at [218, 501] on p "HPM to detail" at bounding box center [402, 500] width 457 height 16
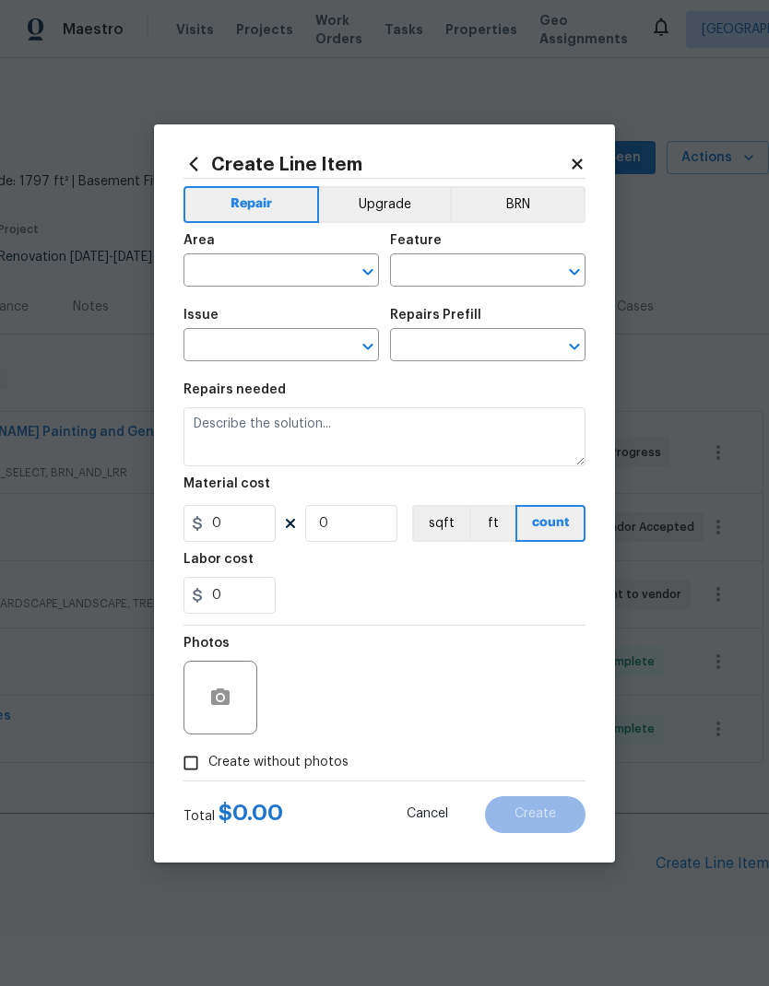
type input "Foundation"
type input "Add a Task $1.00"
type textarea "HPM to detail"
type input "1"
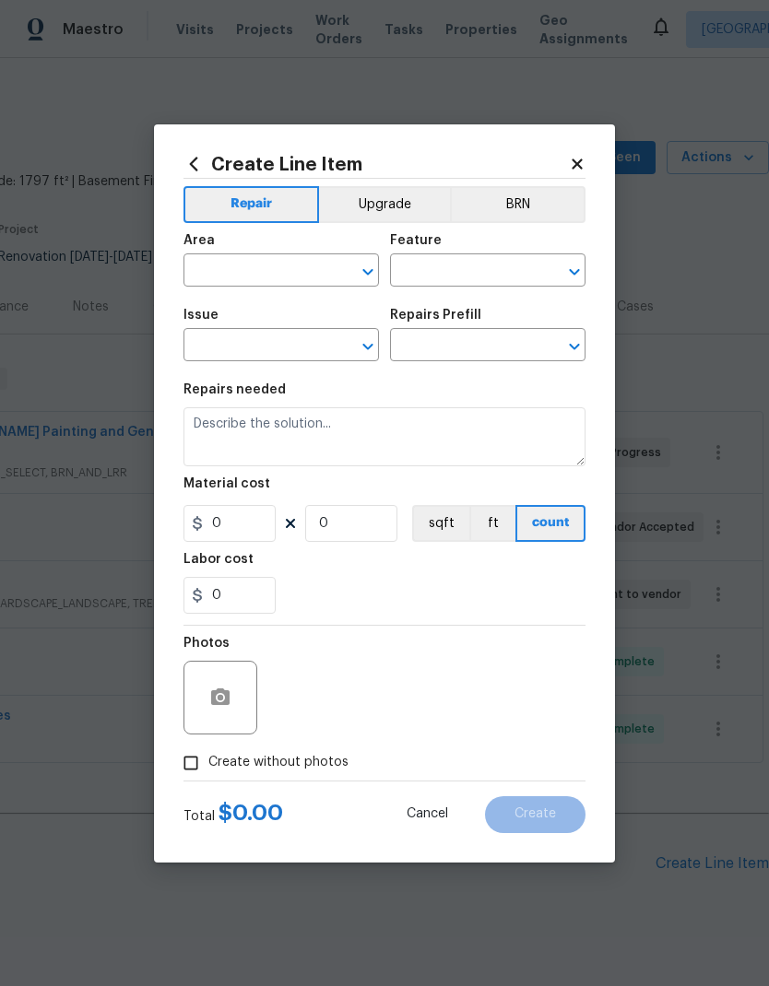
type input "1"
click at [289, 269] on input "text" at bounding box center [255, 272] width 144 height 29
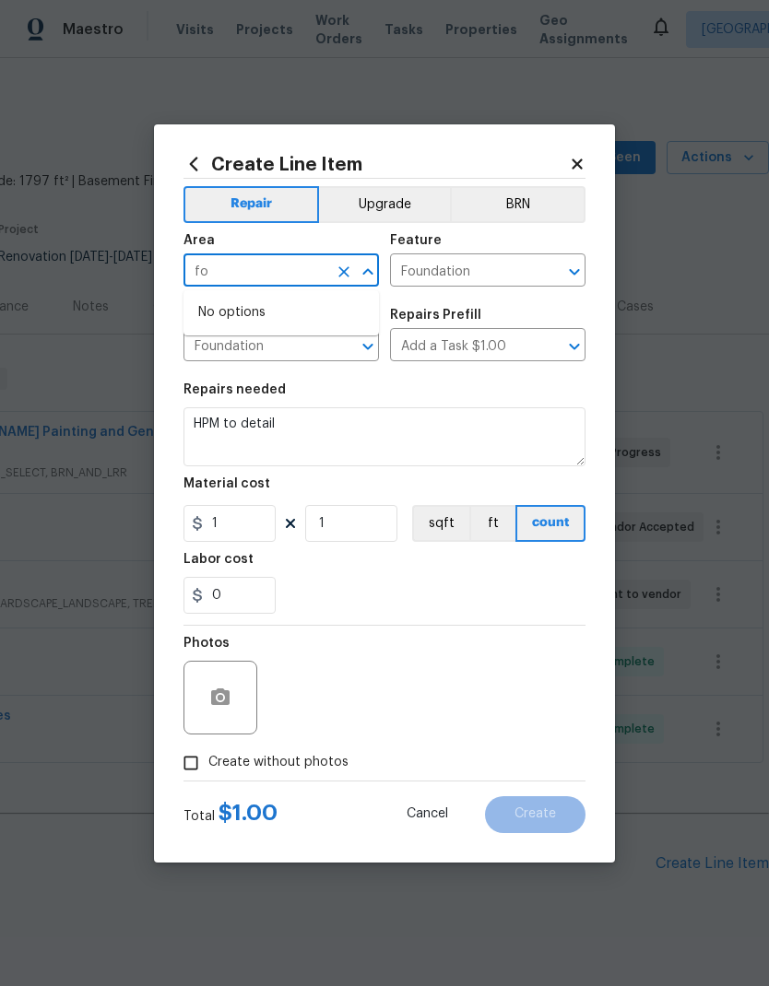
type input "f"
click at [313, 341] on li "Exterior Overall" at bounding box center [280, 343] width 195 height 30
type input "Exterior Overall"
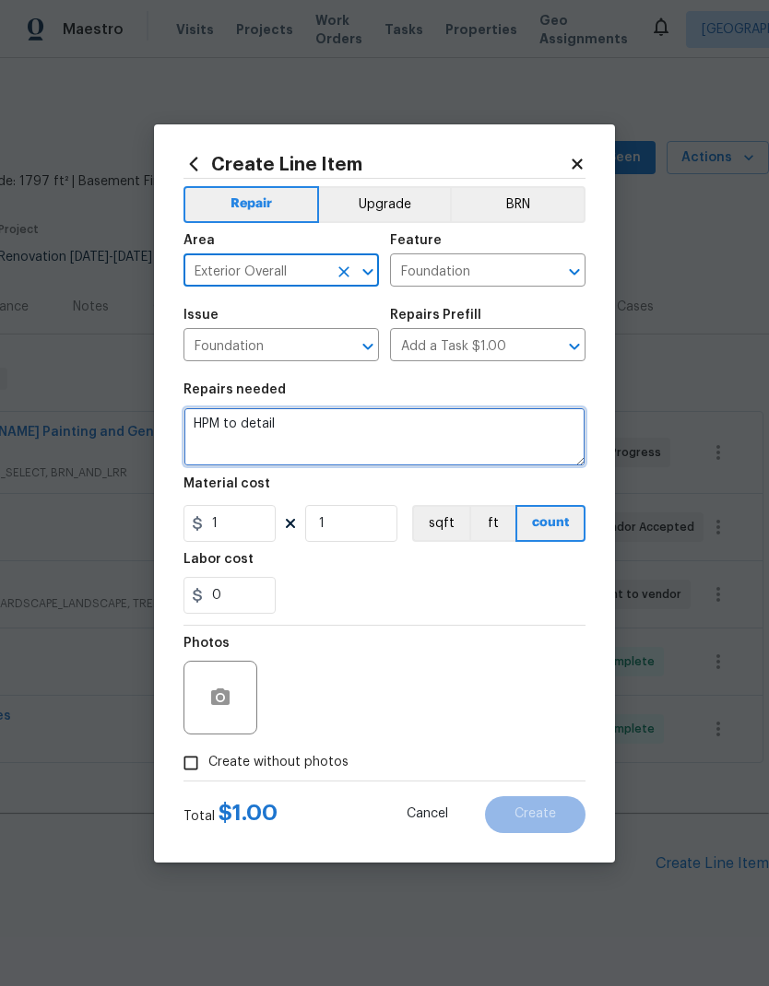
click at [207, 430] on textarea "HPM to detail" at bounding box center [384, 436] width 402 height 59
click at [206, 429] on textarea "HPM to detail" at bounding box center [384, 436] width 402 height 59
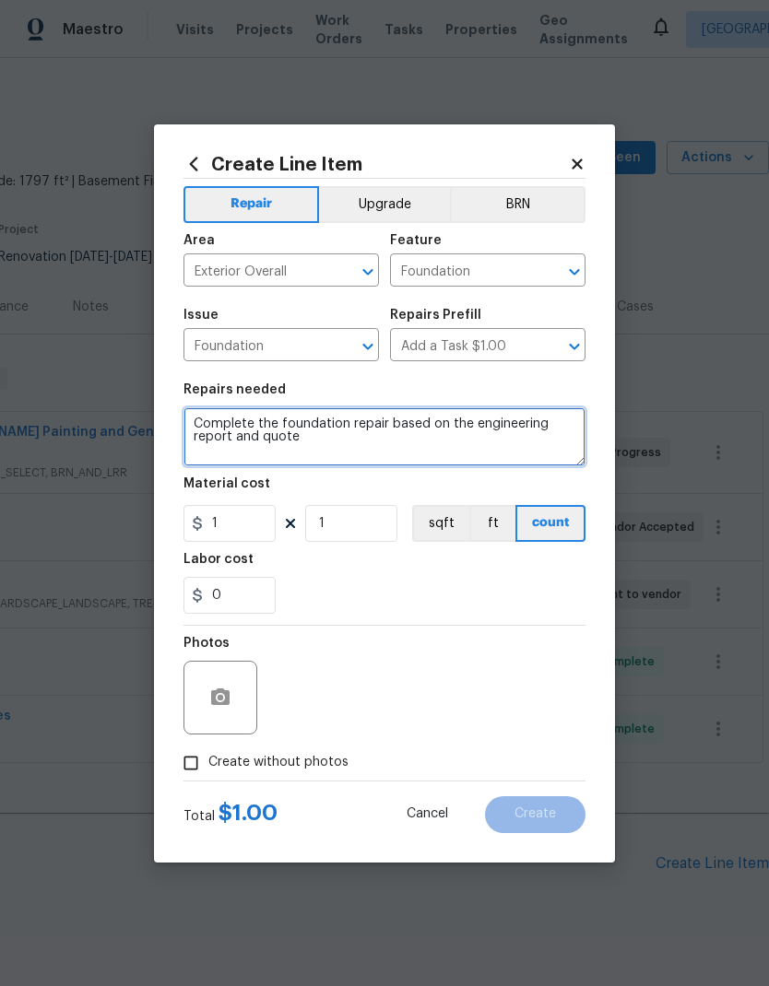
click at [472, 422] on textarea "Complete the foundation repair based on the engineering report and quote" at bounding box center [384, 436] width 402 height 59
click at [438, 442] on textarea "Complete the foundation repair based on the details from the engineering report…" at bounding box center [384, 436] width 402 height 59
click at [551, 422] on textarea "Complete the foundation repair based on the details from the engineering report…" at bounding box center [384, 436] width 402 height 59
click at [567, 423] on textarea "Complete the foundation repair based on the details from the engineering report…" at bounding box center [384, 436] width 402 height 59
click at [481, 447] on textarea "Complete the foundation repair based on the details from the engineering report…" at bounding box center [384, 436] width 402 height 59
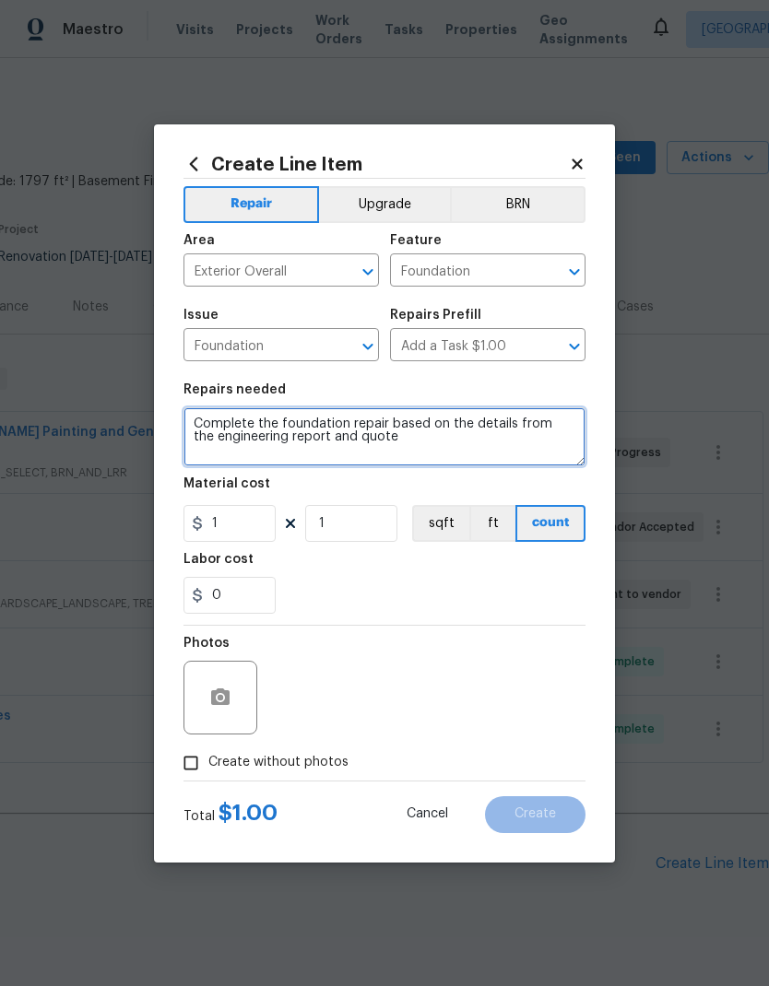
click at [346, 435] on textarea "Complete the foundation repair based on the details from the engineering report…" at bounding box center [384, 436] width 402 height 59
type textarea "Complete the foundation repair based on the details from the engineering report…"
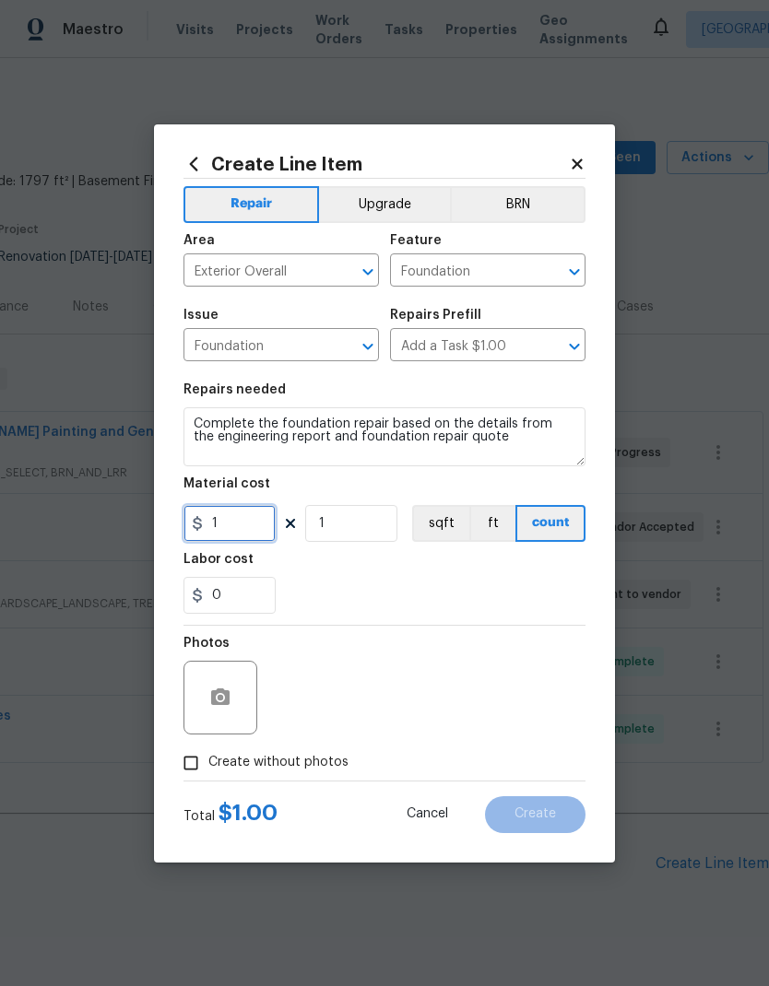
click at [242, 530] on input "1" at bounding box center [229, 523] width 92 height 37
click at [250, 530] on input "1" at bounding box center [229, 523] width 92 height 37
type input "5979"
click at [349, 520] on input "1" at bounding box center [351, 523] width 92 height 37
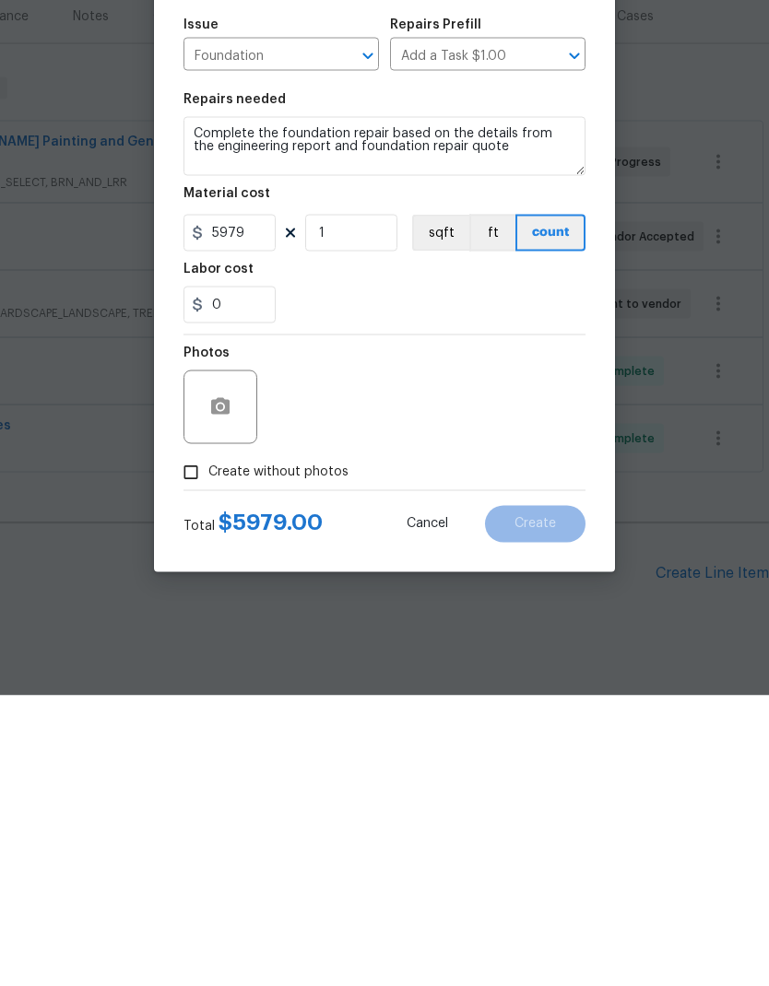
click at [315, 746] on label "Create without photos" at bounding box center [260, 763] width 175 height 35
click at [208, 746] on input "Create without photos" at bounding box center [190, 763] width 35 height 35
checkbox input "true"
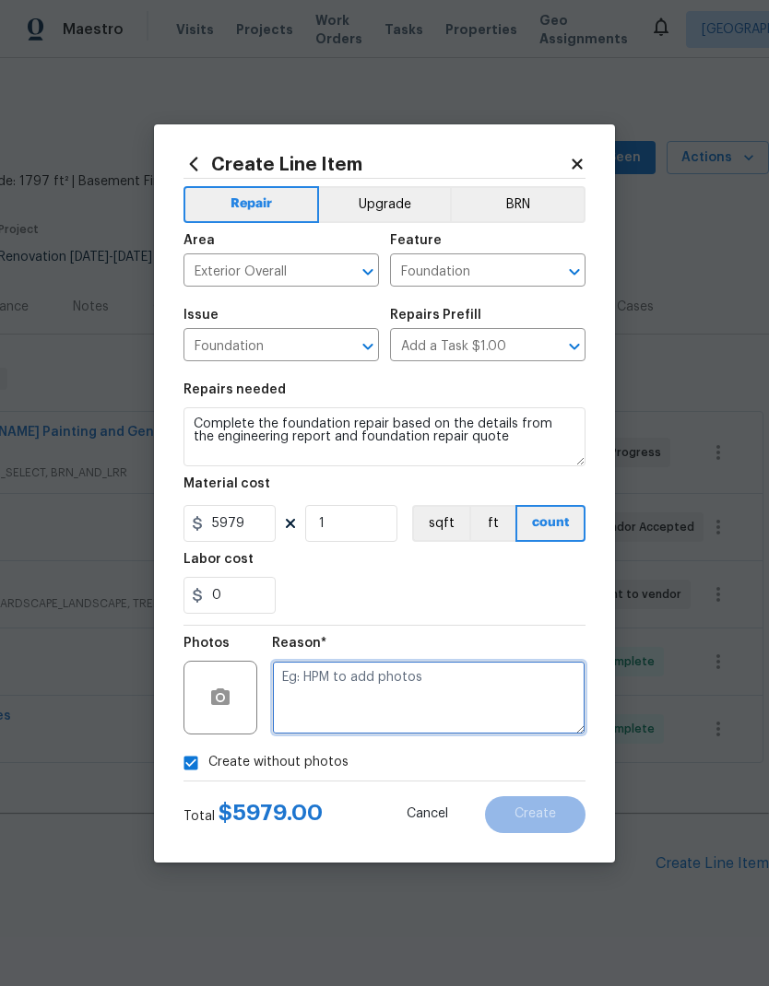
click at [430, 697] on textarea at bounding box center [428, 698] width 313 height 74
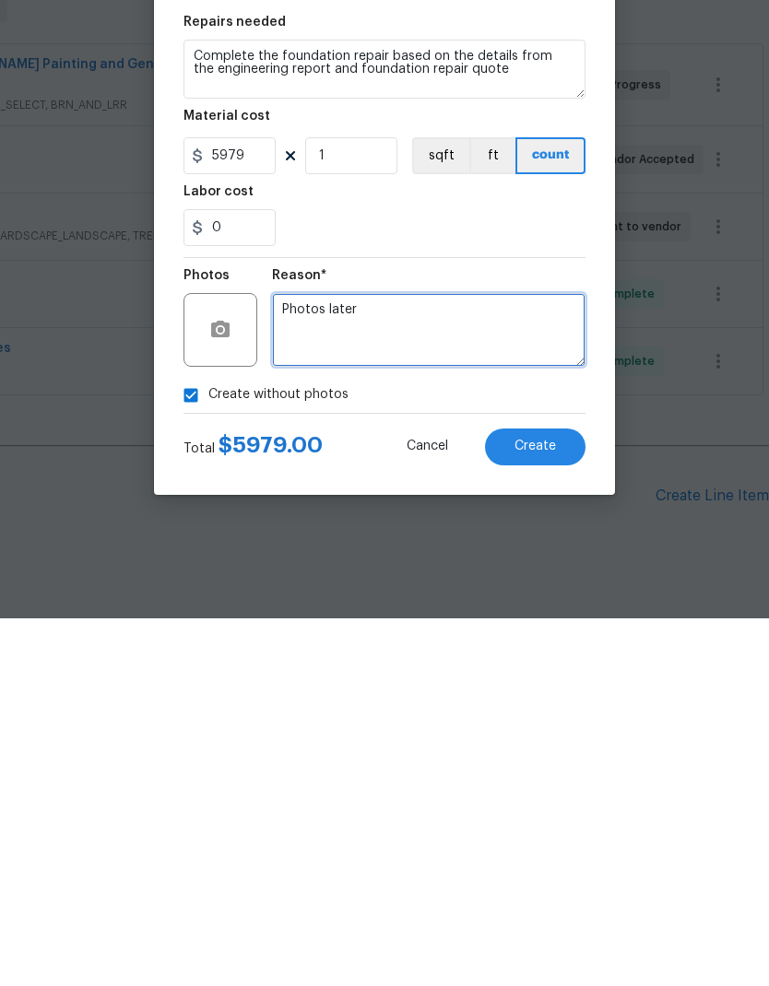
type textarea "Photos later"
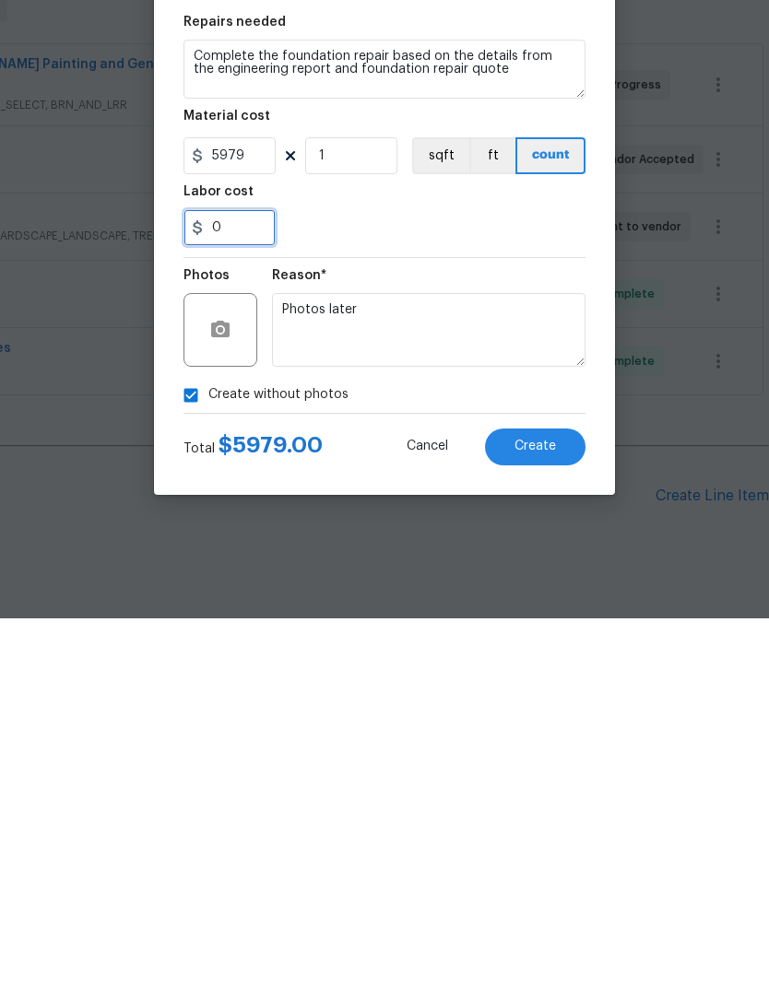
click at [243, 577] on input "0" at bounding box center [229, 595] width 92 height 37
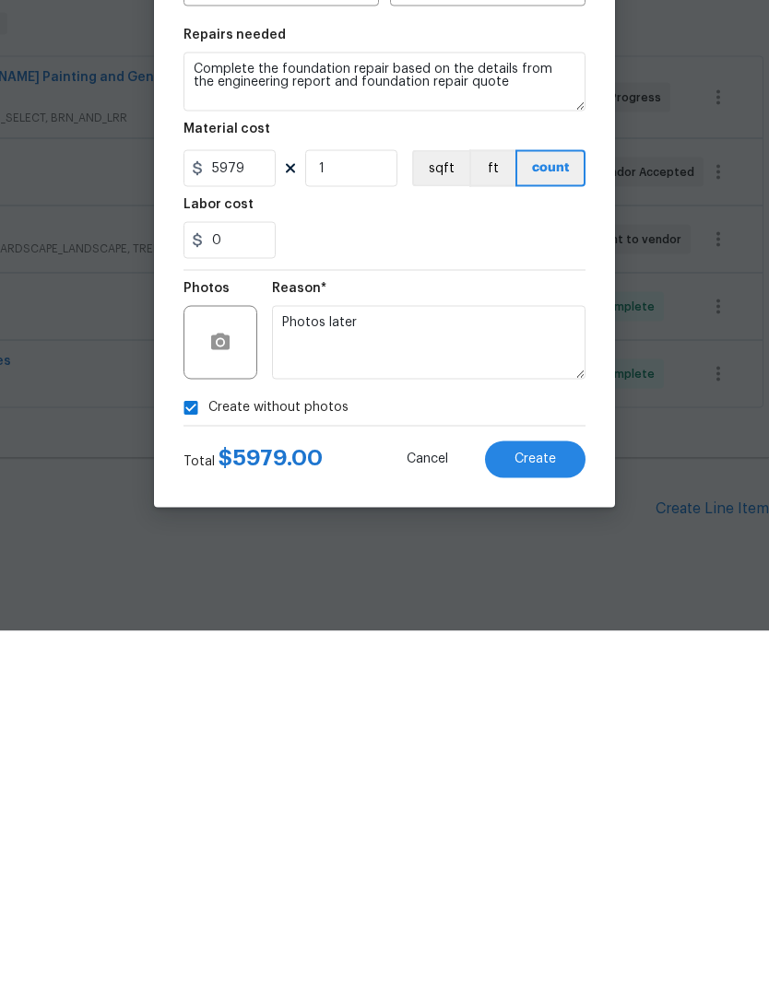
click at [558, 796] on button "Create" at bounding box center [535, 814] width 100 height 37
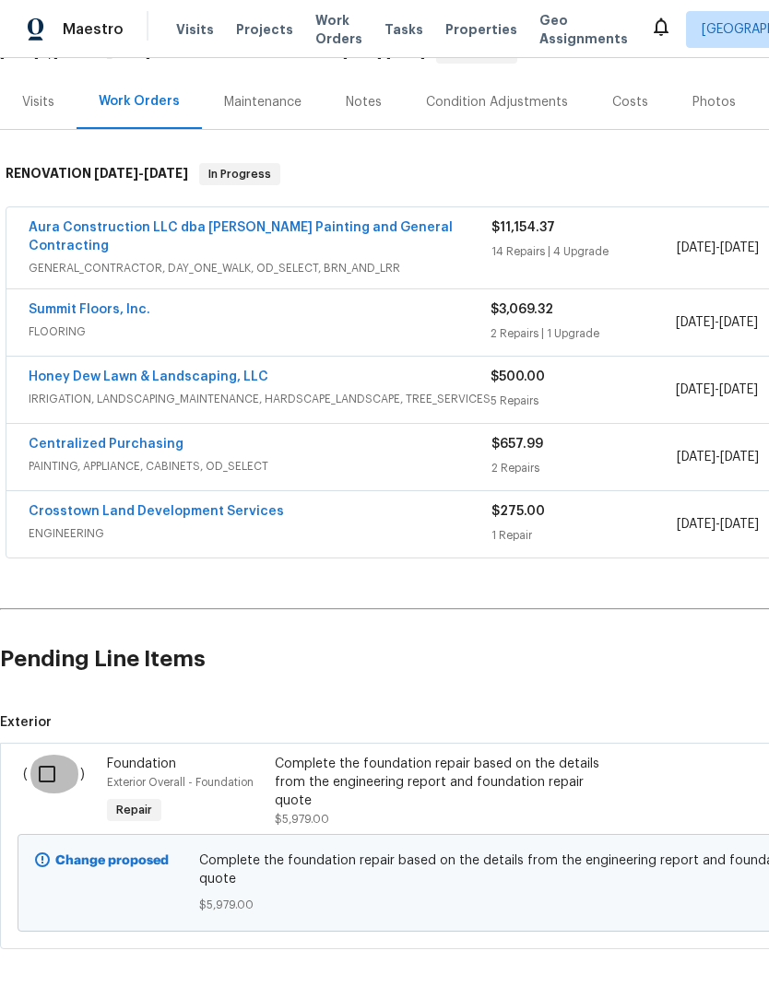
scroll to position [205, 0]
click at [49, 755] on input "checkbox" at bounding box center [54, 774] width 53 height 39
checkbox input "true"
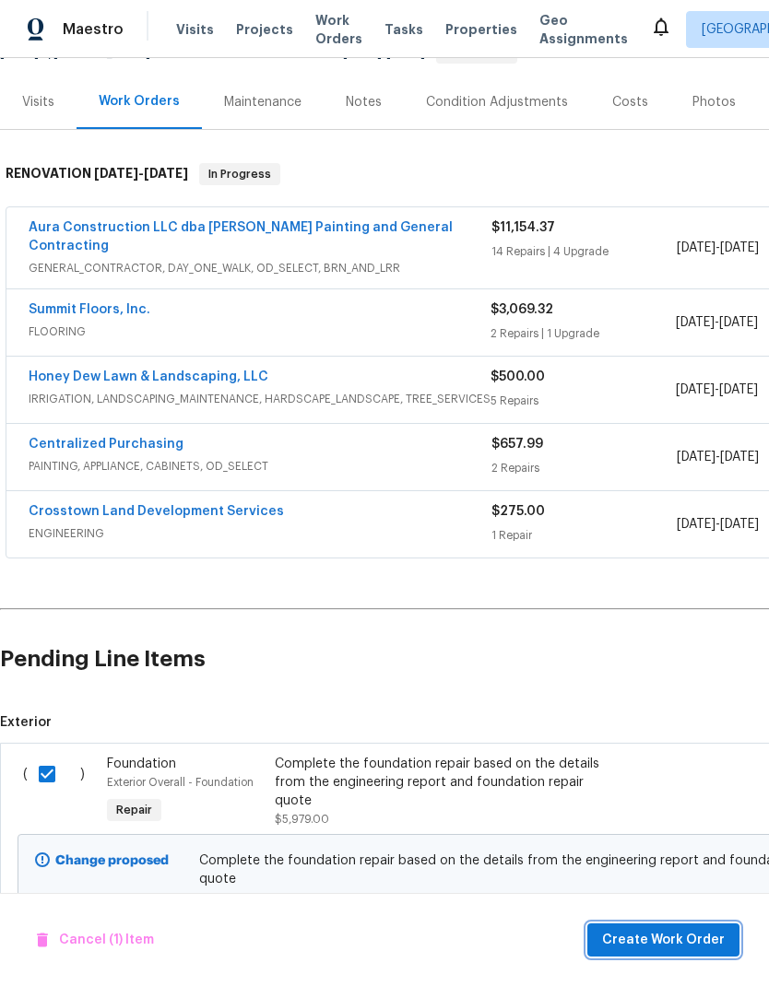
click at [697, 941] on span "Create Work Order" at bounding box center [663, 940] width 123 height 23
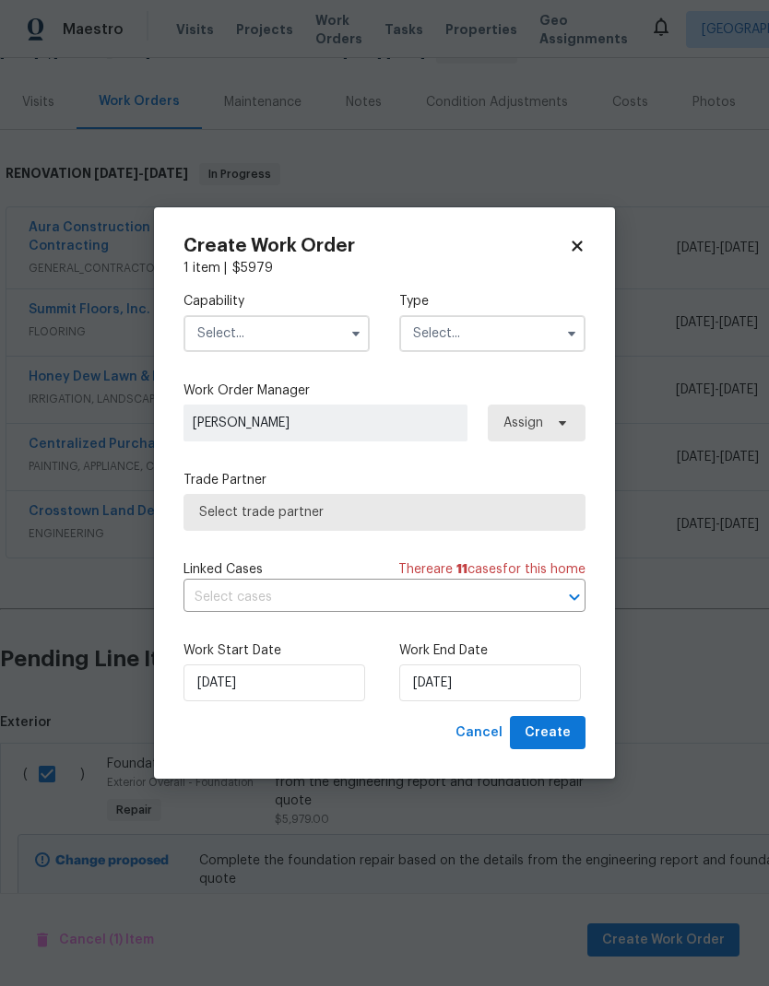
click at [294, 326] on input "text" at bounding box center [276, 333] width 186 height 37
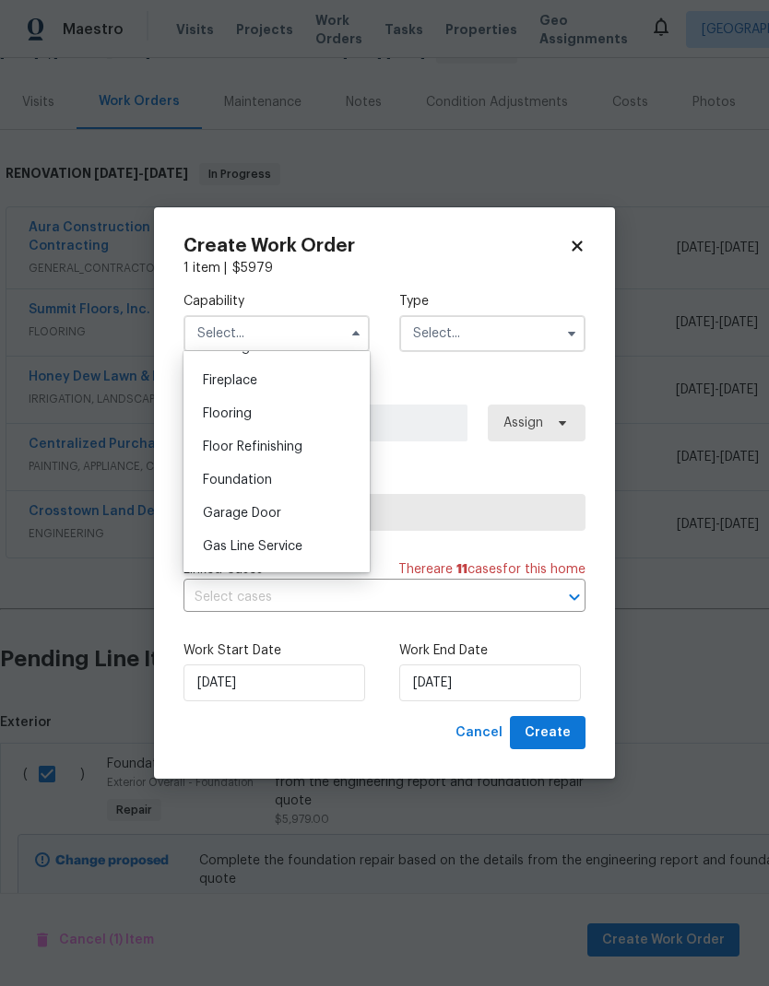
scroll to position [677, 0]
click at [299, 474] on div "Foundation" at bounding box center [276, 476] width 177 height 33
type input "Foundation"
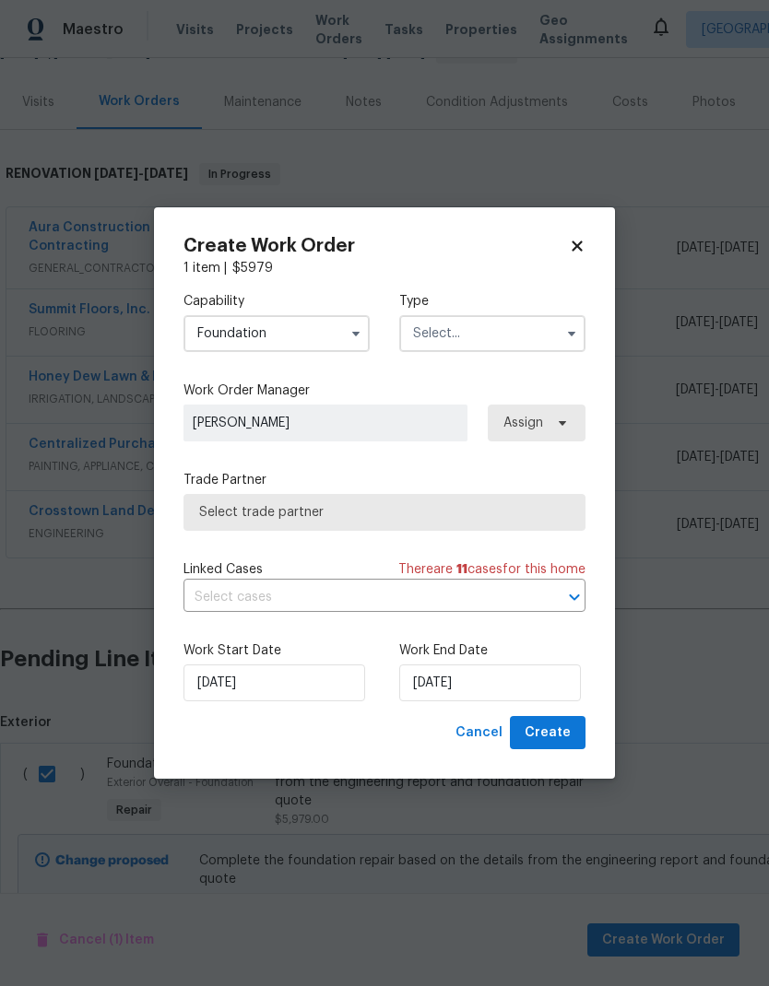
click at [500, 330] on input "text" at bounding box center [492, 333] width 186 height 37
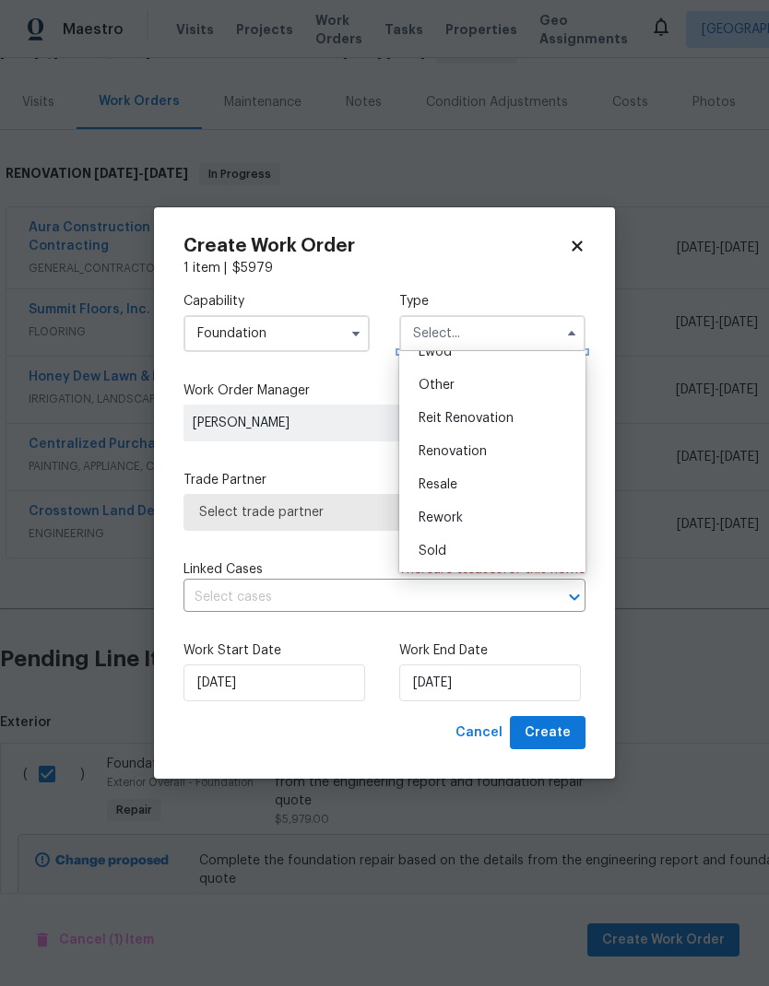
scroll to position [219, 0]
click at [509, 448] on div "Renovation" at bounding box center [492, 451] width 177 height 33
type input "Renovation"
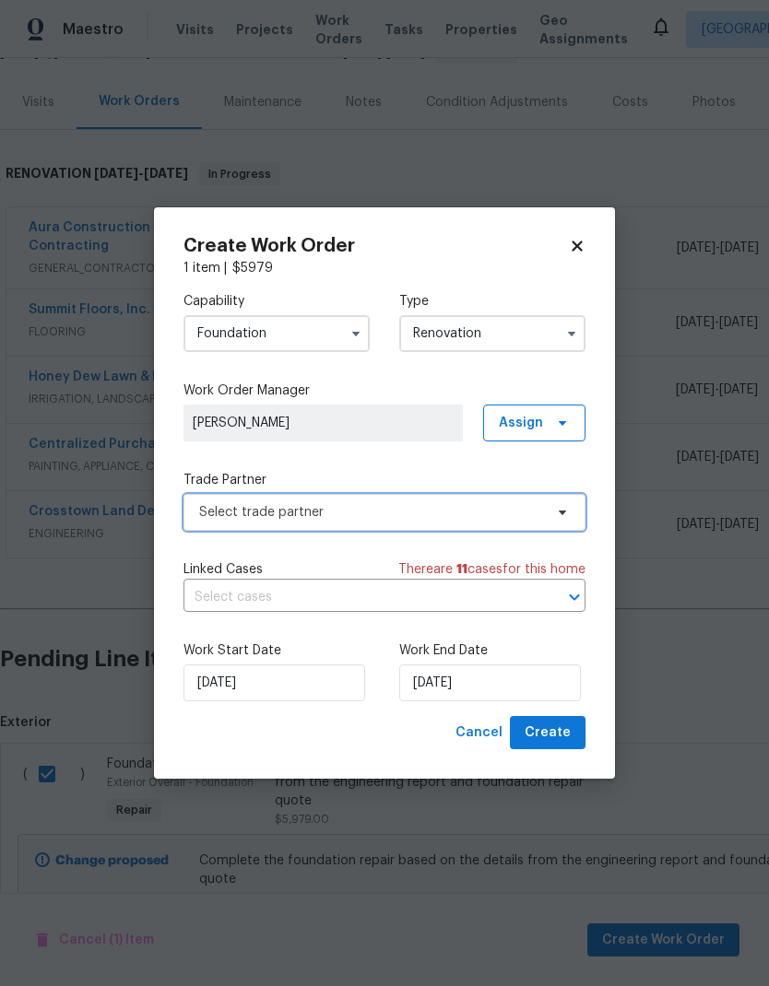
click at [487, 510] on span "Select trade partner" at bounding box center [371, 512] width 344 height 18
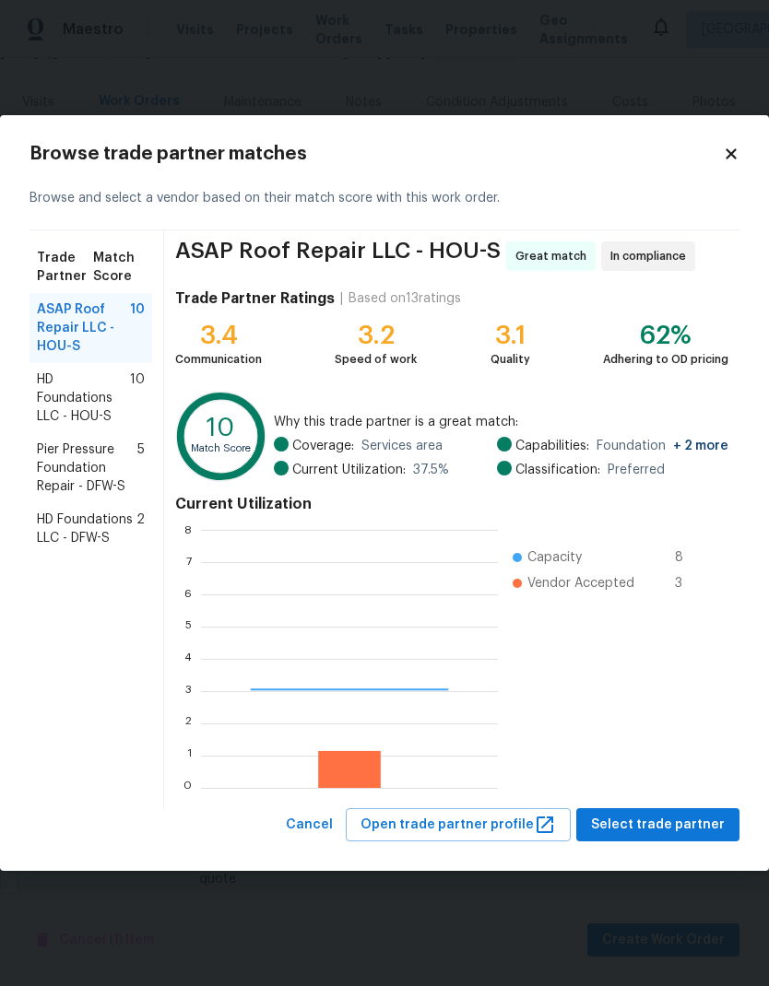
scroll to position [258, 297]
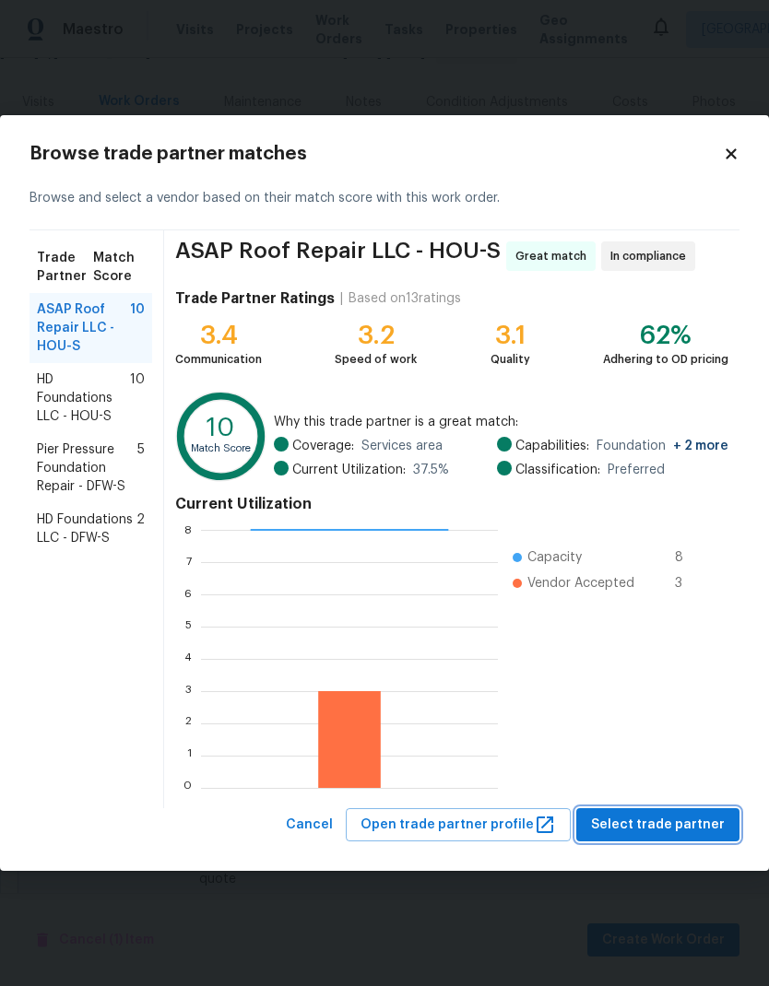
click at [682, 818] on span "Select trade partner" at bounding box center [658, 825] width 134 height 23
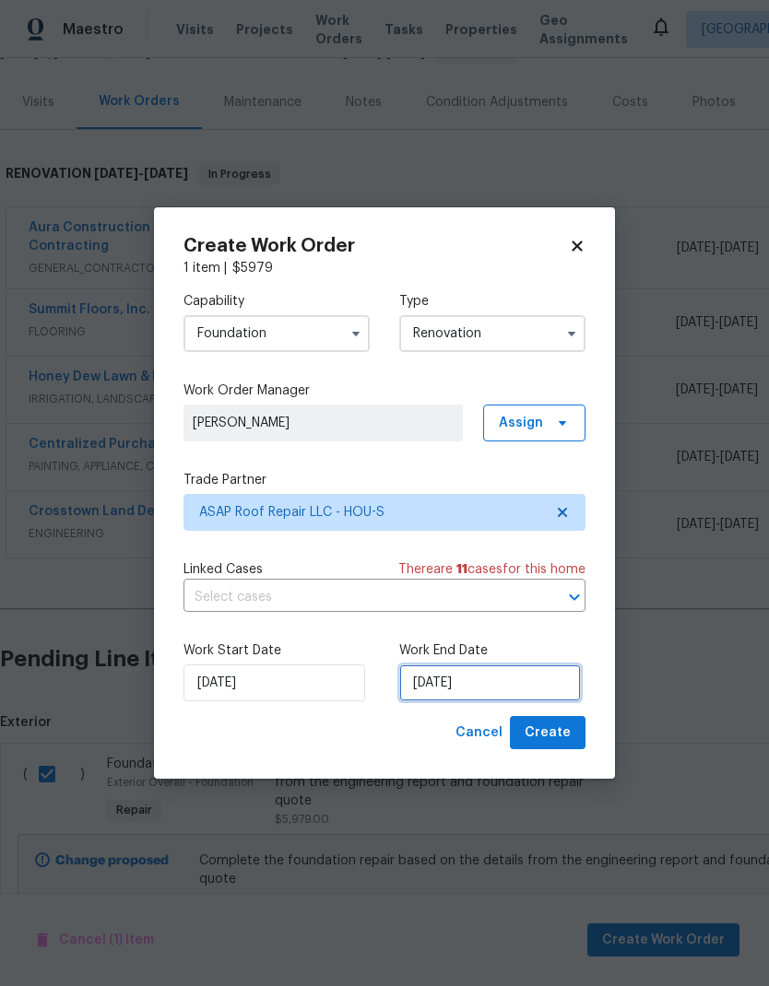
click at [518, 675] on input "10/6/2025" at bounding box center [490, 682] width 182 height 37
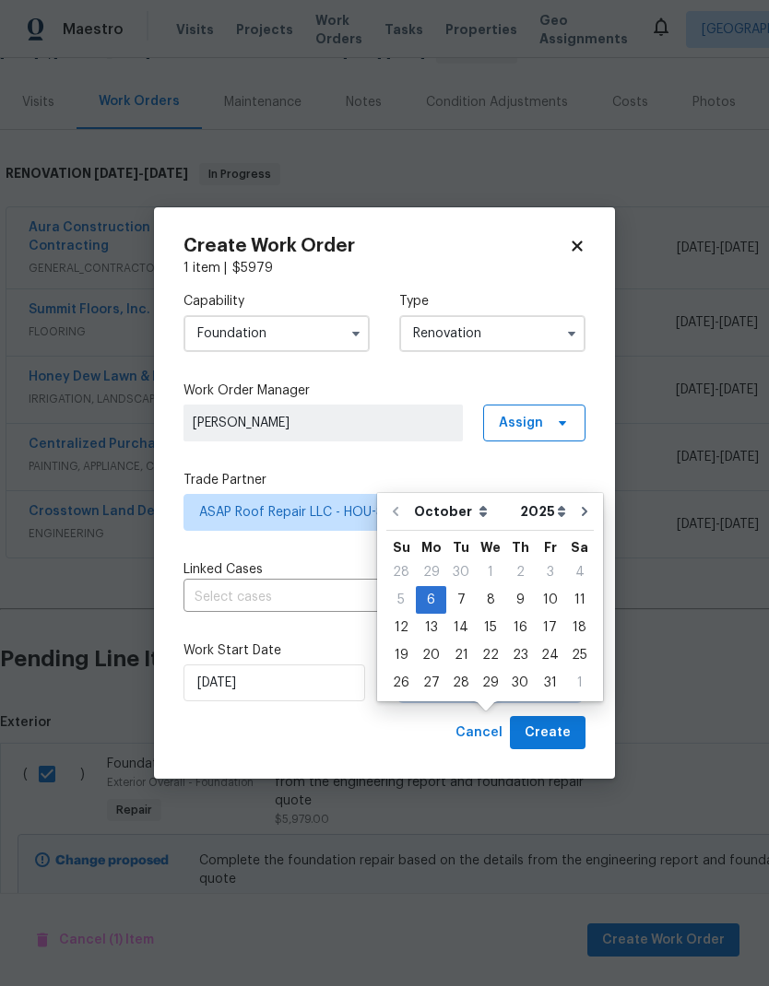
scroll to position [56, 0]
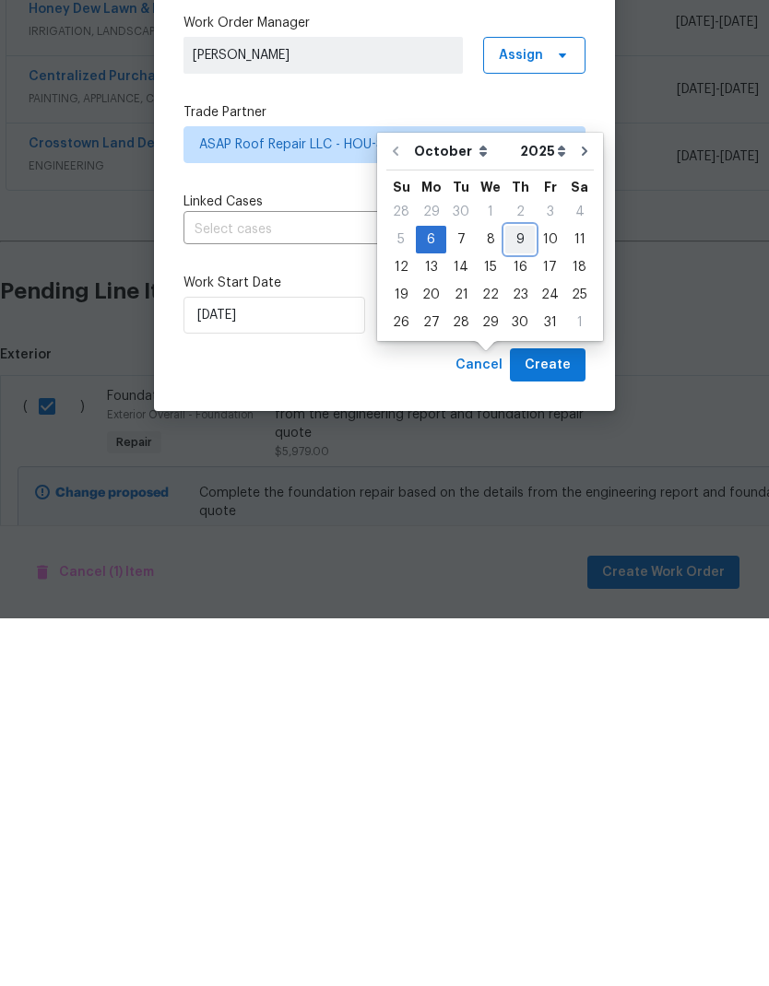
click at [521, 594] on div "9" at bounding box center [519, 607] width 29 height 26
type input "10/9/2025"
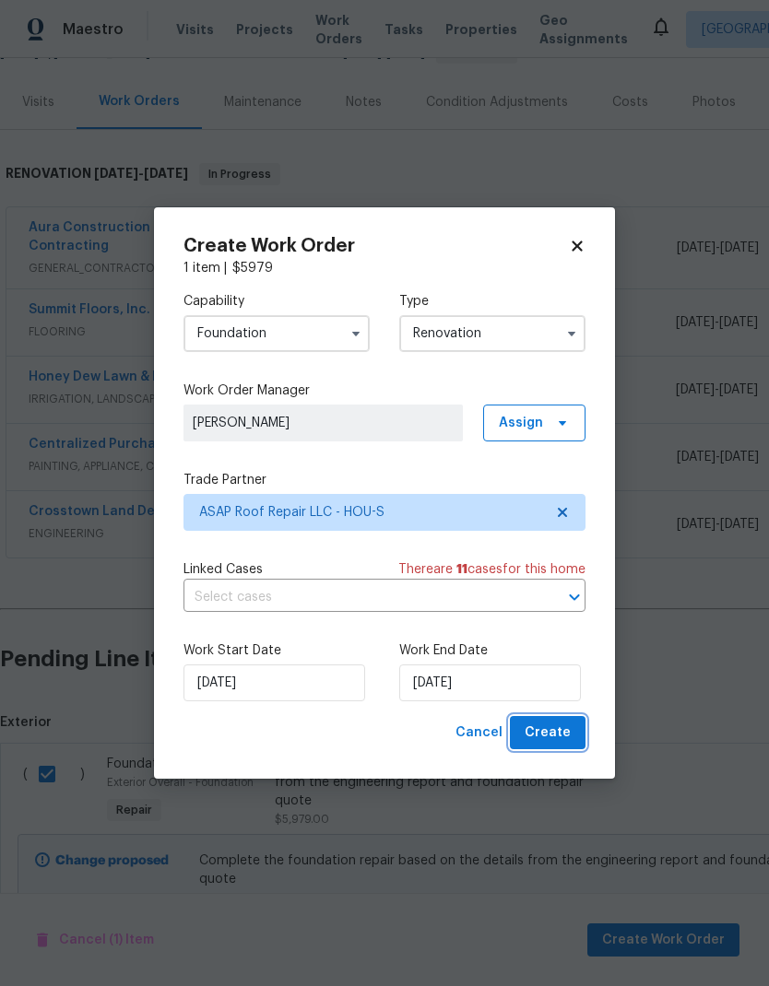
click at [566, 732] on span "Create" at bounding box center [547, 733] width 46 height 23
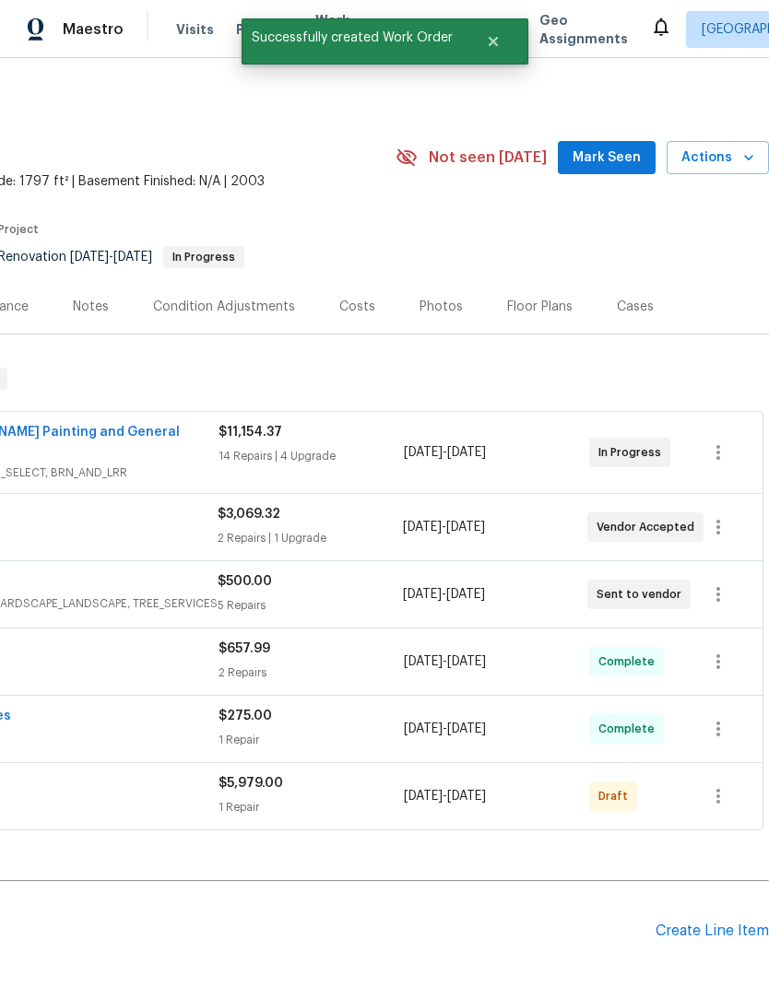
scroll to position [0, 273]
click at [722, 785] on icon "button" at bounding box center [718, 796] width 22 height 22
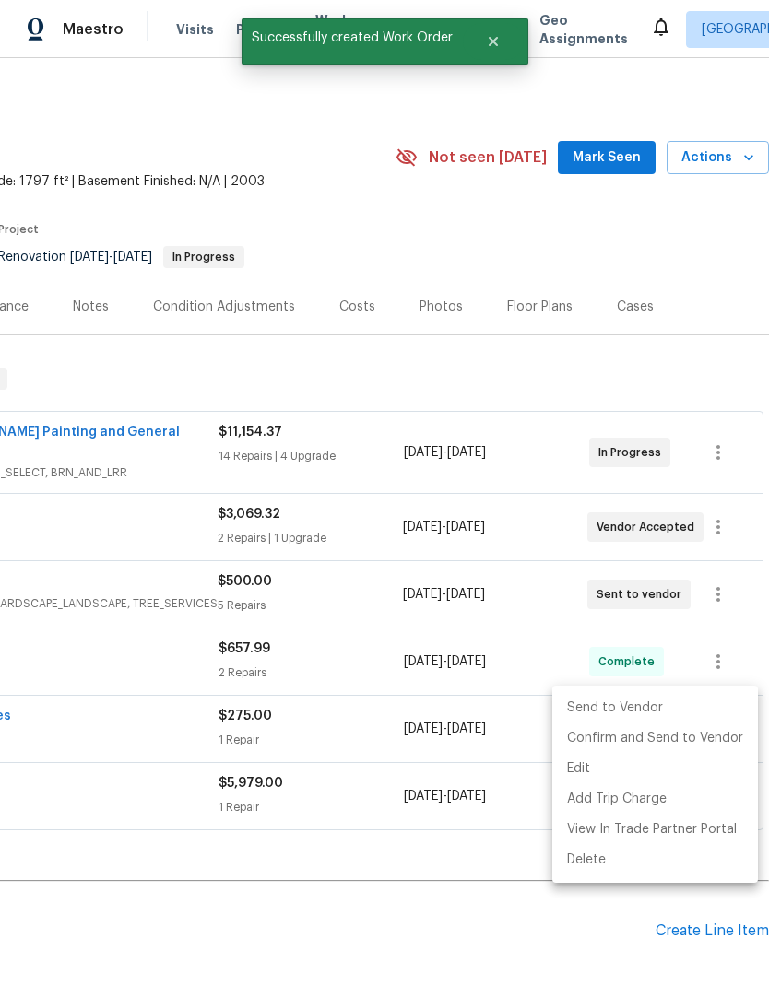
click at [646, 709] on li "Send to Vendor" at bounding box center [655, 708] width 206 height 30
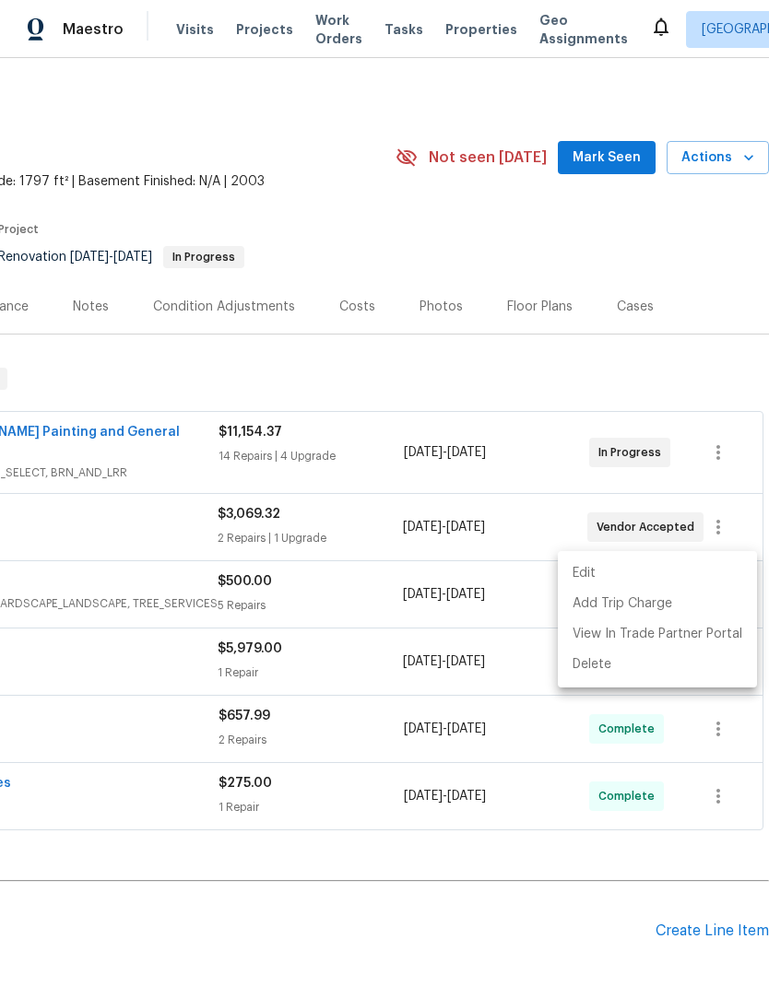
click at [532, 823] on div at bounding box center [384, 493] width 769 height 986
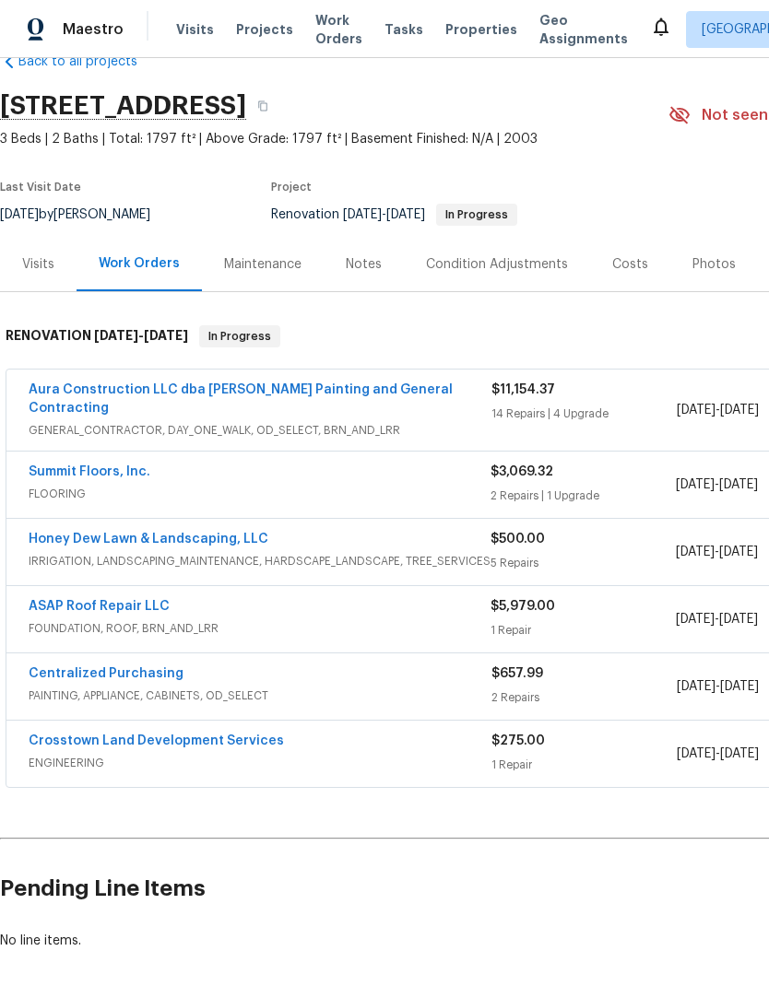
scroll to position [42, 0]
